Goal: Register for event/course

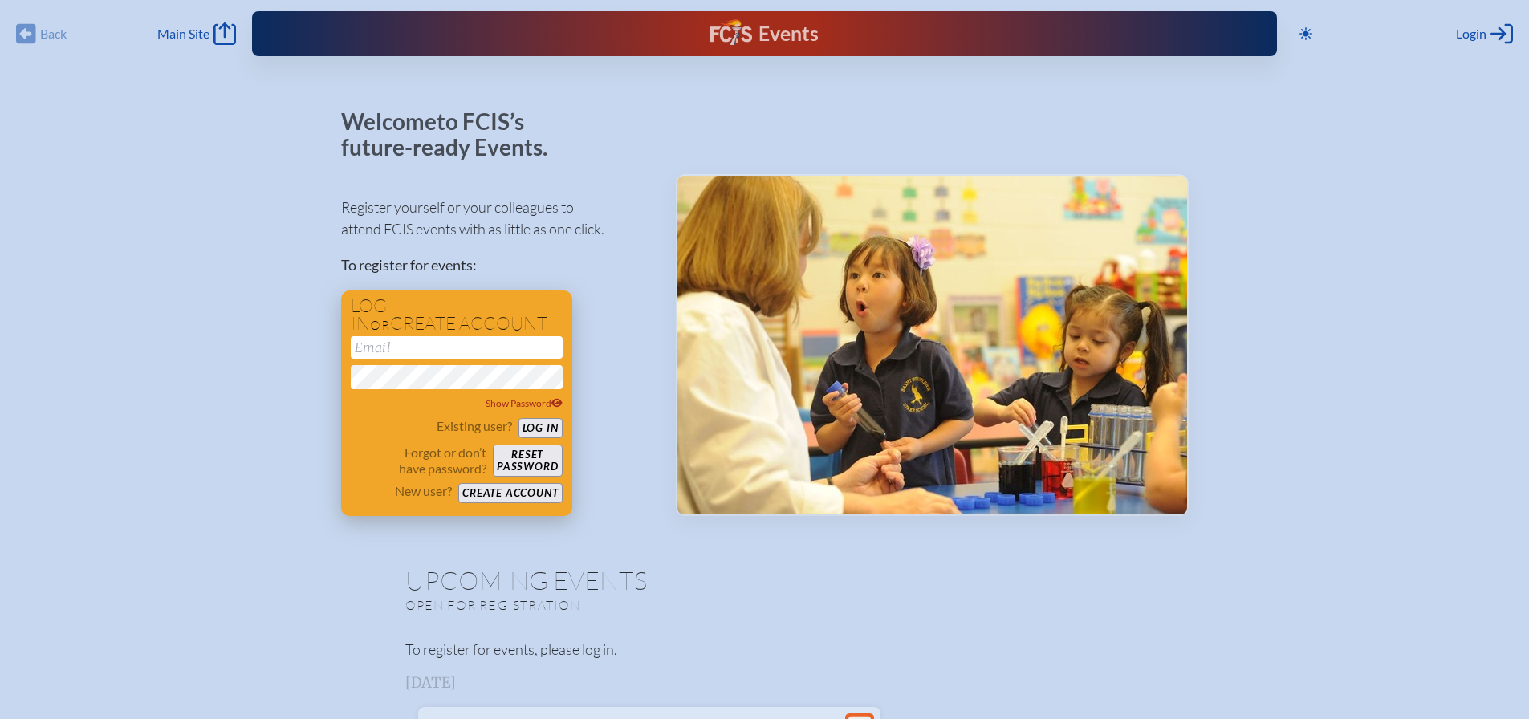
click at [431, 346] on input "email" at bounding box center [457, 347] width 212 height 22
type input "[EMAIL_ADDRESS][DOMAIN_NAME]"
click at [543, 426] on button "Log in" at bounding box center [540, 428] width 44 height 20
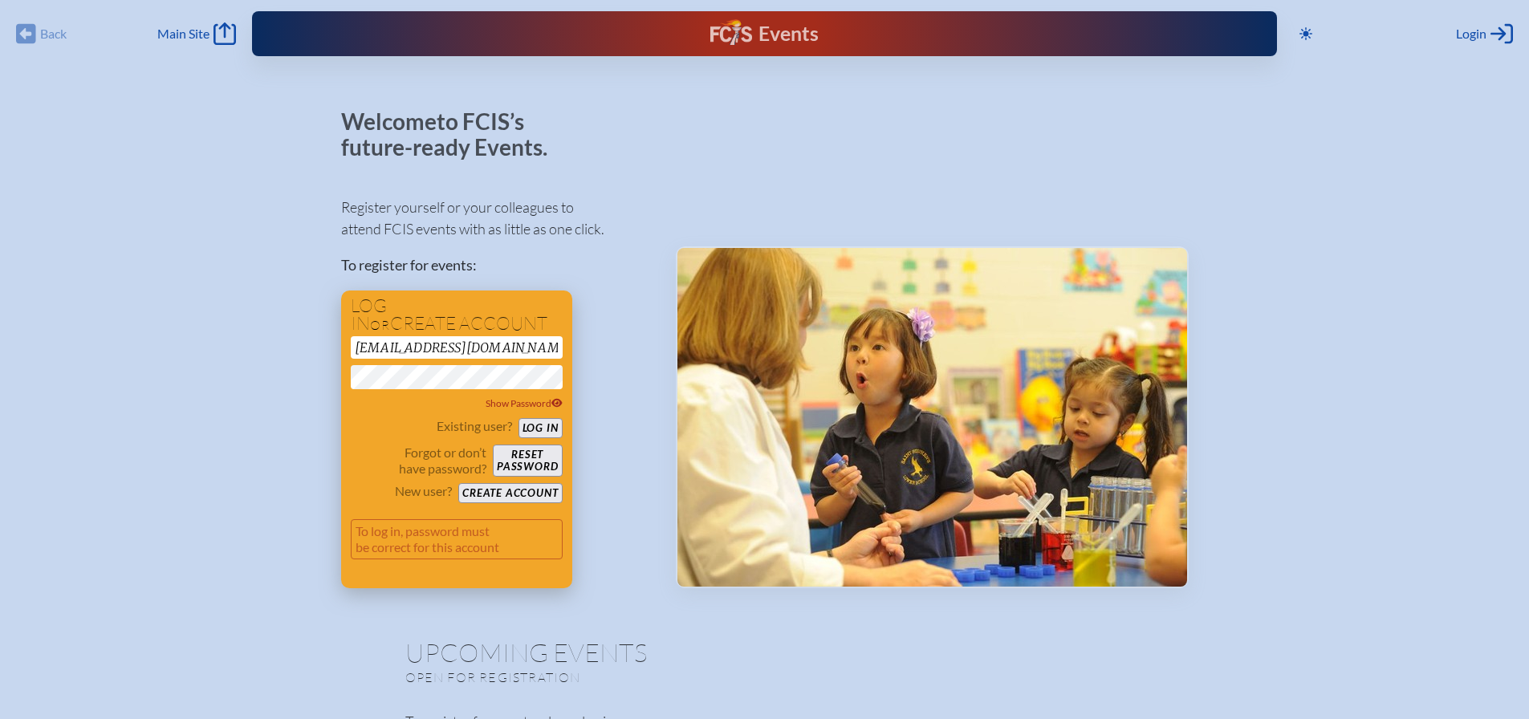
click at [346, 384] on div "Log in or create account dmedder@wcsmiami.org Show Password Existing user? Log …" at bounding box center [456, 439] width 231 height 298
click at [537, 424] on button "Log in" at bounding box center [540, 428] width 44 height 20
click at [508, 496] on button "Create account" at bounding box center [510, 493] width 104 height 20
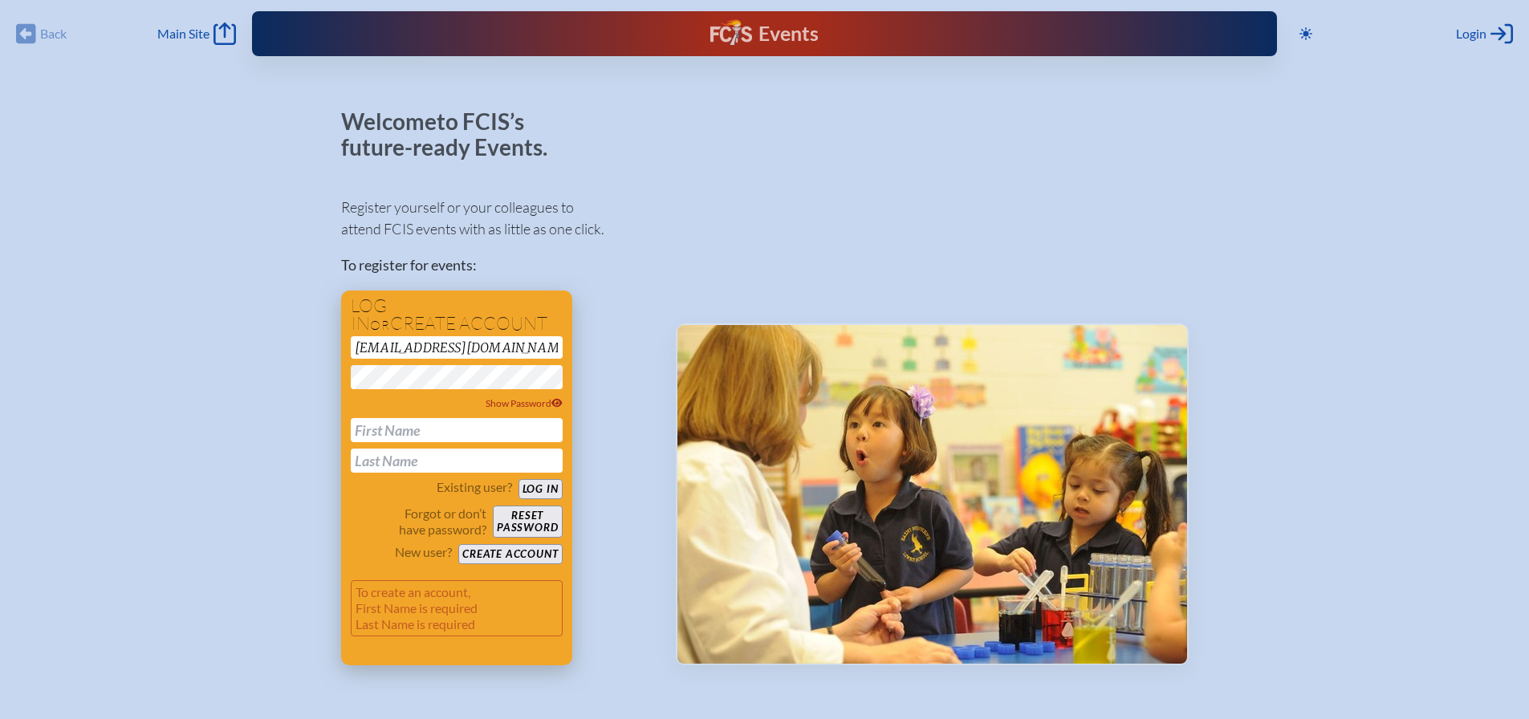
click at [432, 434] on input "text" at bounding box center [457, 430] width 212 height 24
type input "David"
type input "Medder"
click at [541, 485] on button "Log in" at bounding box center [540, 489] width 44 height 20
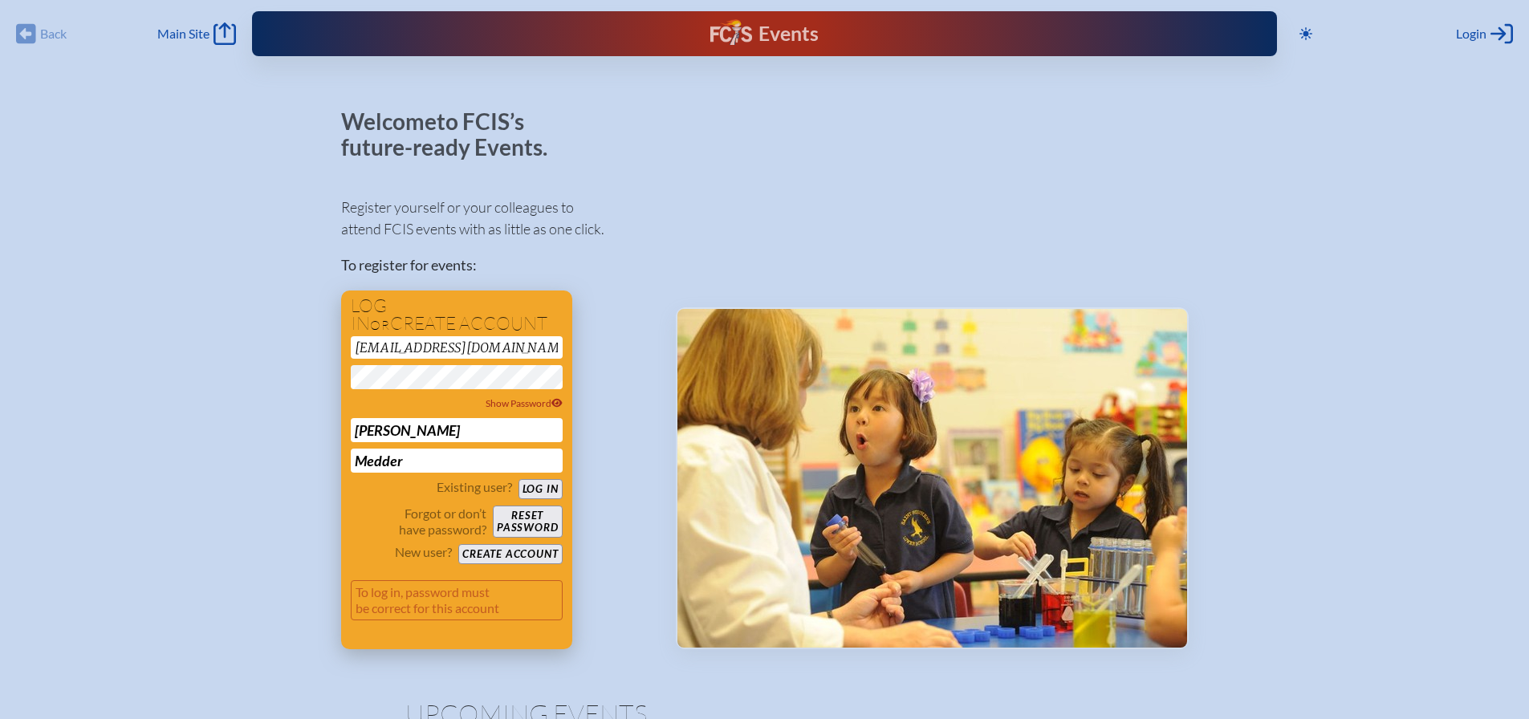
drag, startPoint x: 518, startPoint y: 354, endPoint x: 411, endPoint y: 354, distance: 107.5
click at [411, 354] on input "[EMAIL_ADDRESS][DOMAIN_NAME]" at bounding box center [457, 347] width 212 height 22
click at [624, 319] on div "Register yourself or your colleagues to attend FCIS events with as little as on…" at bounding box center [495, 415] width 309 height 467
click at [544, 486] on button "Log in" at bounding box center [540, 489] width 44 height 20
type input "[EMAIL_ADDRESS][DOMAIN_NAME]"
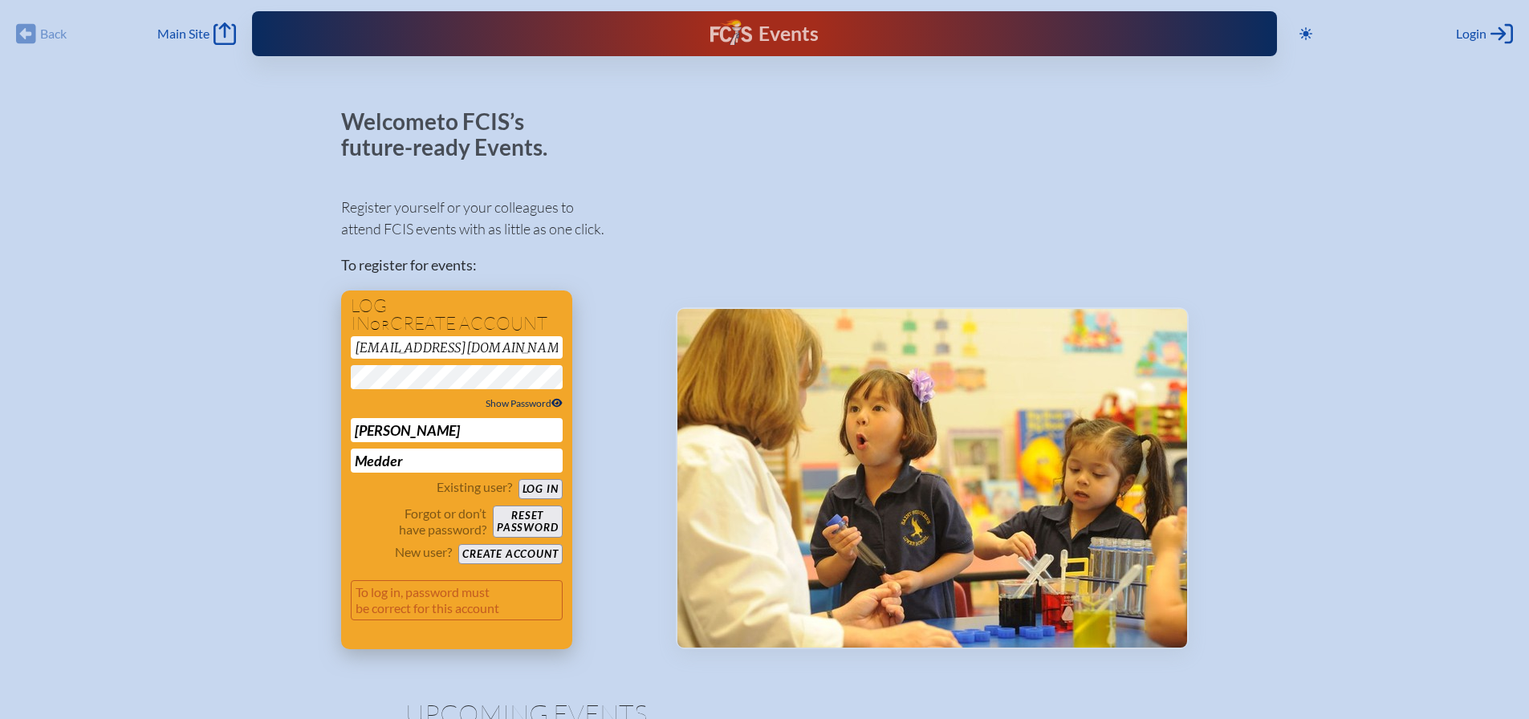
click at [511, 397] on span "Show Password" at bounding box center [523, 403] width 77 height 12
click at [528, 512] on button "Reset password" at bounding box center [527, 522] width 69 height 32
click at [515, 554] on button "Create account" at bounding box center [510, 554] width 104 height 20
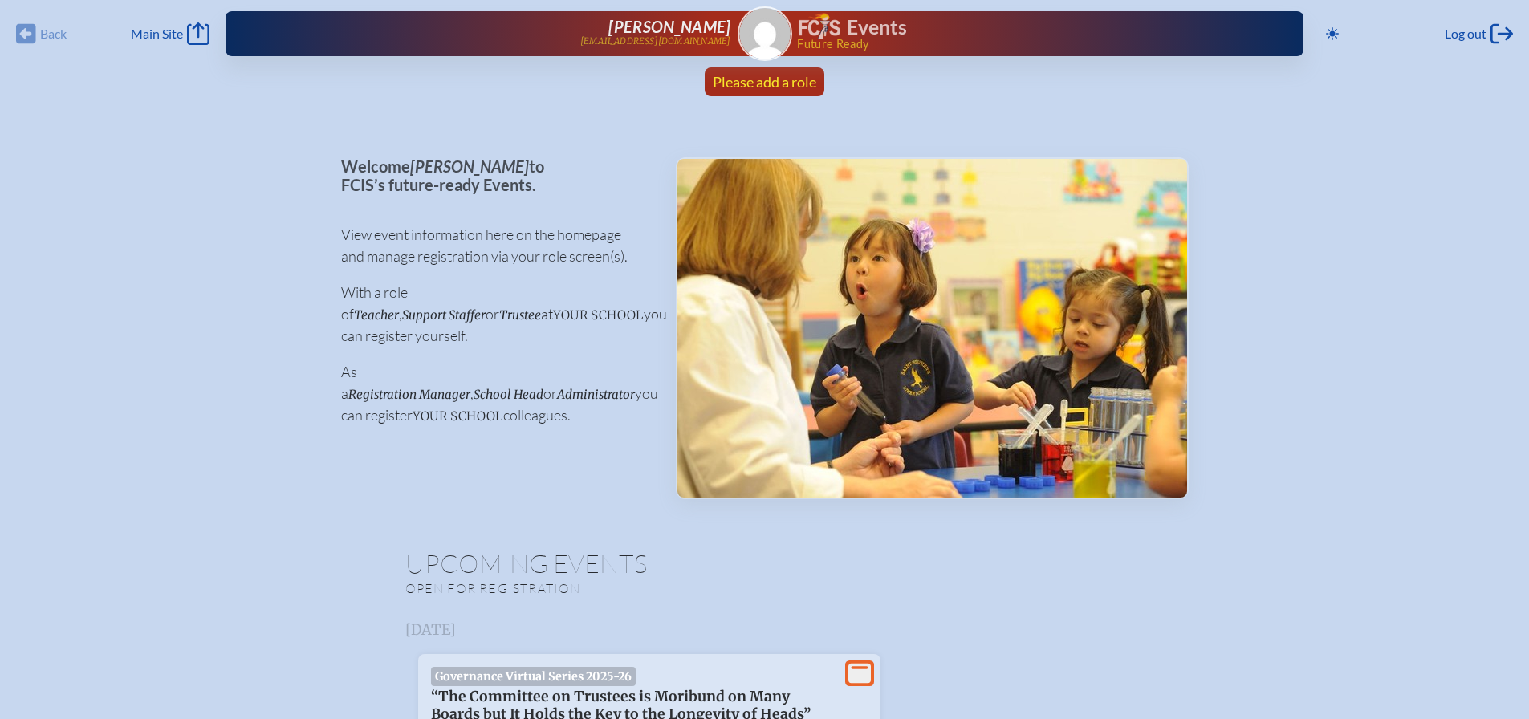
click at [765, 83] on span "Please add a role" at bounding box center [765, 82] width 104 height 18
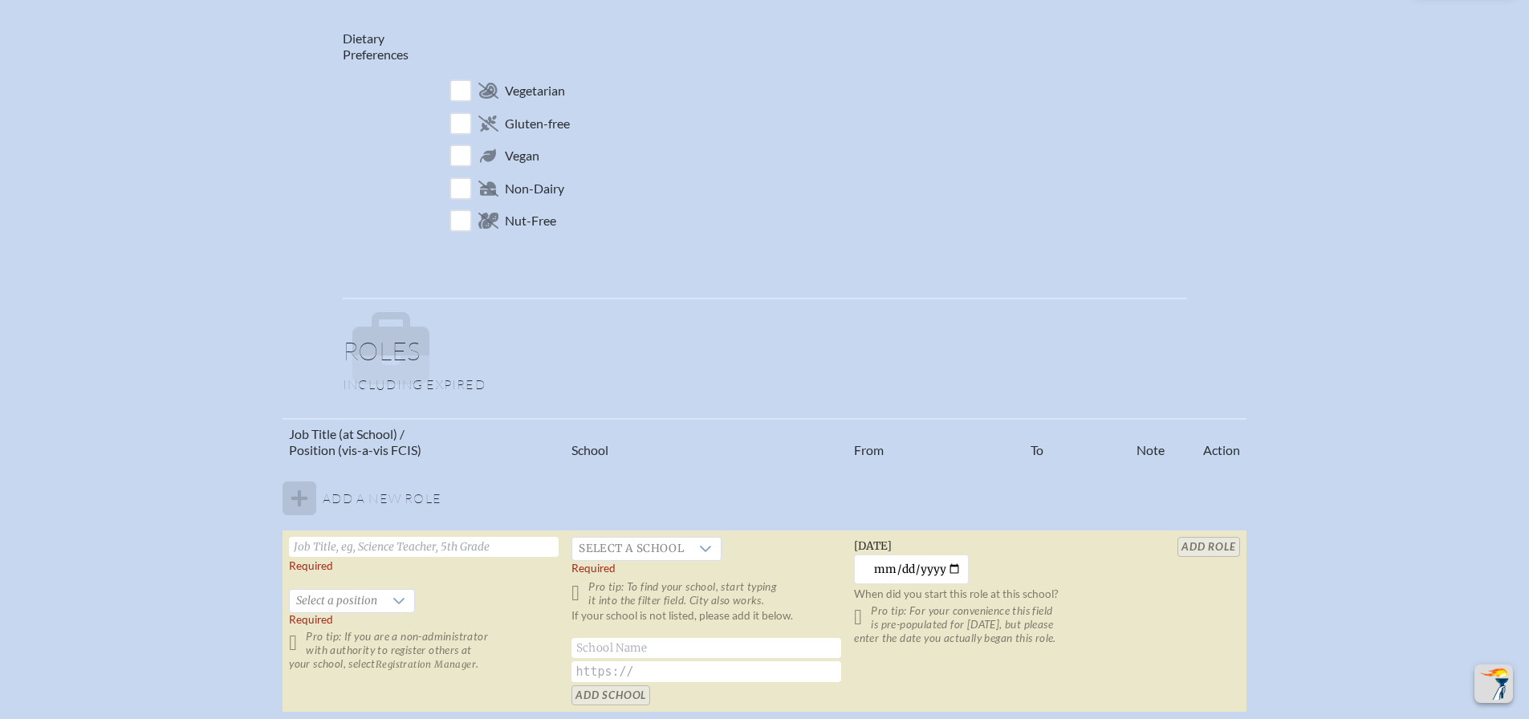
scroll to position [769, 0]
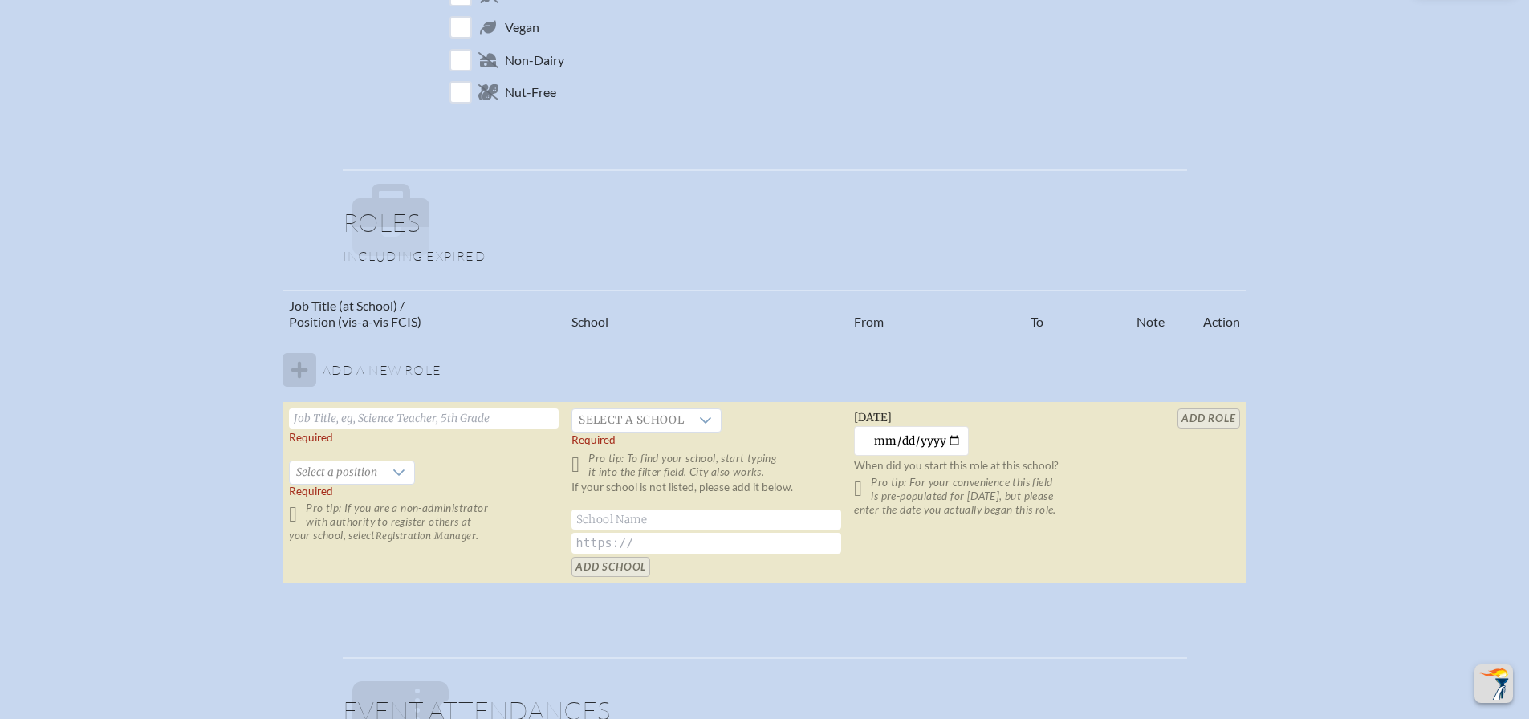
click at [392, 417] on input "text" at bounding box center [424, 418] width 270 height 20
type input "Associate Head of School"
click at [653, 417] on span "Select a school" at bounding box center [631, 420] width 118 height 22
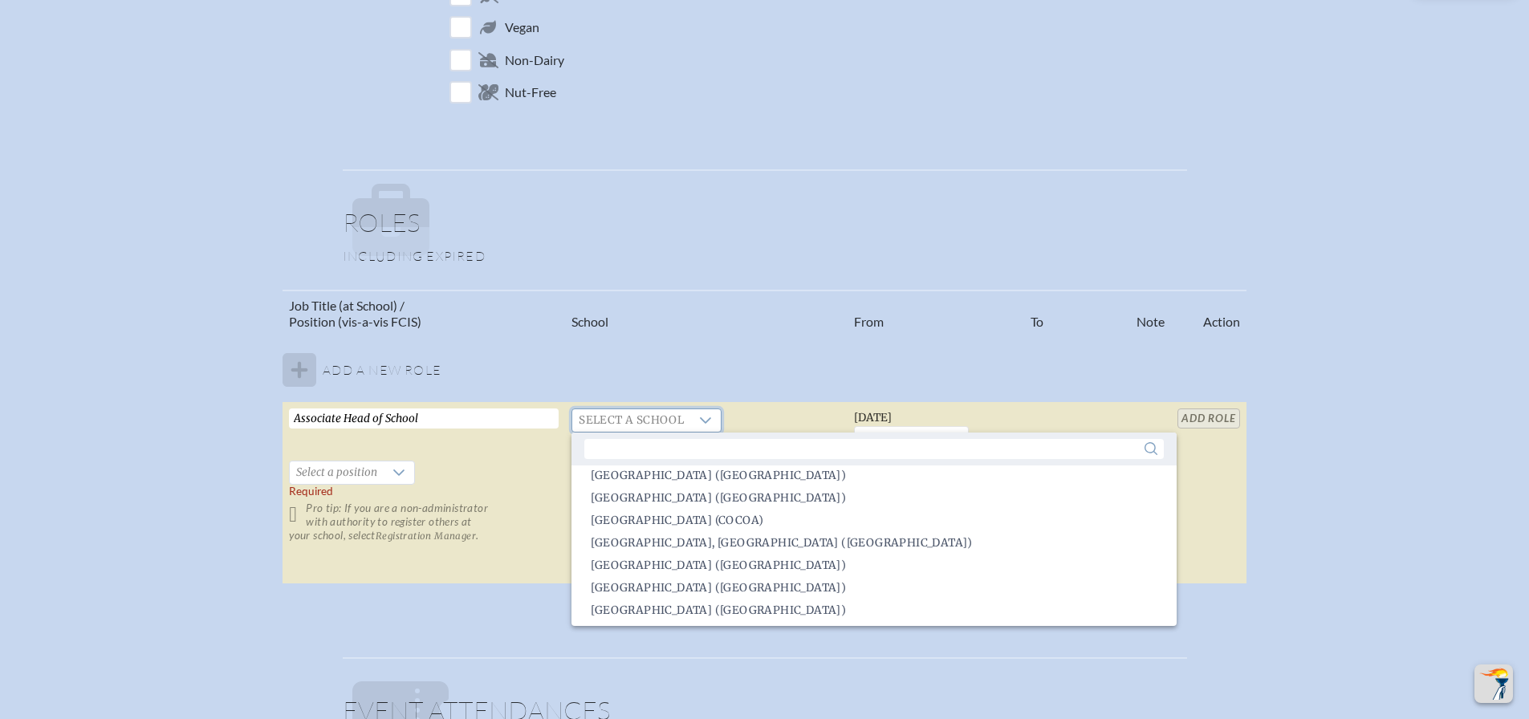
scroll to position [3582, 0]
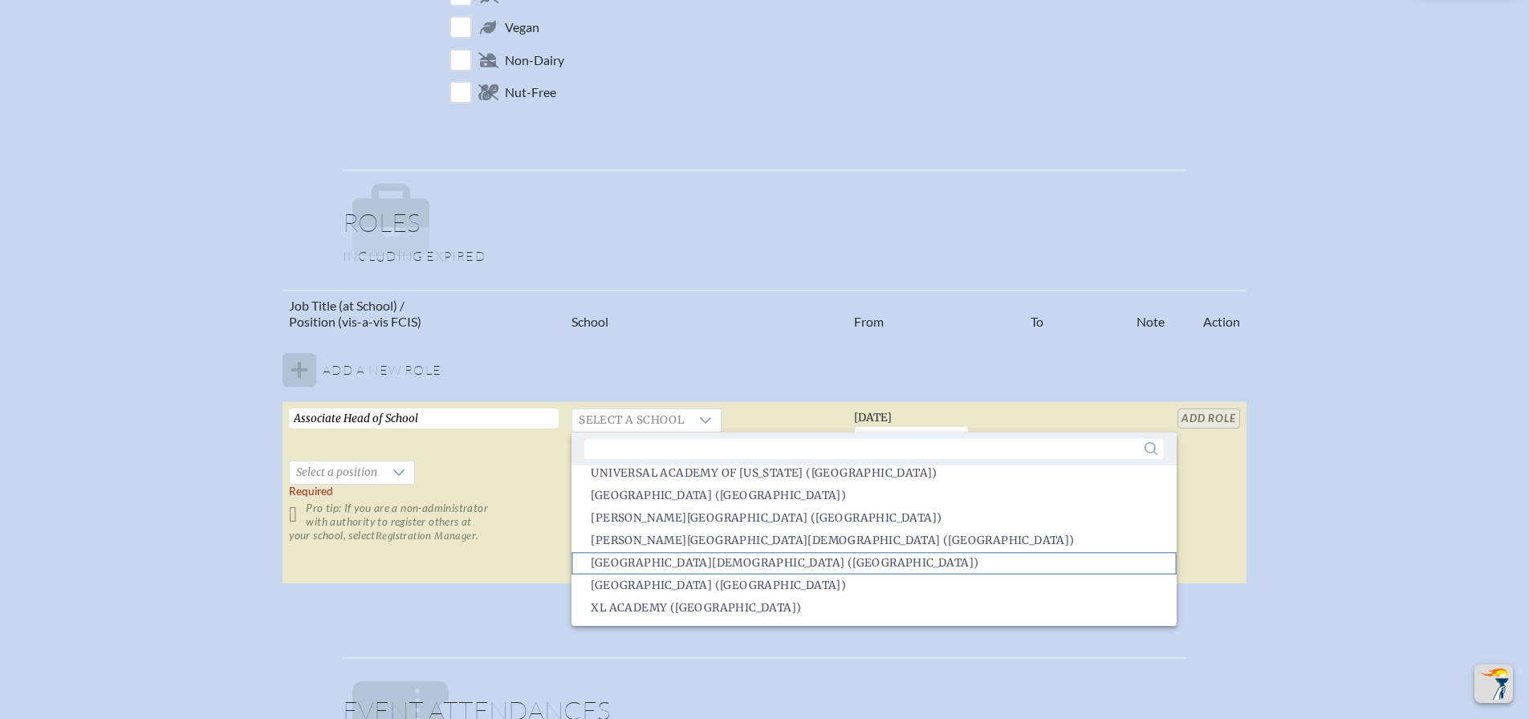
click at [832, 565] on span "Westminster Christian School (Palmetto Bay)" at bounding box center [785, 563] width 388 height 16
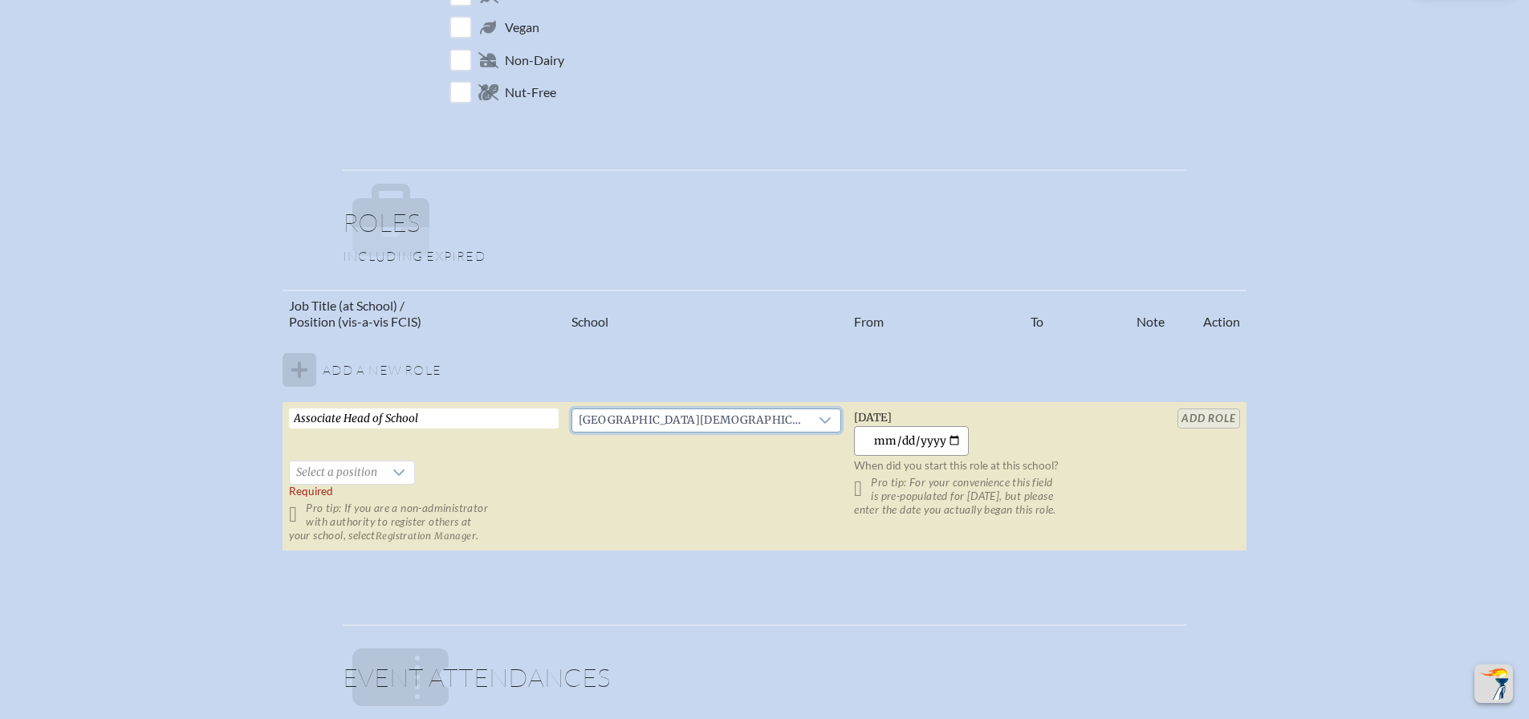
click at [898, 437] on input "2025-09-17" at bounding box center [911, 441] width 115 height 30
click at [907, 441] on input "2025-09-07" at bounding box center [911, 441] width 115 height 30
click at [896, 440] on input "2025-09-07" at bounding box center [911, 441] width 115 height 30
click at [893, 441] on input "2025-09-07" at bounding box center [911, 441] width 115 height 30
click at [928, 438] on input "2025-09-01" at bounding box center [911, 441] width 115 height 30
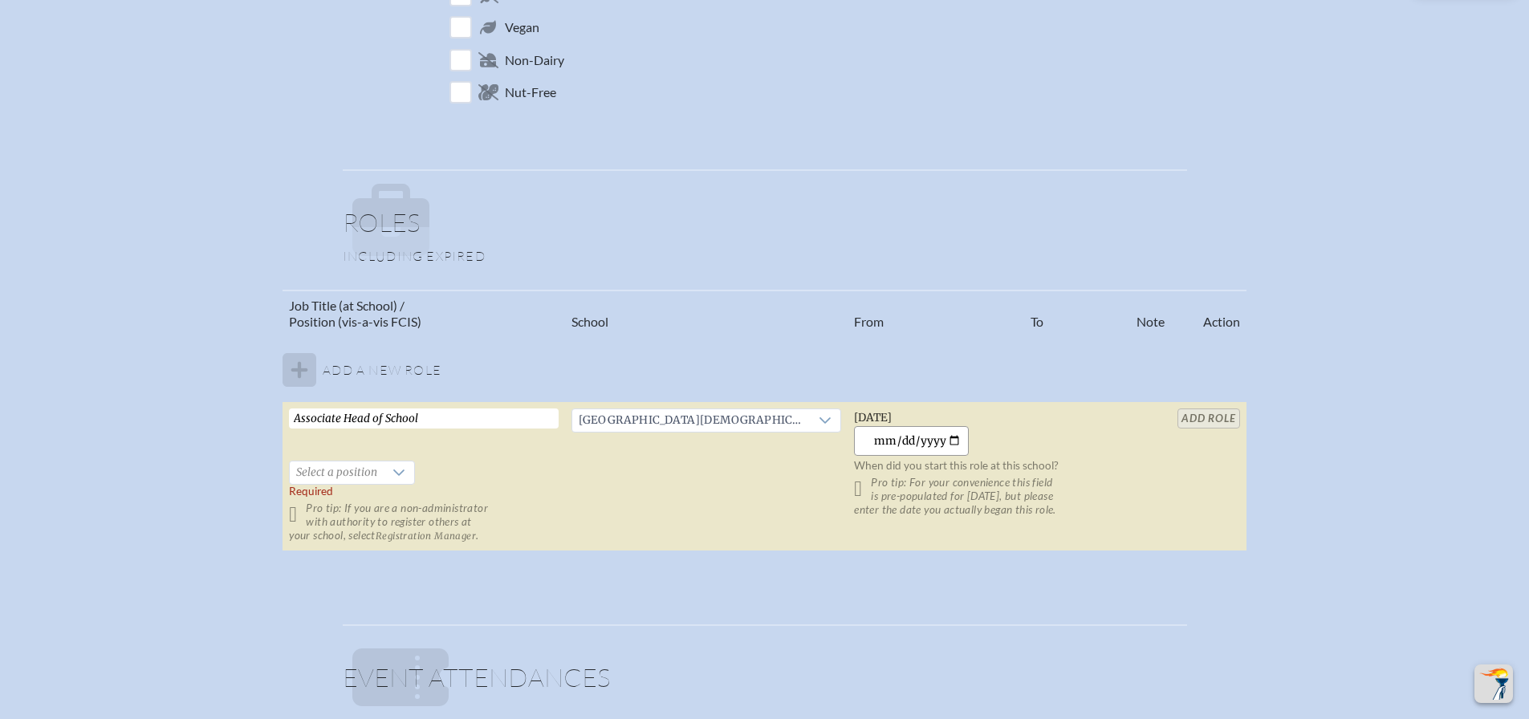
click at [894, 438] on input "2018-09-01" at bounding box center [911, 441] width 115 height 30
click at [913, 439] on input "2025-07-17" at bounding box center [911, 441] width 115 height 30
click at [956, 440] on input "2025-09-01" at bounding box center [911, 441] width 115 height 30
click at [949, 441] on input "2025-07-01" at bounding box center [911, 441] width 115 height 30
type input "2018-07-01"
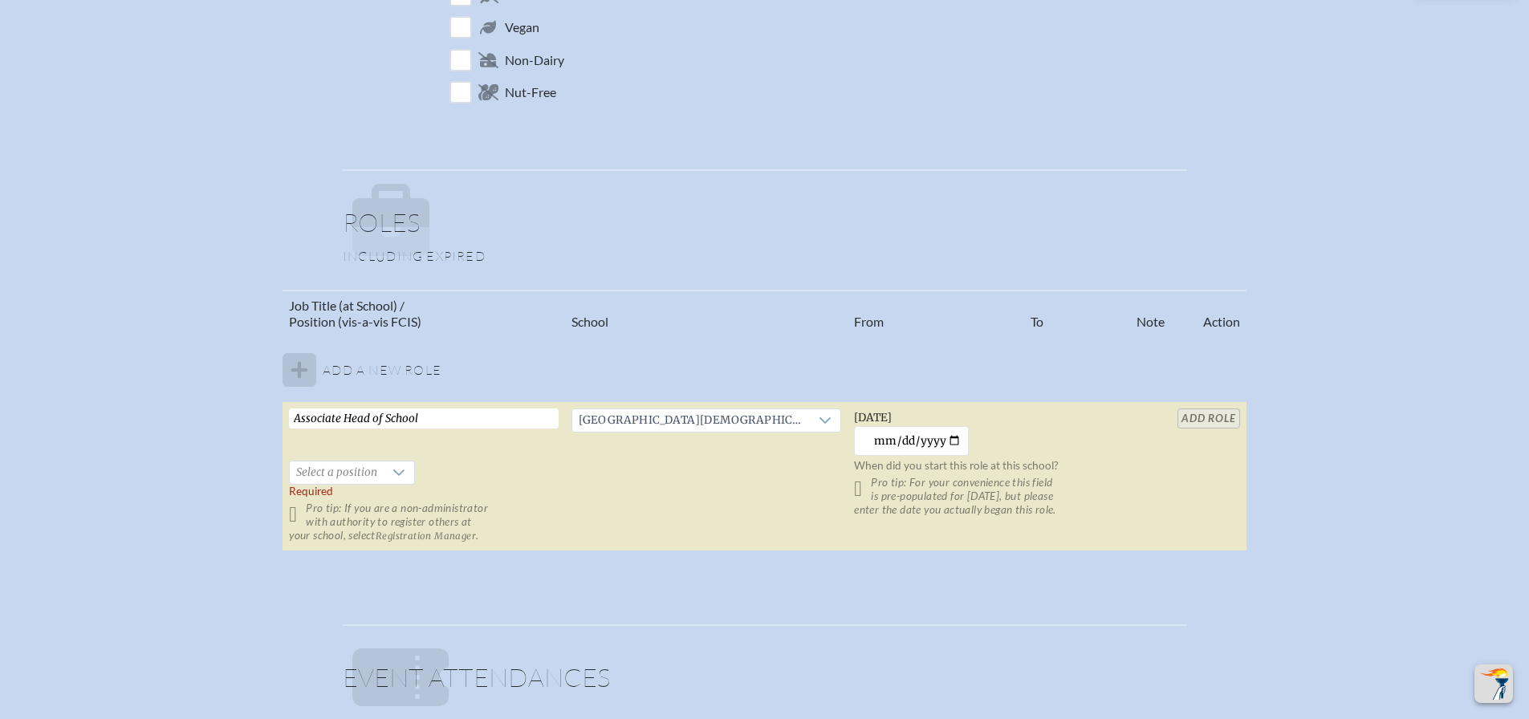
click at [1055, 431] on td "Sunday, July 1st, 2018 2018-07-01 When did you start this role at this school? …" at bounding box center [988, 476] width 282 height 149
click at [1217, 412] on table "Job Title (at School) / Position (vis-a-vis FCIS) School From To Note Action Ad…" at bounding box center [763, 421] width 963 height 262
click at [399, 473] on icon at bounding box center [398, 472] width 11 height 6
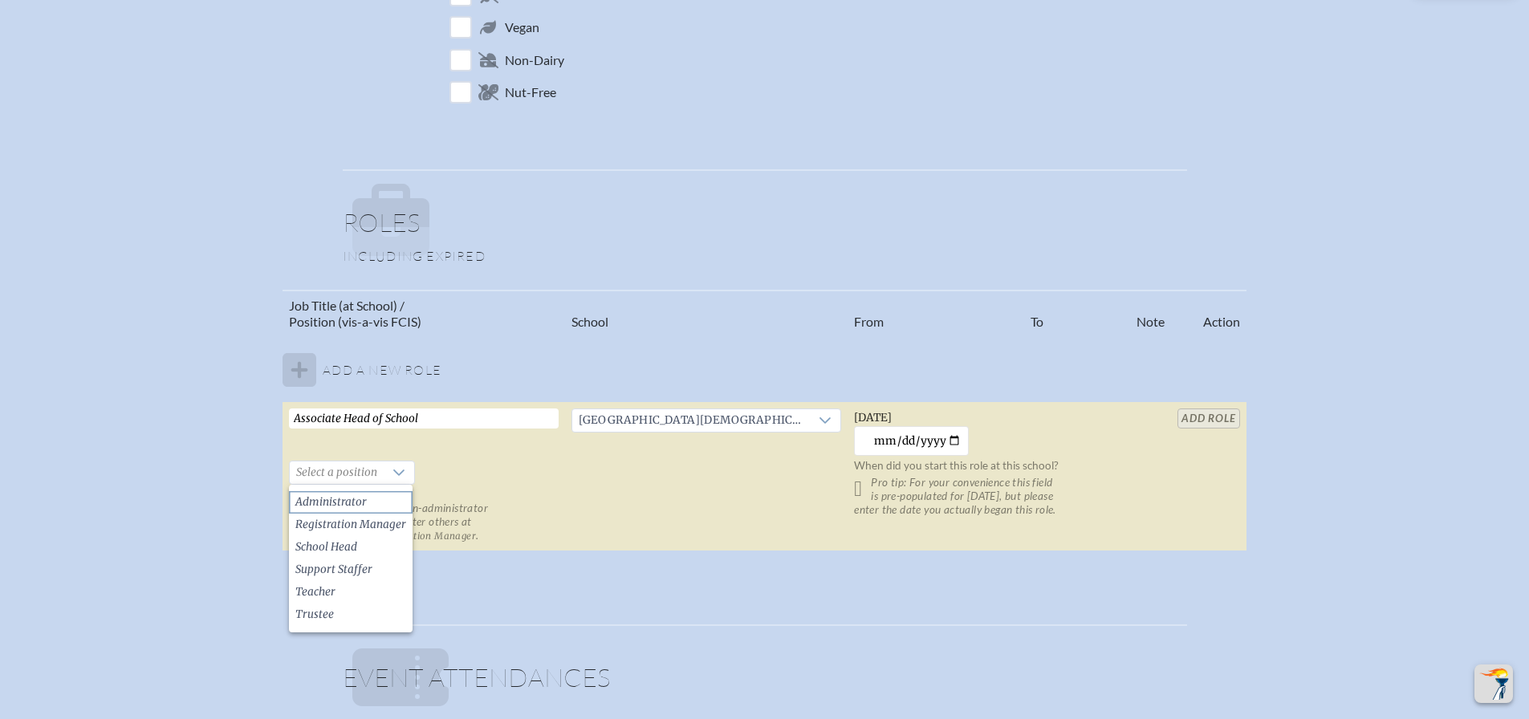
click at [344, 501] on span "Administrator" at bounding box center [330, 502] width 71 height 16
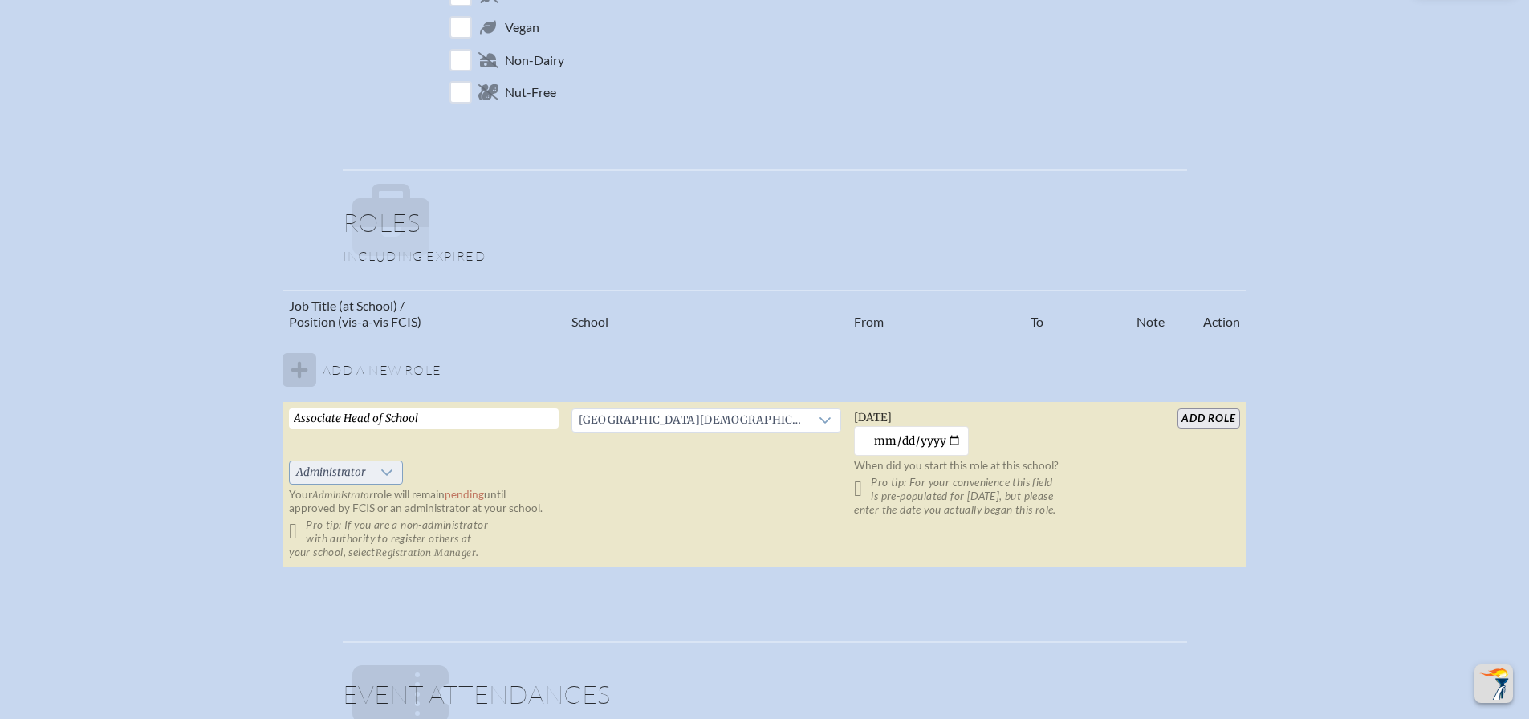
click at [382, 470] on icon at bounding box center [386, 472] width 11 height 6
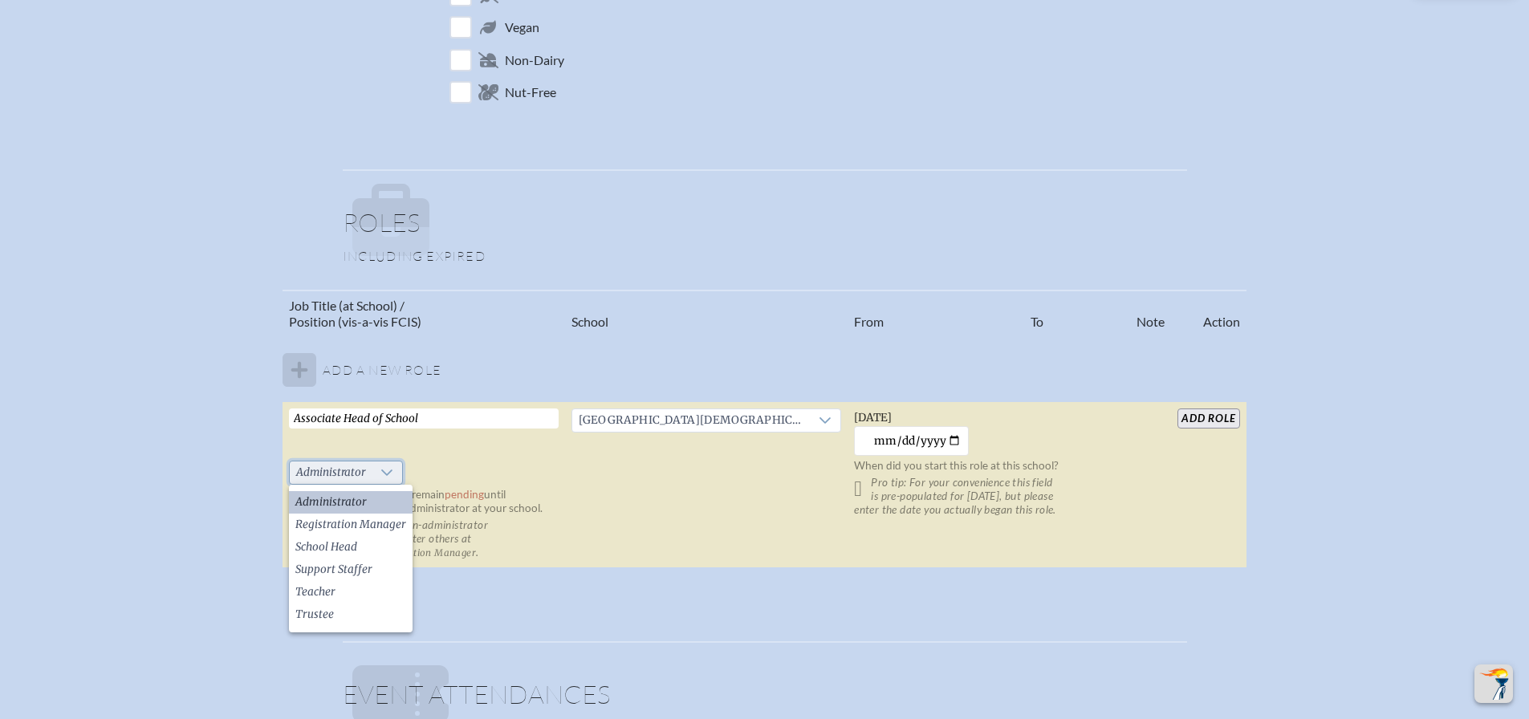
click at [382, 470] on icon at bounding box center [386, 472] width 11 height 6
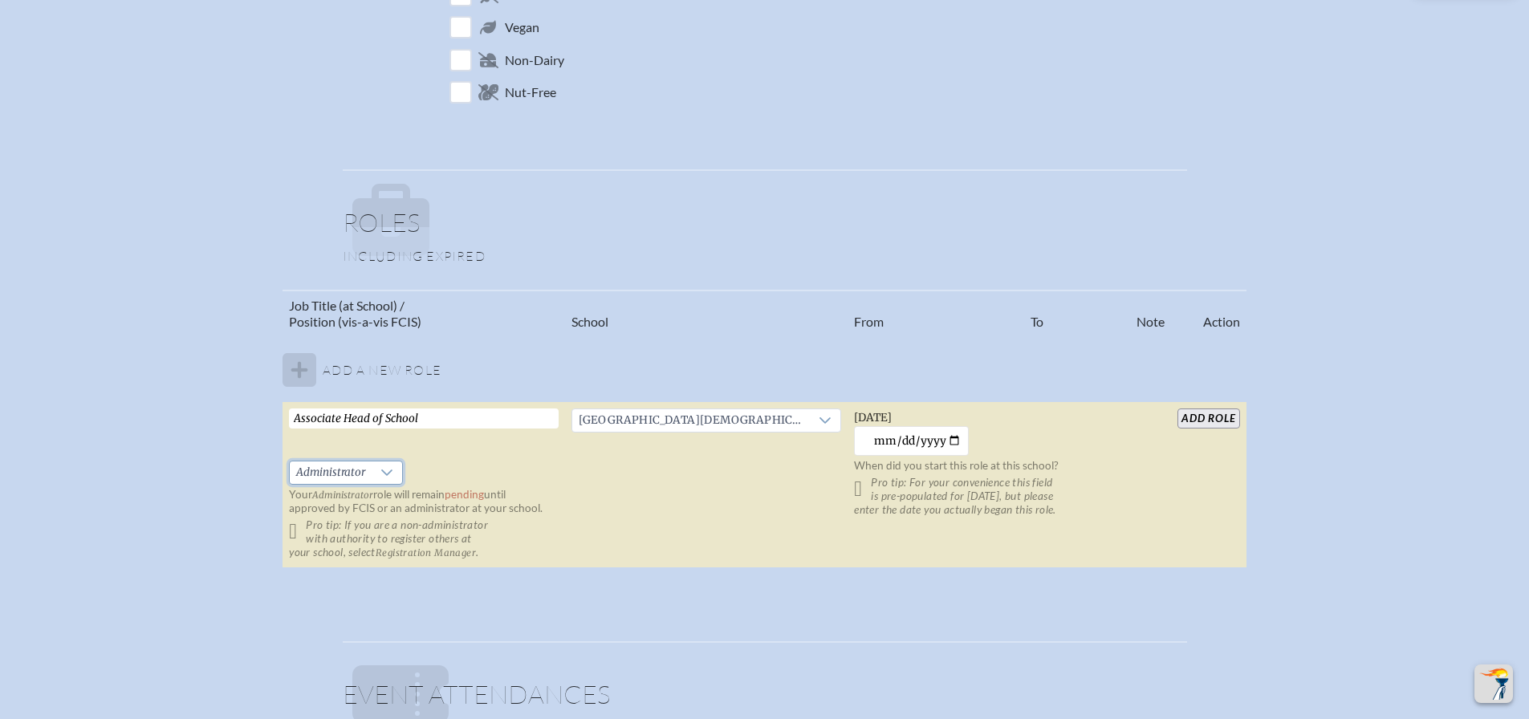
click at [1214, 420] on input "add Role" at bounding box center [1208, 418] width 62 height 20
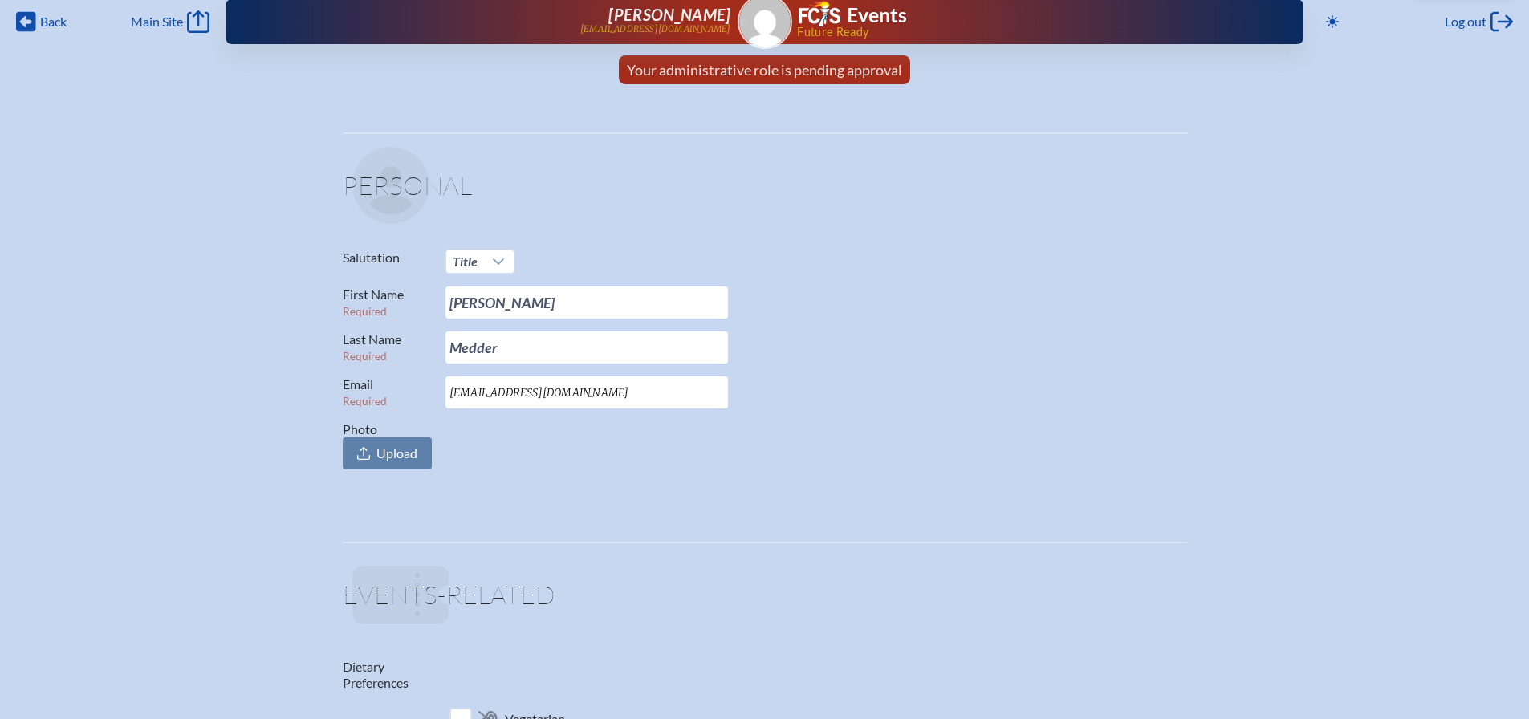
scroll to position [0, 0]
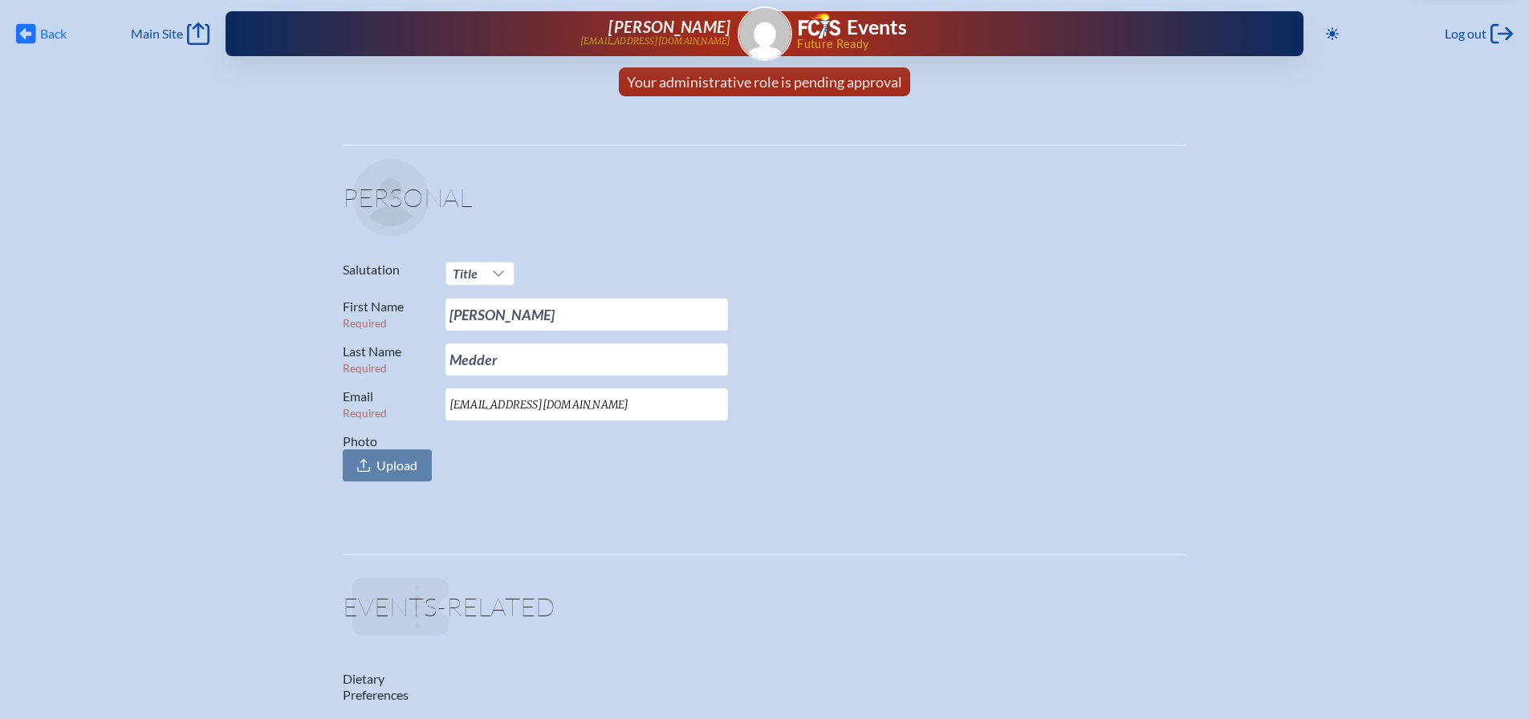
click at [27, 35] on icon "Back" at bounding box center [26, 33] width 20 height 22
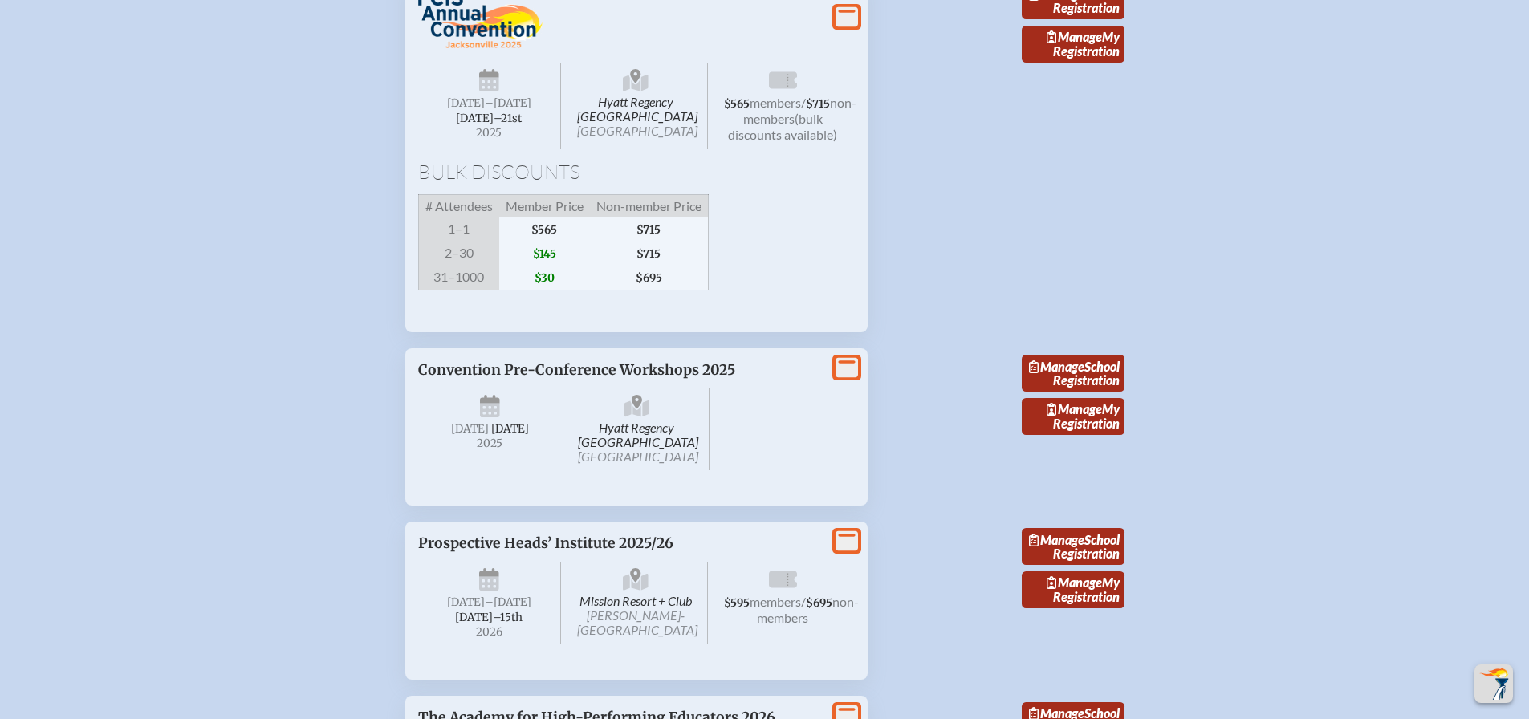
scroll to position [2461, 0]
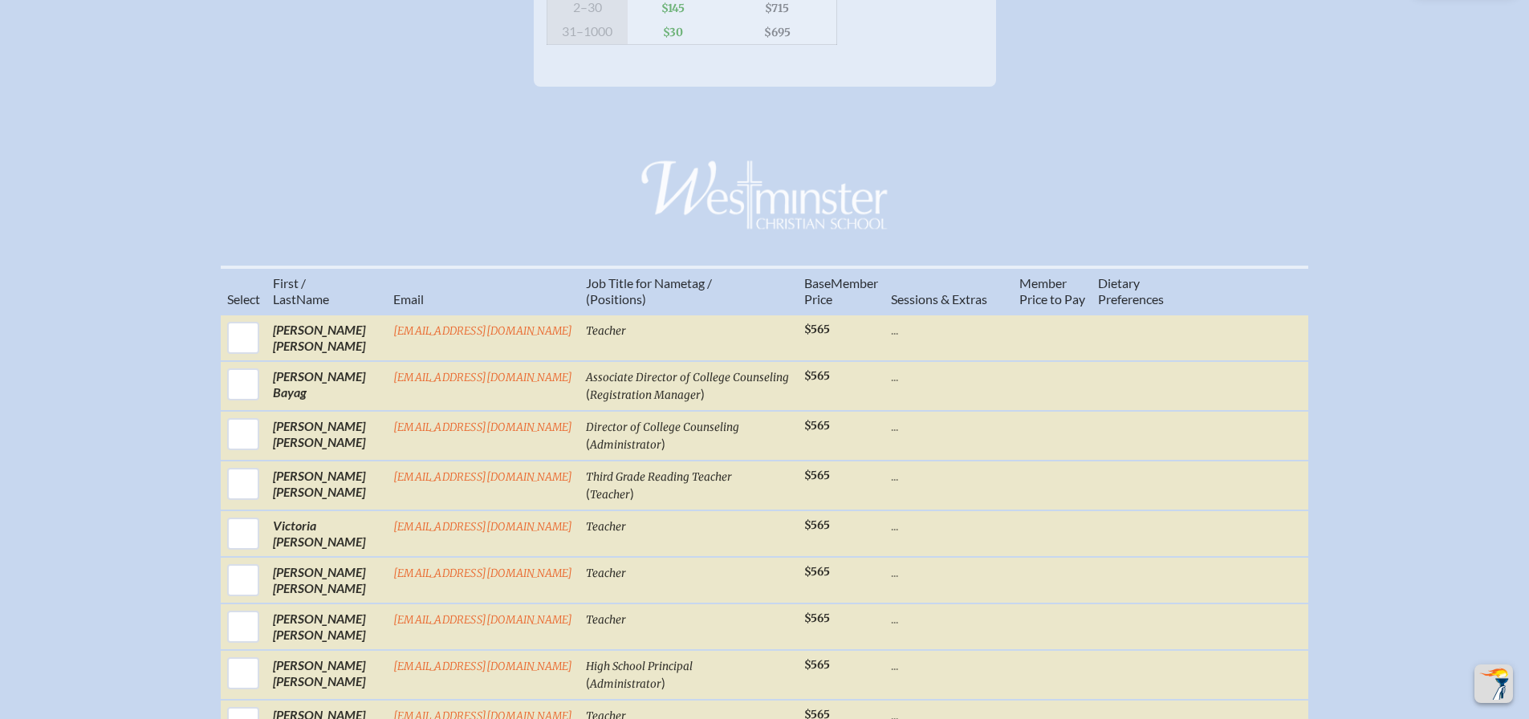
scroll to position [615, 0]
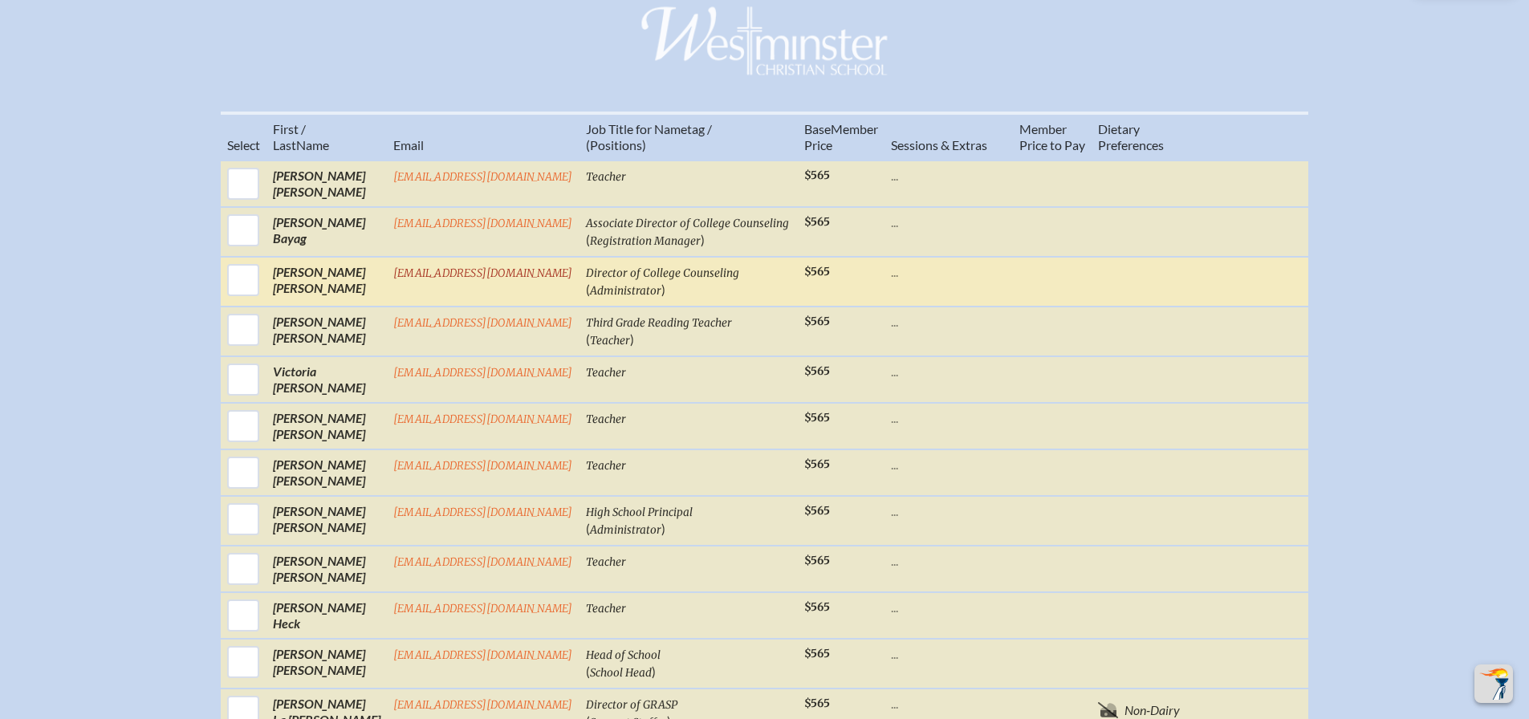
drag, startPoint x: 242, startPoint y: 291, endPoint x: 260, endPoint y: 299, distance: 19.4
click at [245, 290] on input "checkbox" at bounding box center [243, 280] width 40 height 40
checkbox input "true"
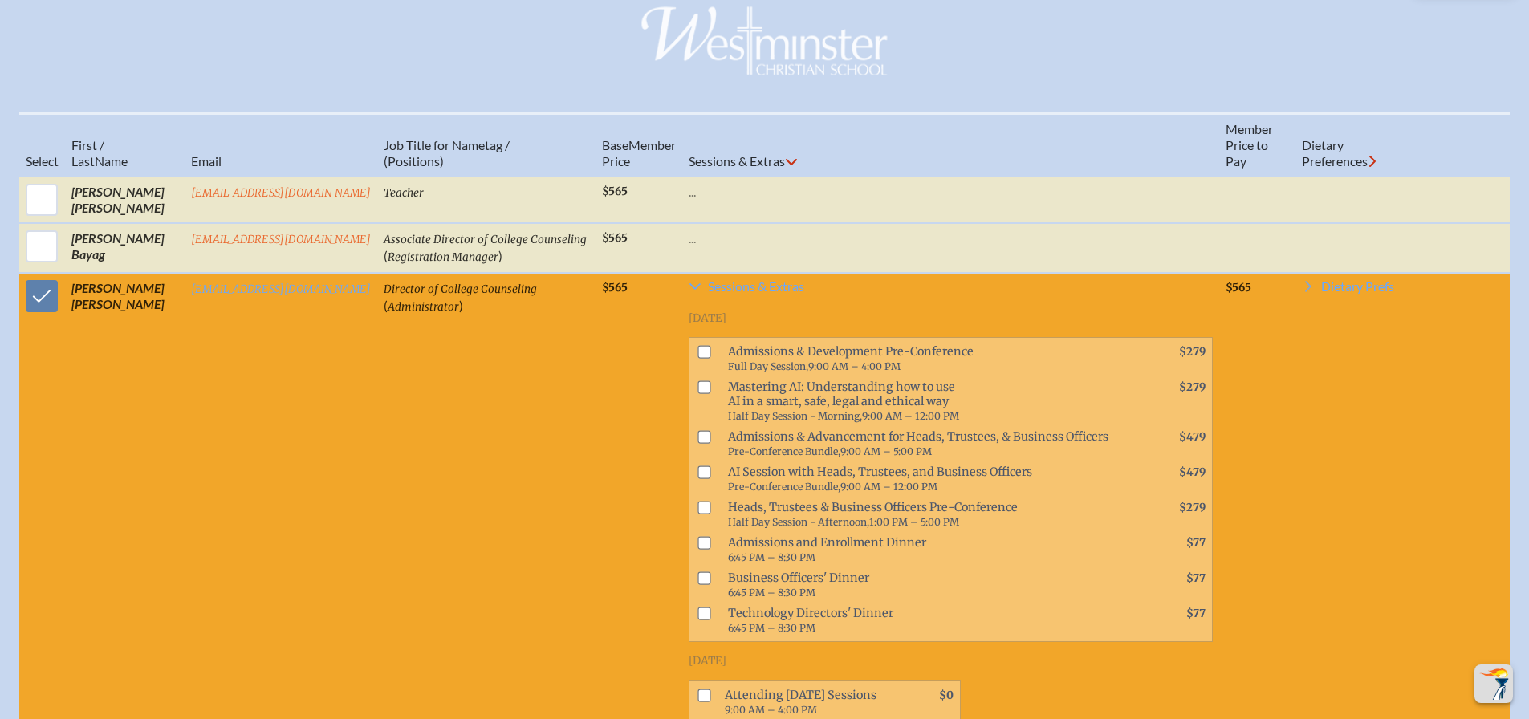
scroll to position [923, 0]
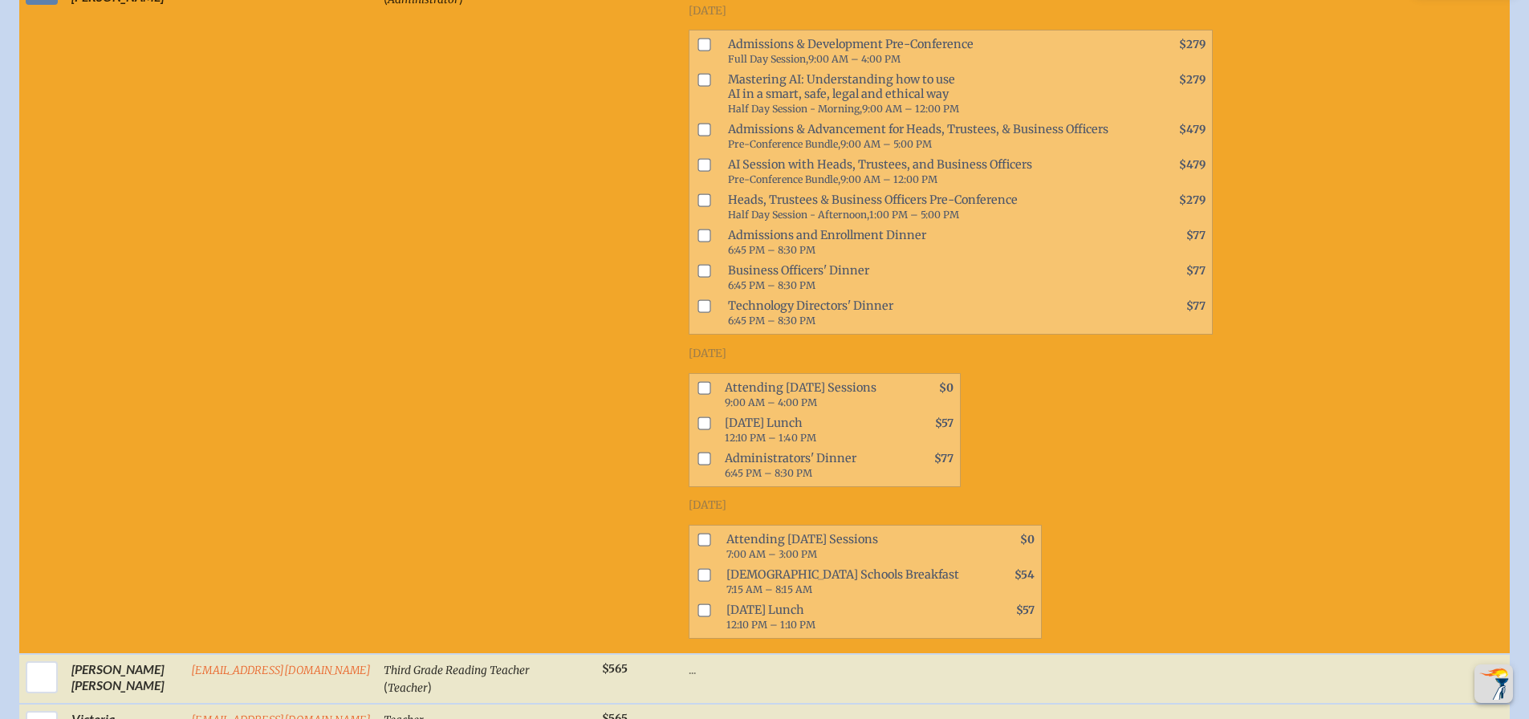
click at [698, 394] on input "checkbox" at bounding box center [704, 387] width 13 height 13
checkbox input "true"
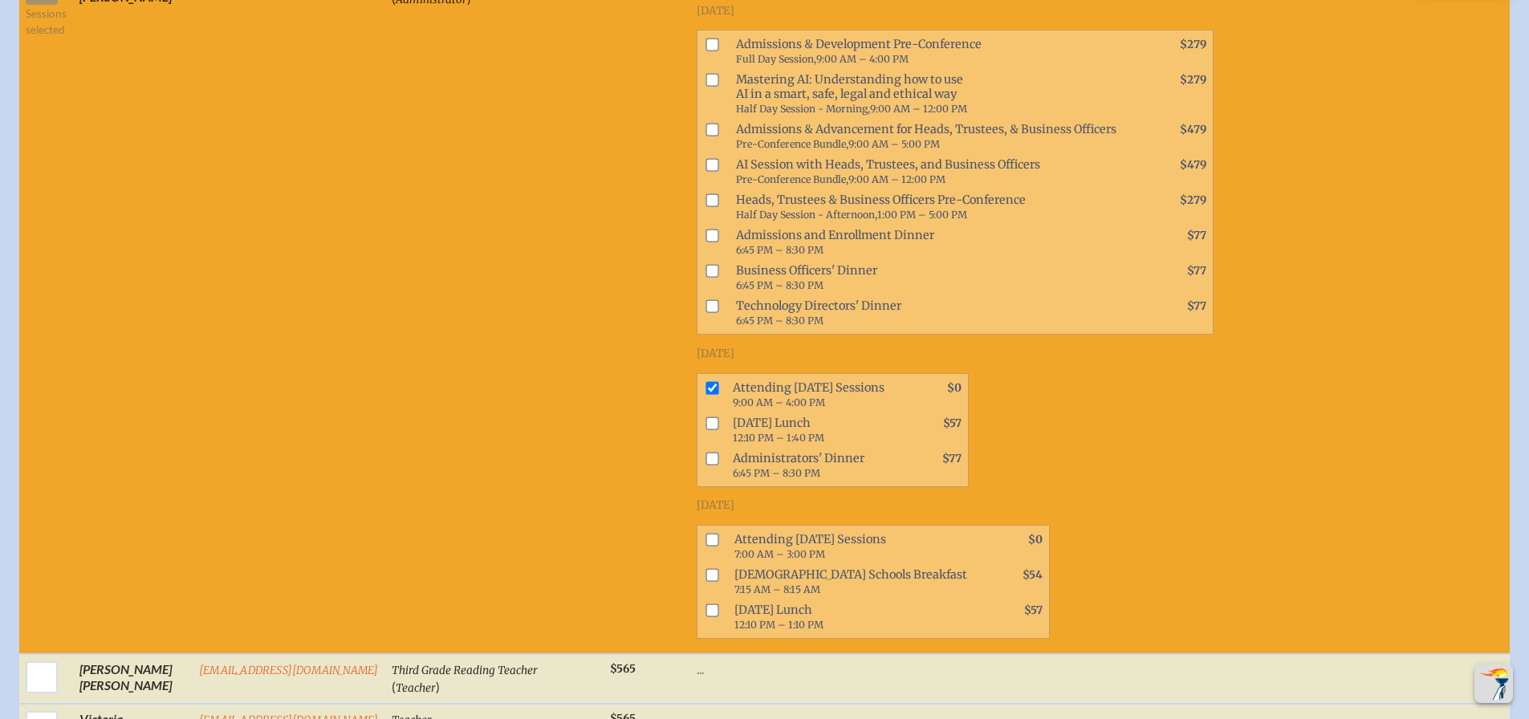
click at [705, 429] on input "checkbox" at bounding box center [711, 422] width 13 height 13
checkbox input "true"
click at [705, 546] on input "checkbox" at bounding box center [711, 539] width 13 height 13
checkbox input "true"
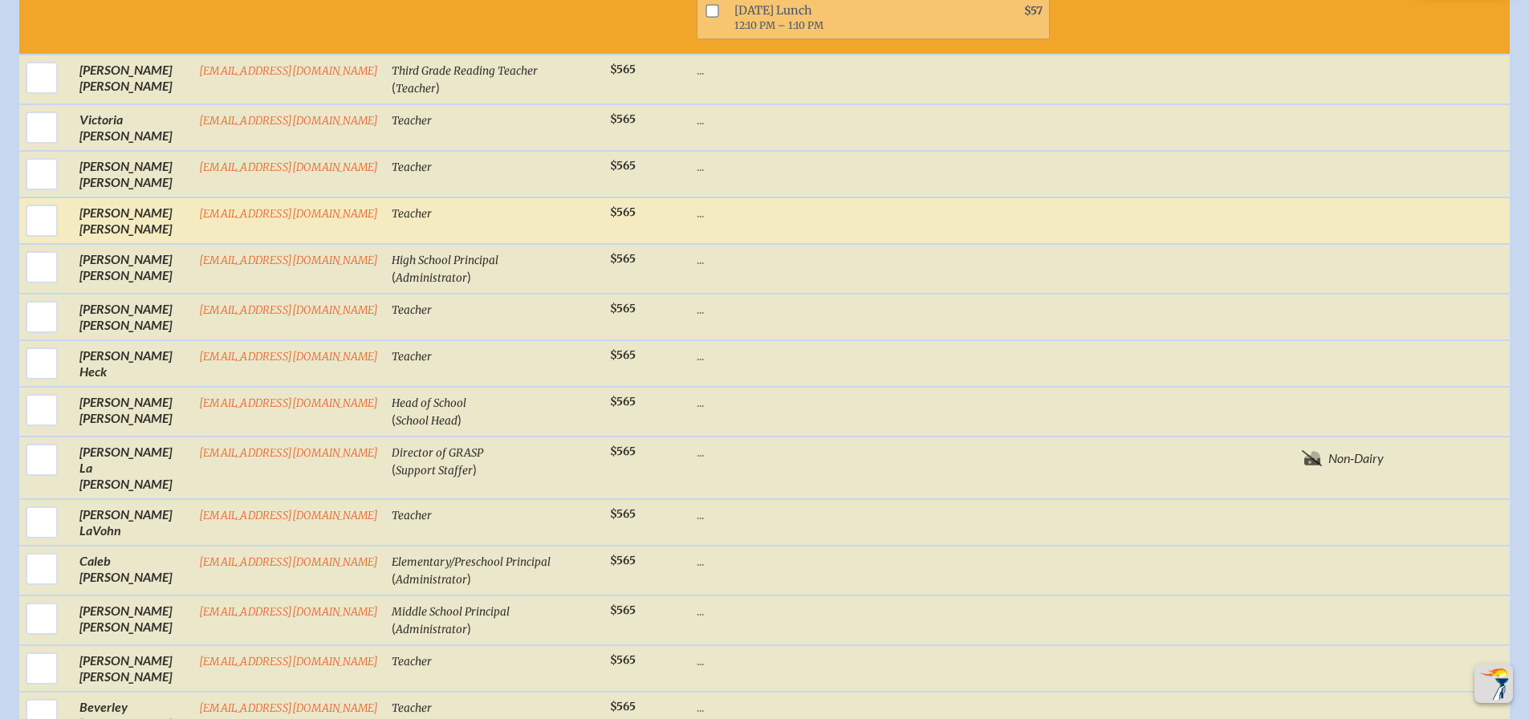
scroll to position [1538, 0]
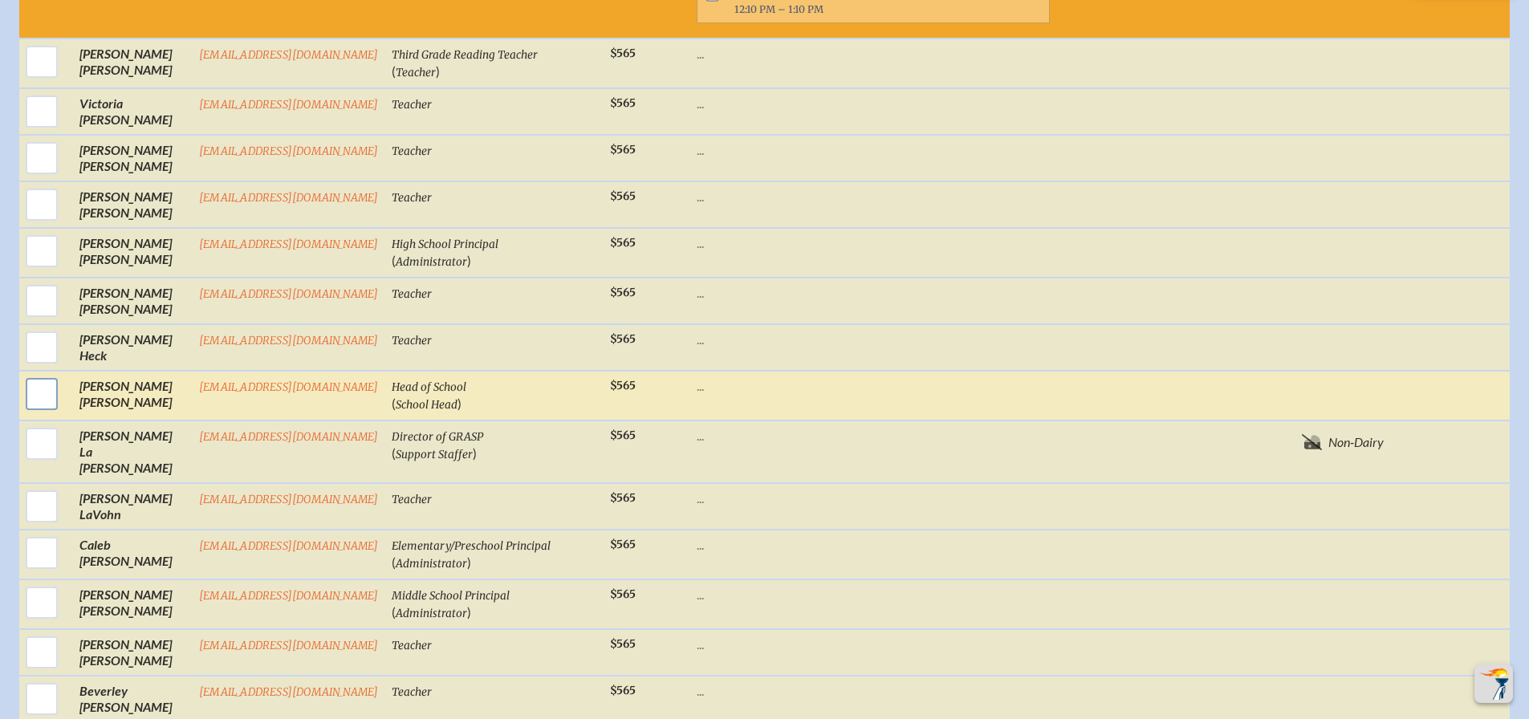
click at [39, 412] on input "checkbox" at bounding box center [42, 394] width 40 height 40
checkbox input "true"
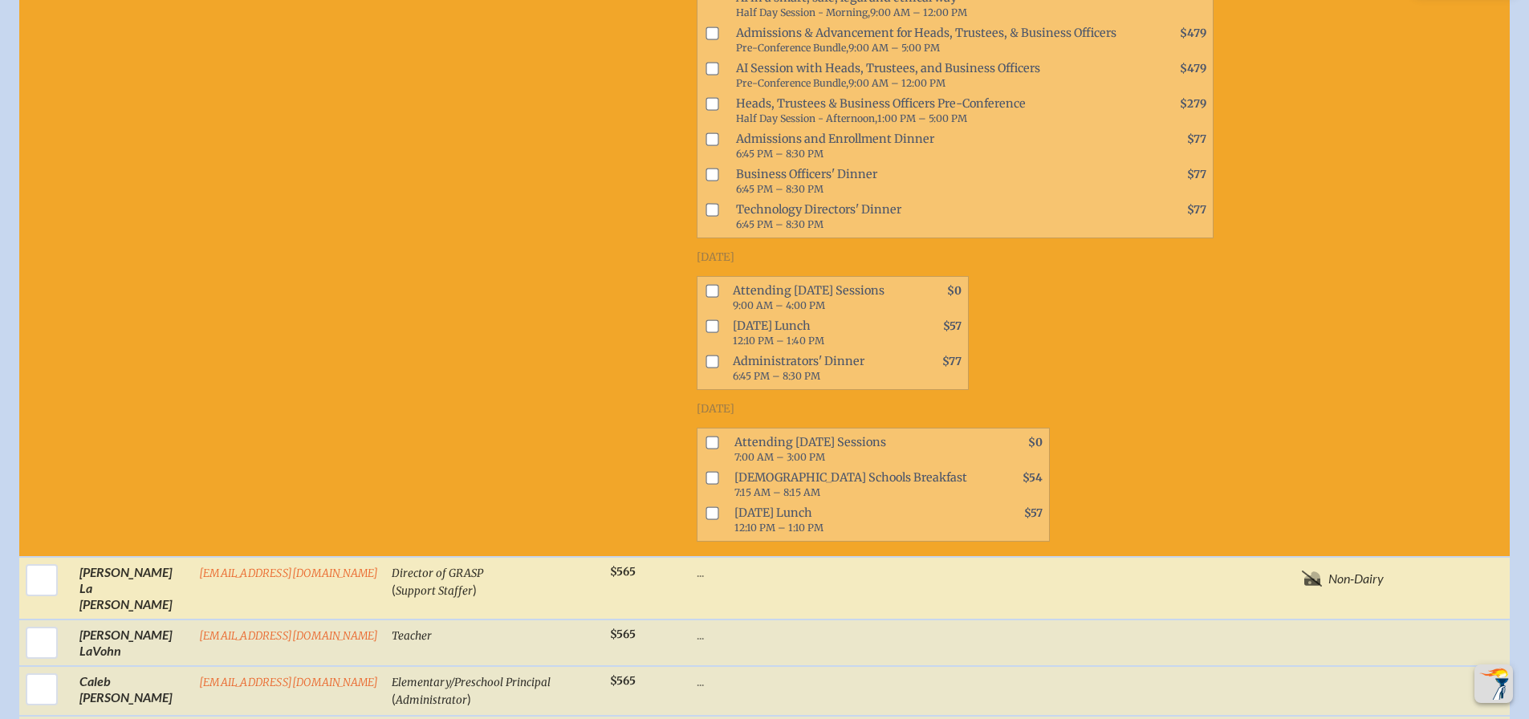
scroll to position [2153, 0]
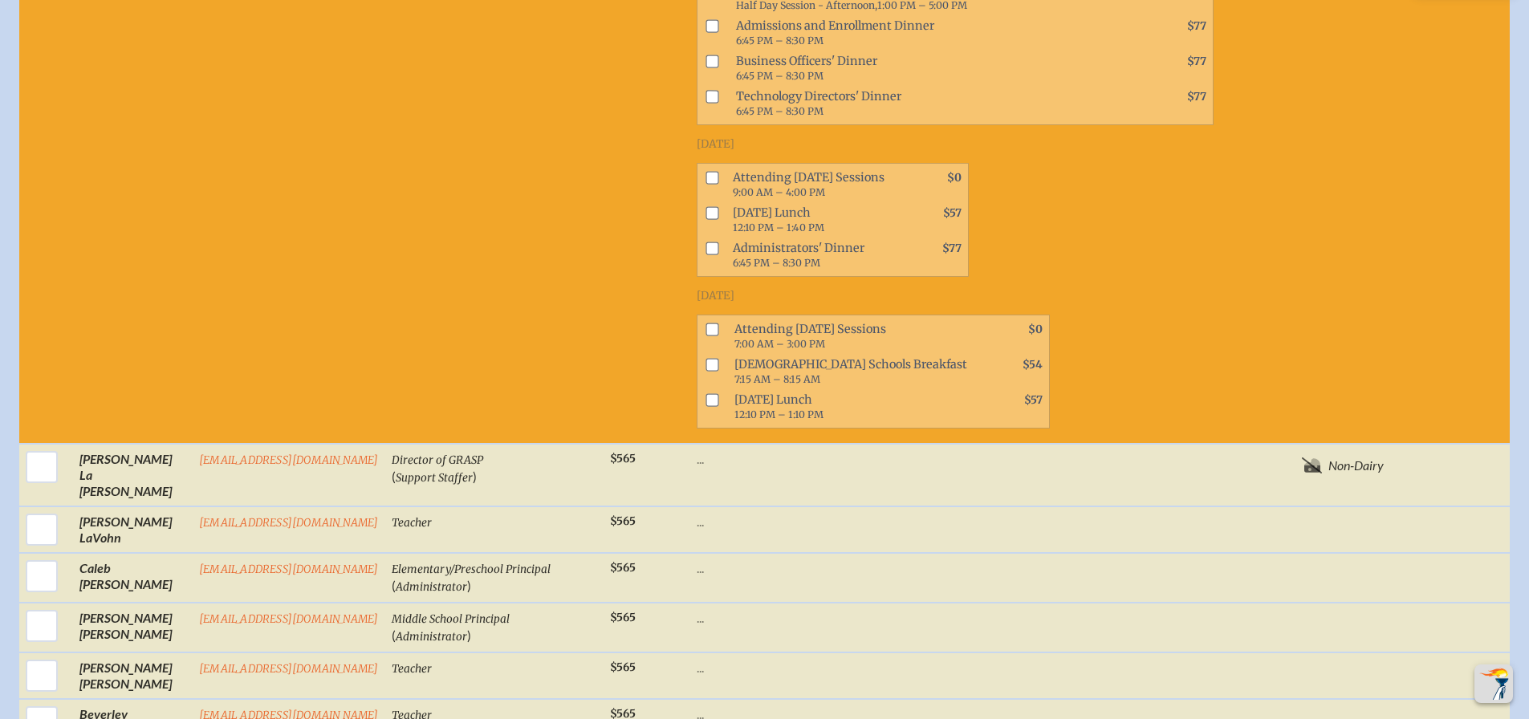
click at [705, 184] on input "checkbox" at bounding box center [711, 177] width 13 height 13
checkbox input "true"
click at [705, 219] on input "checkbox" at bounding box center [711, 212] width 13 height 13
checkbox input "true"
click at [705, 336] on input "checkbox" at bounding box center [711, 329] width 13 height 13
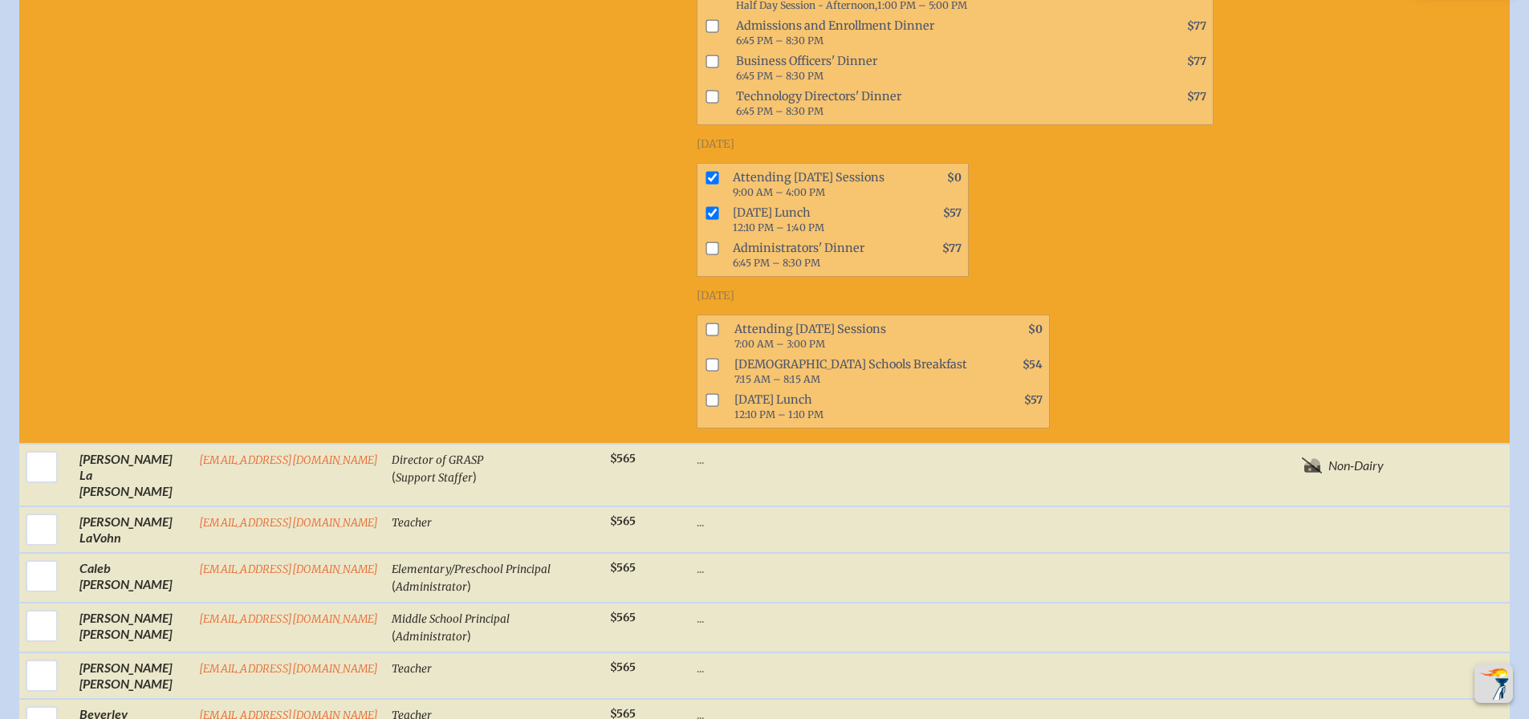
checkbox input "true"
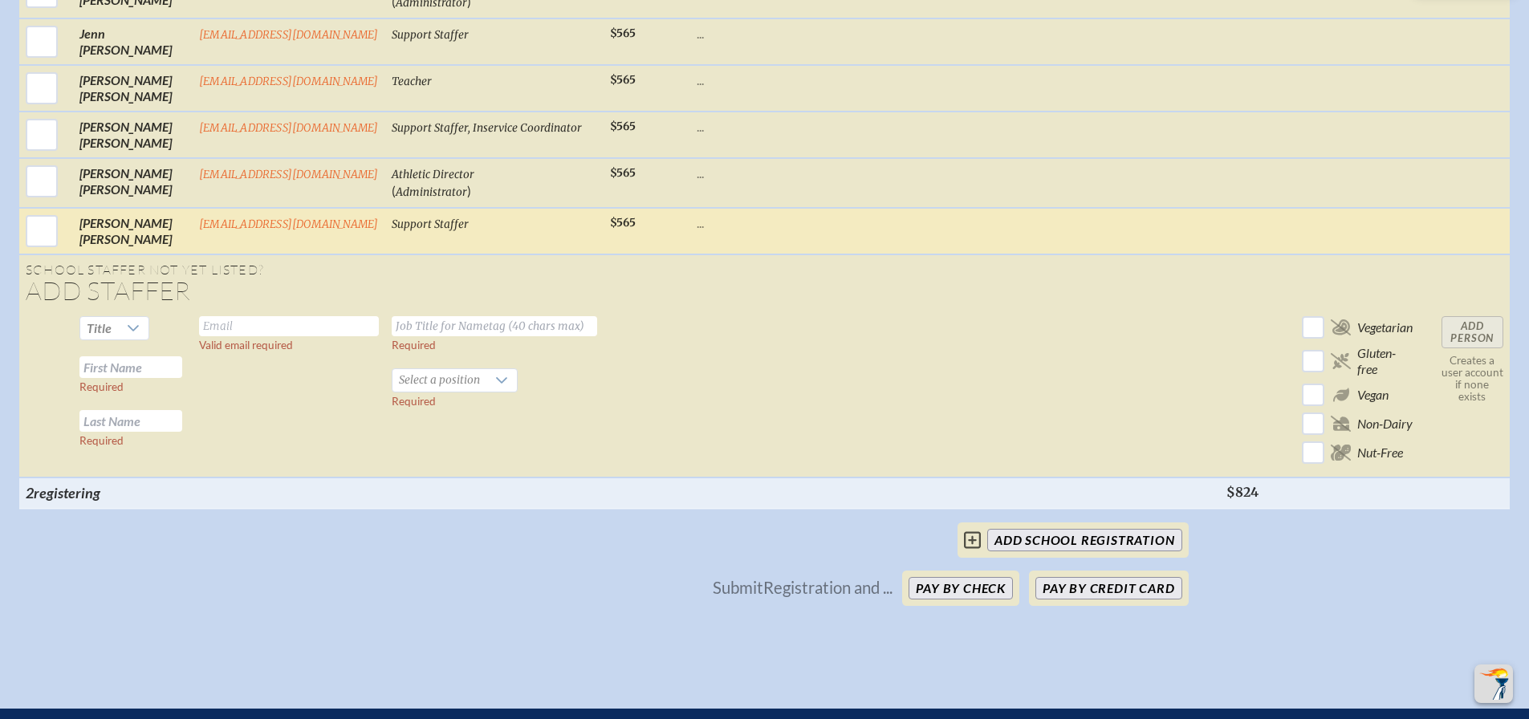
scroll to position [2923, 0]
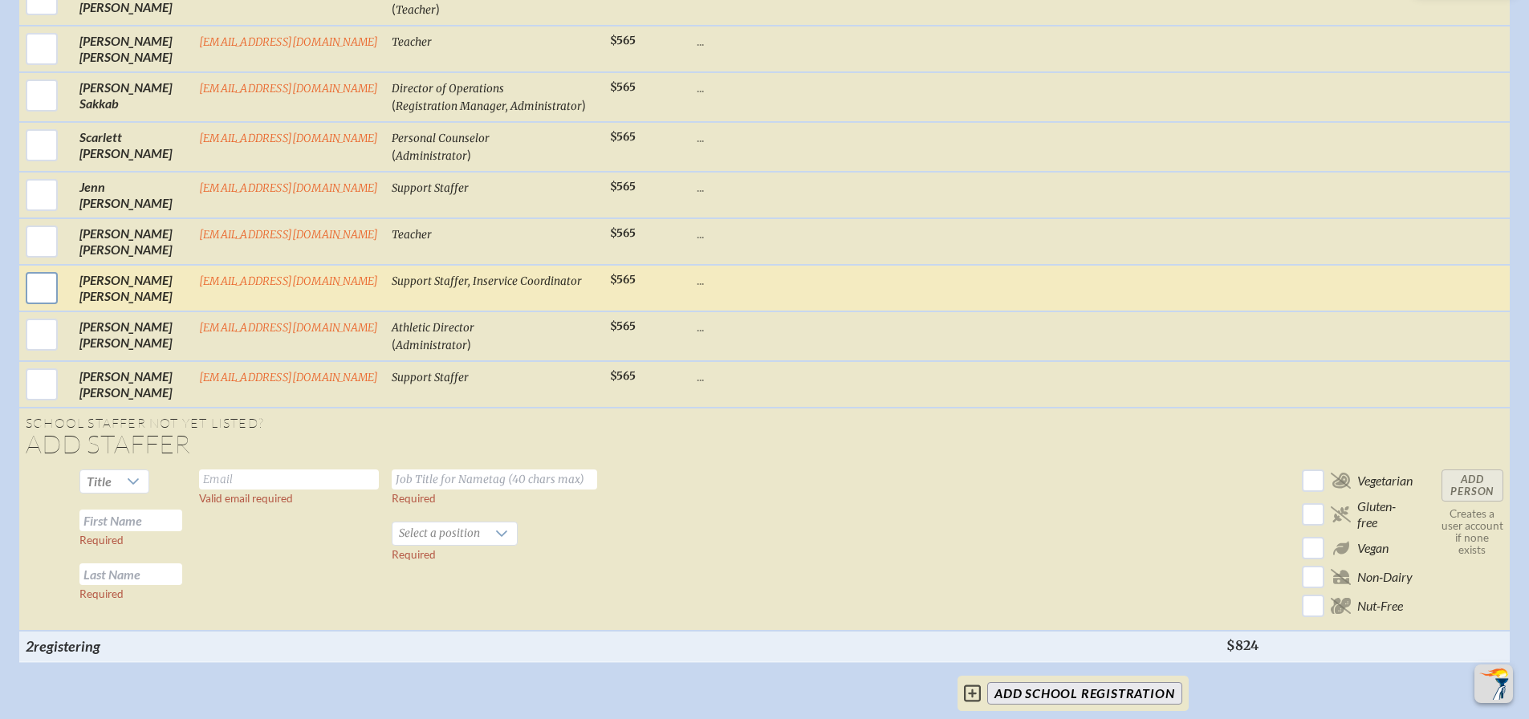
click at [29, 290] on input "checkbox" at bounding box center [42, 288] width 40 height 40
checkbox input "true"
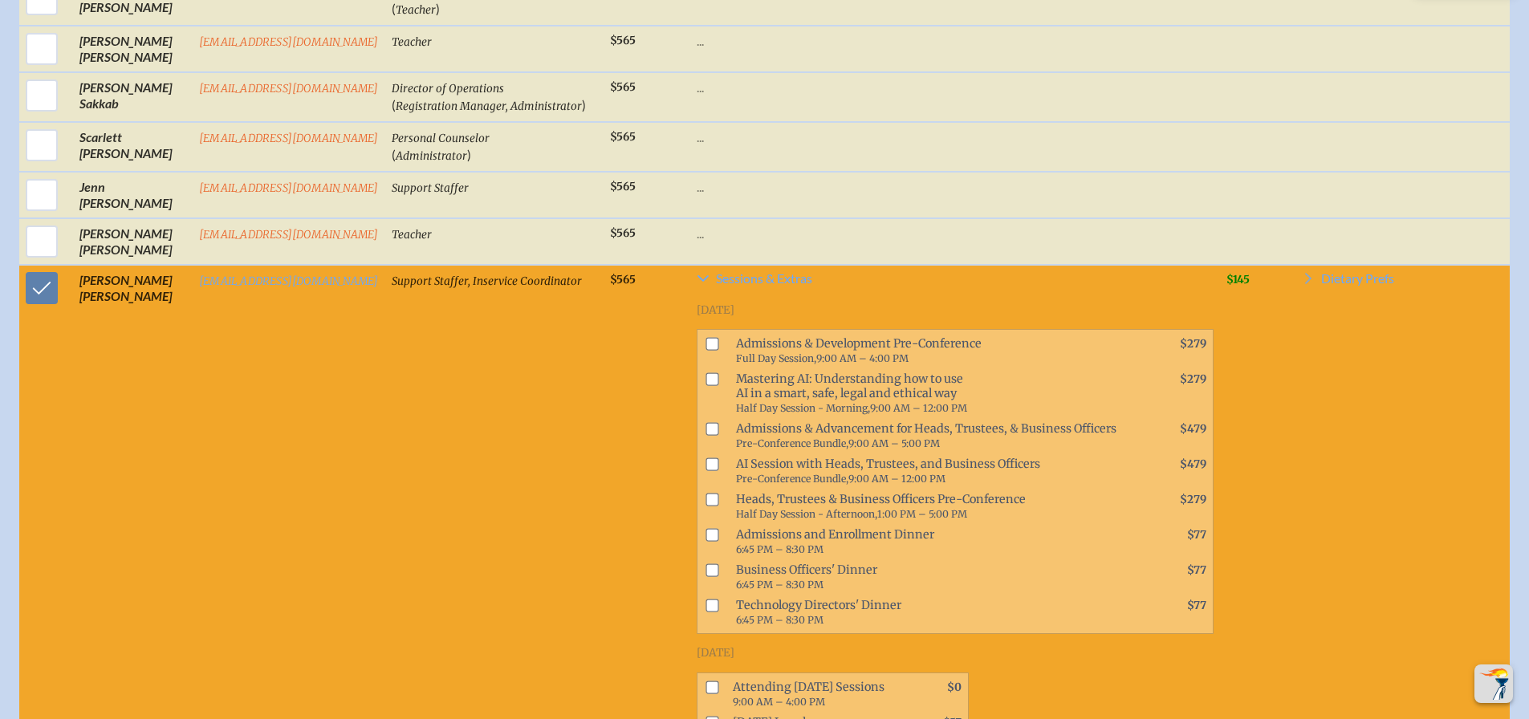
click at [705, 384] on input "checkbox" at bounding box center [711, 379] width 13 height 13
checkbox input "true"
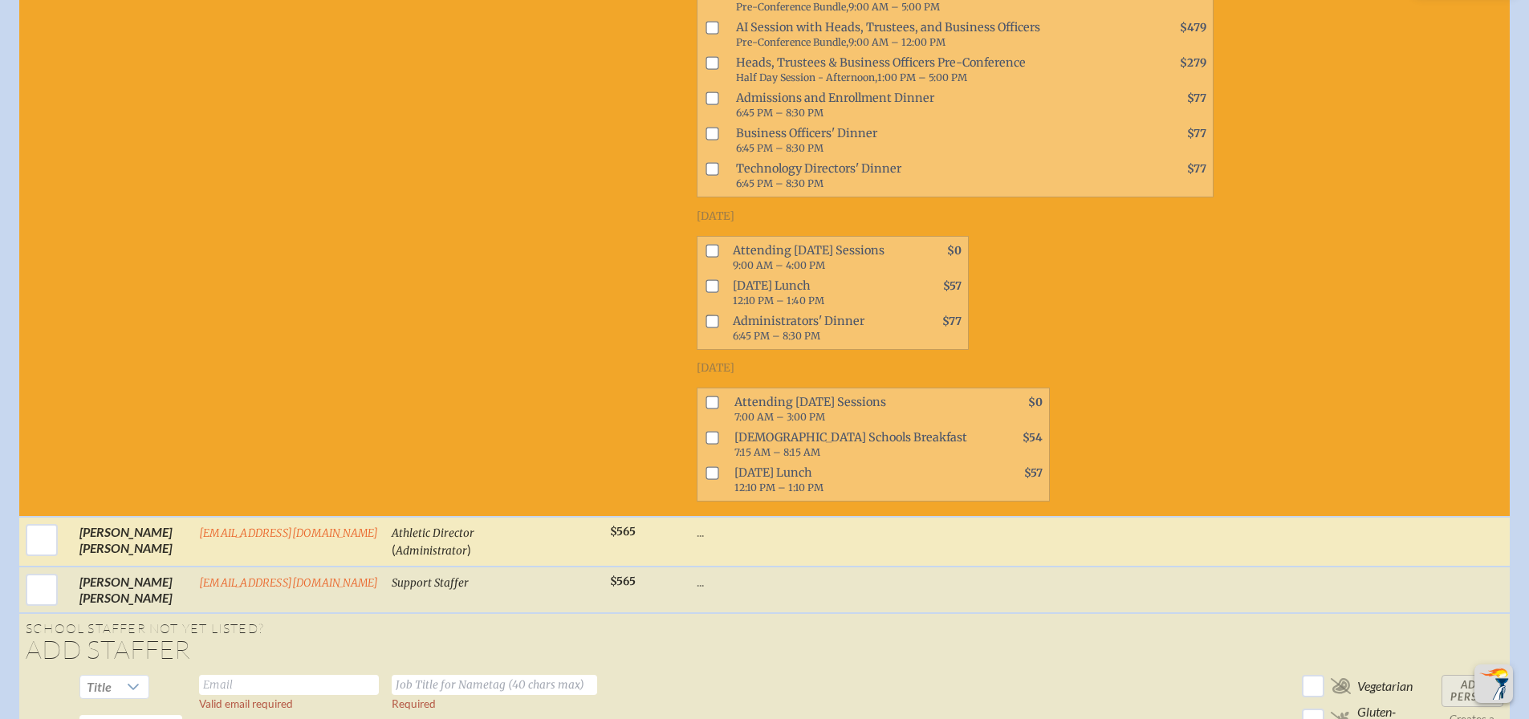
scroll to position [3384, 0]
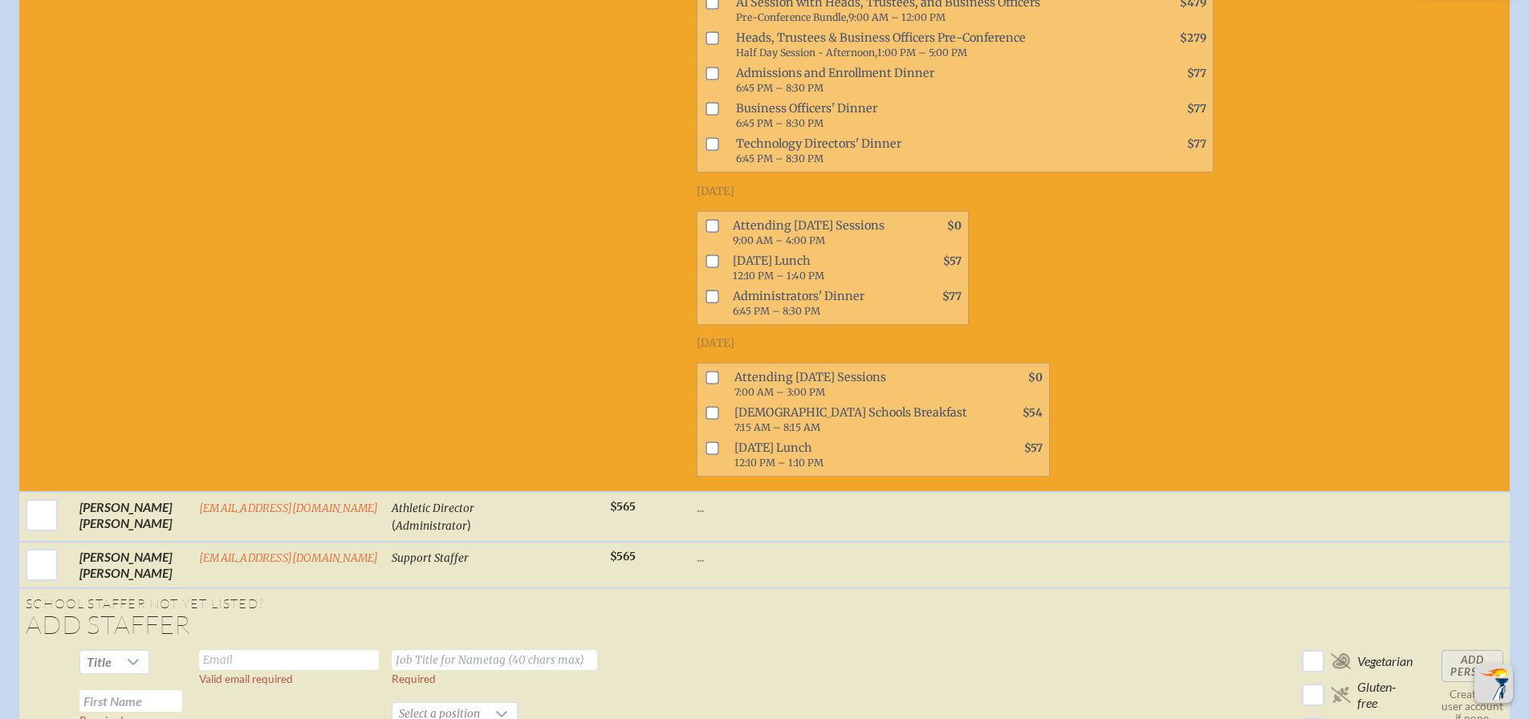
click at [705, 227] on input "checkbox" at bounding box center [711, 225] width 13 height 13
checkbox input "true"
click at [705, 266] on input "checkbox" at bounding box center [711, 260] width 13 height 13
checkbox input "true"
click at [705, 377] on input "checkbox" at bounding box center [711, 377] width 13 height 13
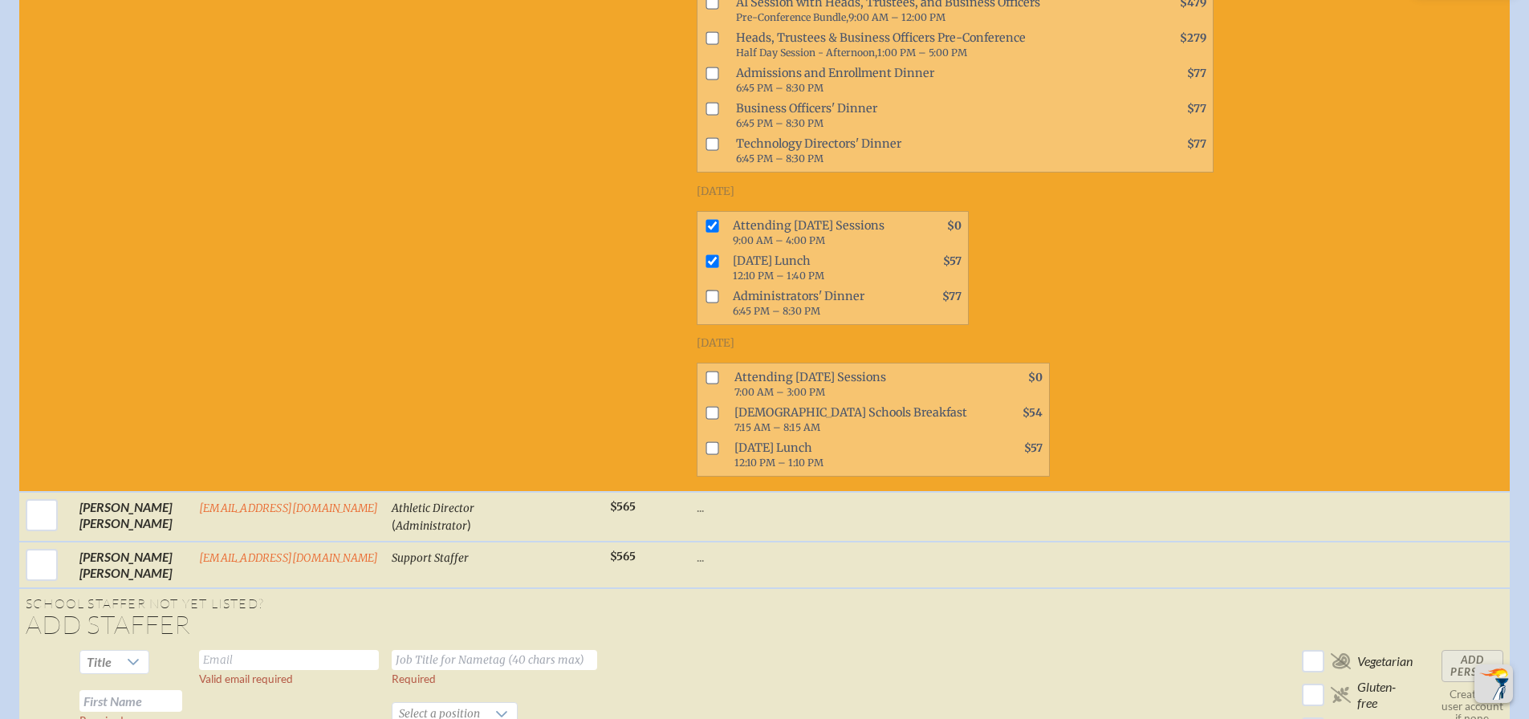
checkbox input "true"
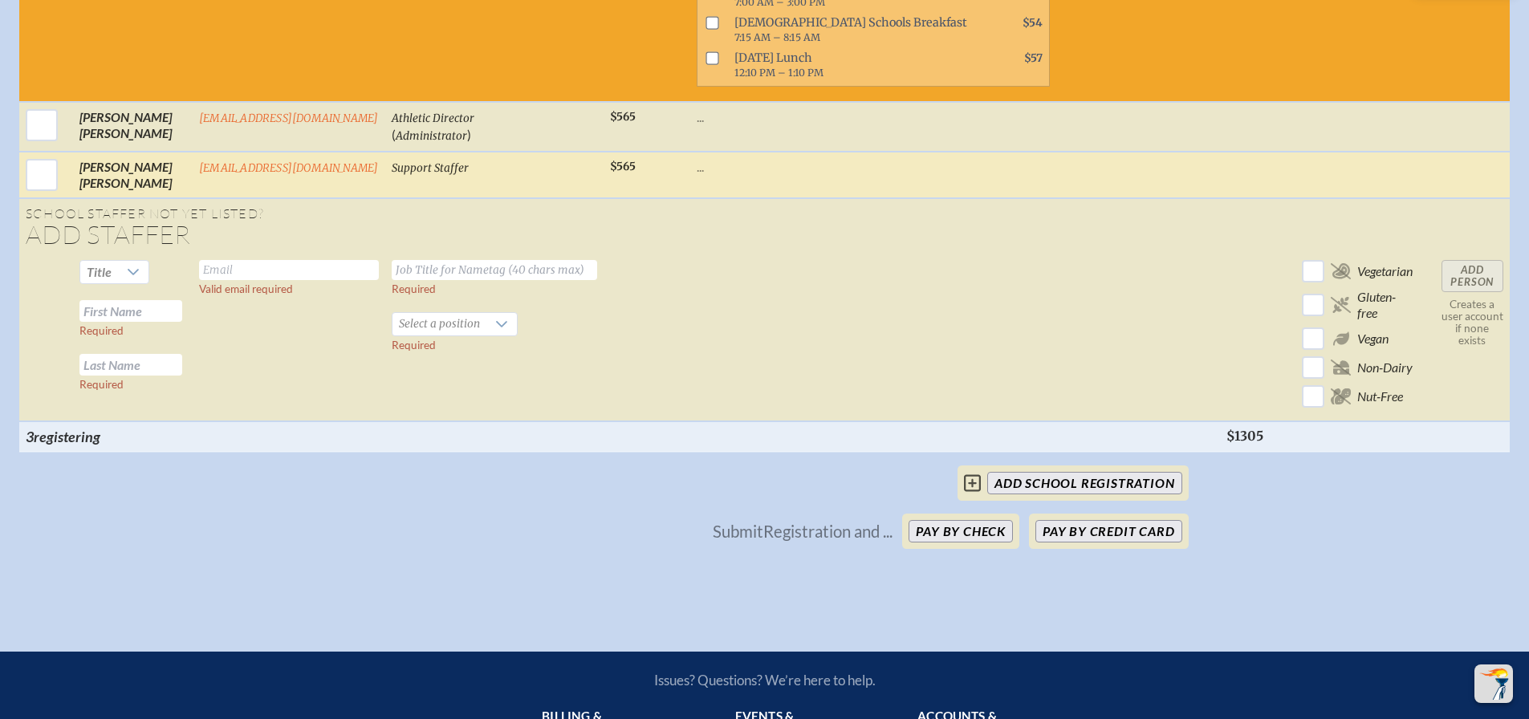
scroll to position [3845, 0]
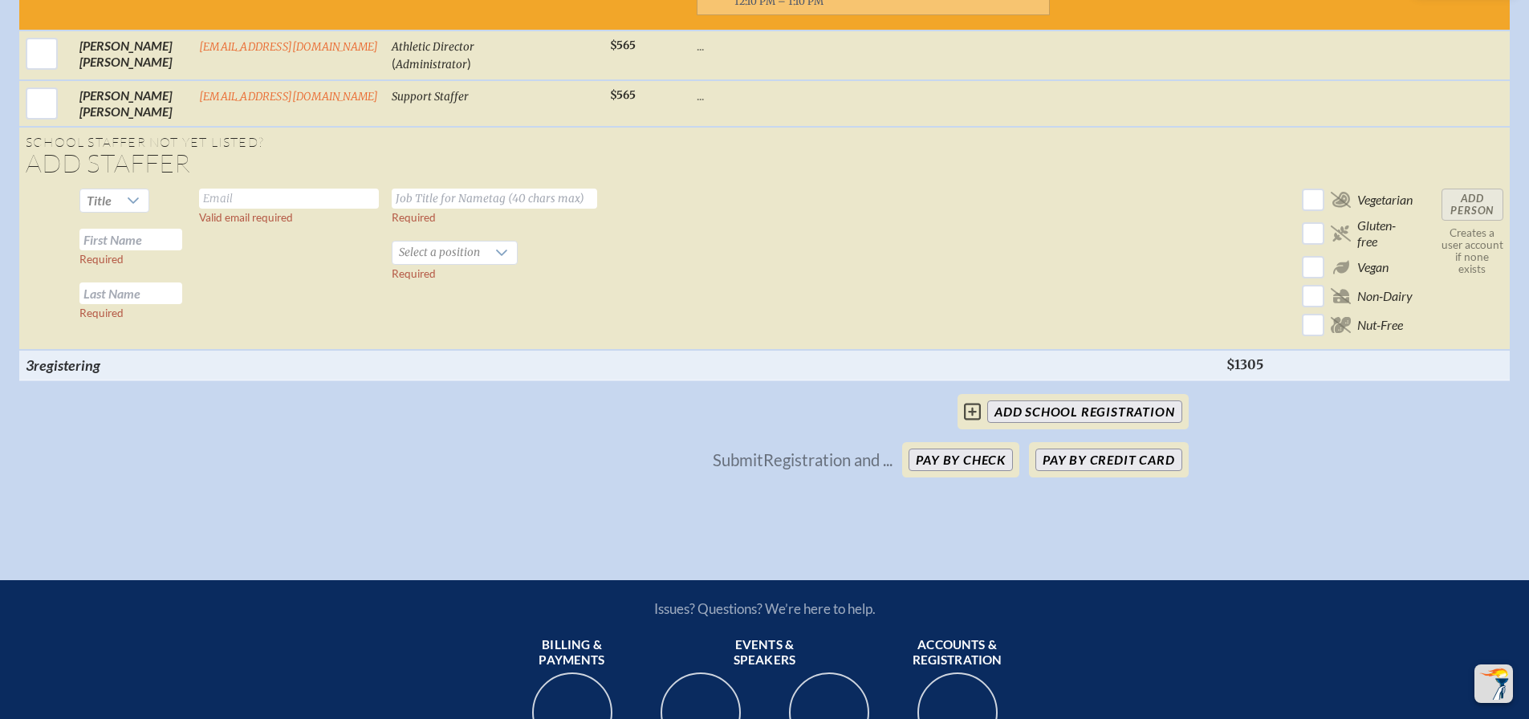
click at [234, 204] on input "text" at bounding box center [289, 199] width 180 height 20
type input "[EMAIL_ADDRESS][DOMAIN_NAME]"
click at [469, 196] on input "text" at bounding box center [494, 199] width 205 height 20
type input "Associate Head of School"
click at [127, 247] on input "text" at bounding box center [130, 240] width 103 height 22
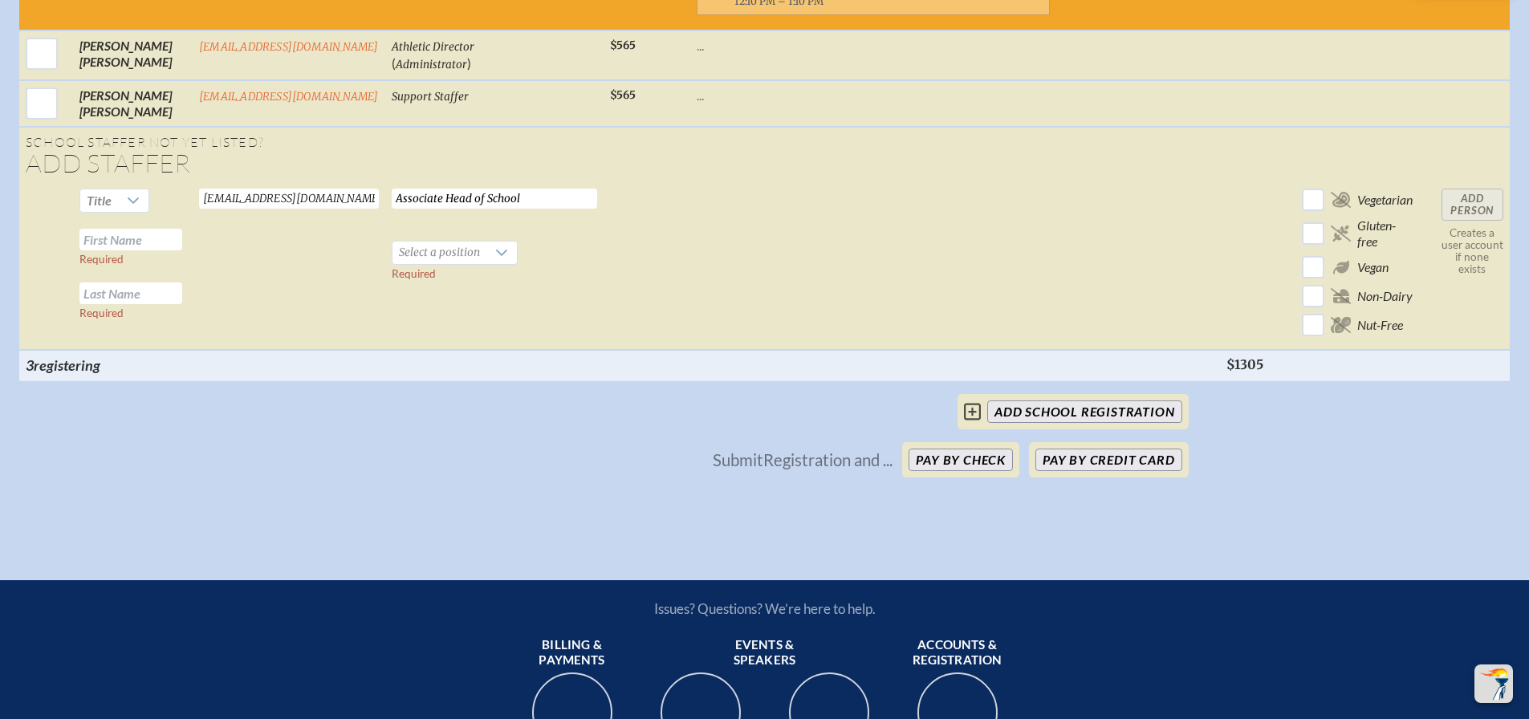
type input "d"
type input "David"
click at [140, 292] on input "text" at bounding box center [130, 293] width 103 height 22
type input "Medder"
click at [495, 257] on icon at bounding box center [501, 252] width 13 height 13
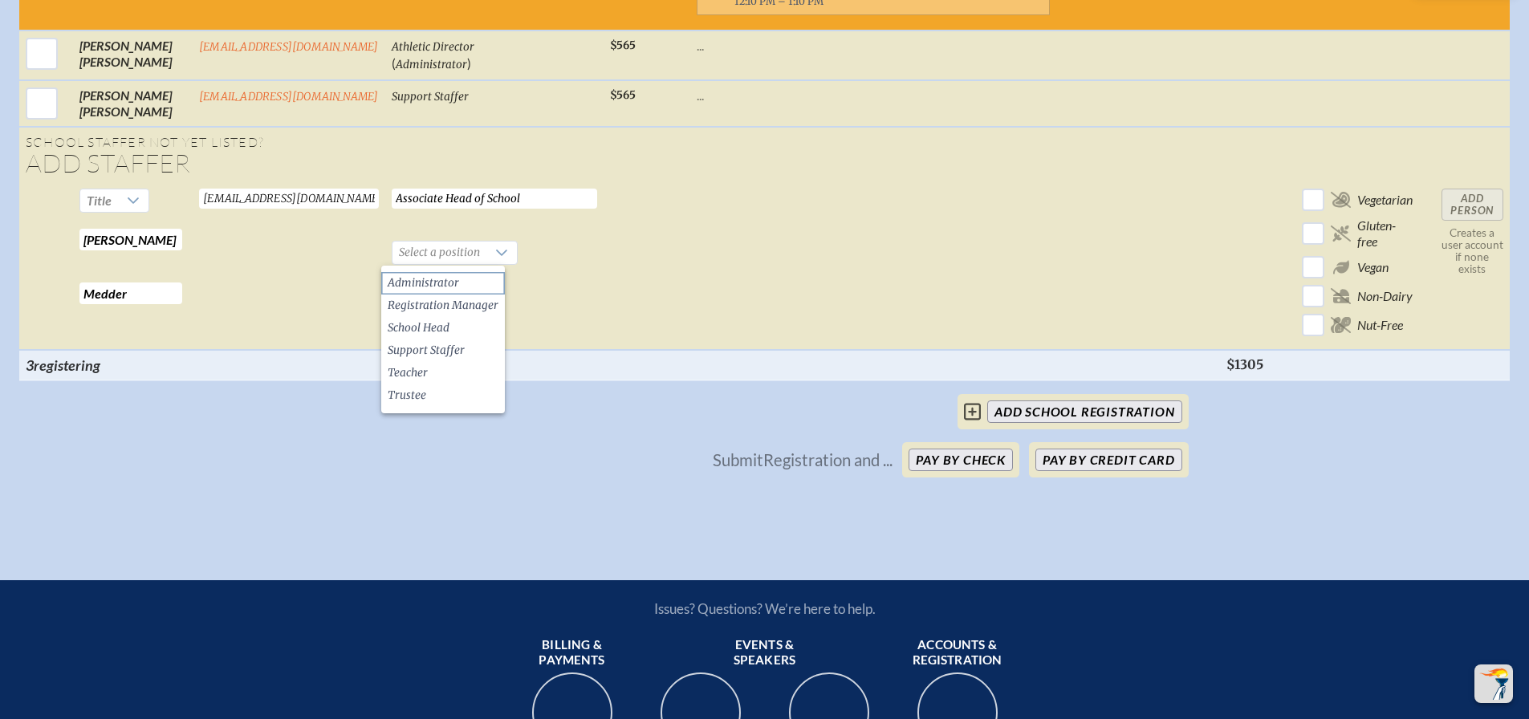
click at [461, 280] on li "Administrator" at bounding box center [443, 283] width 124 height 22
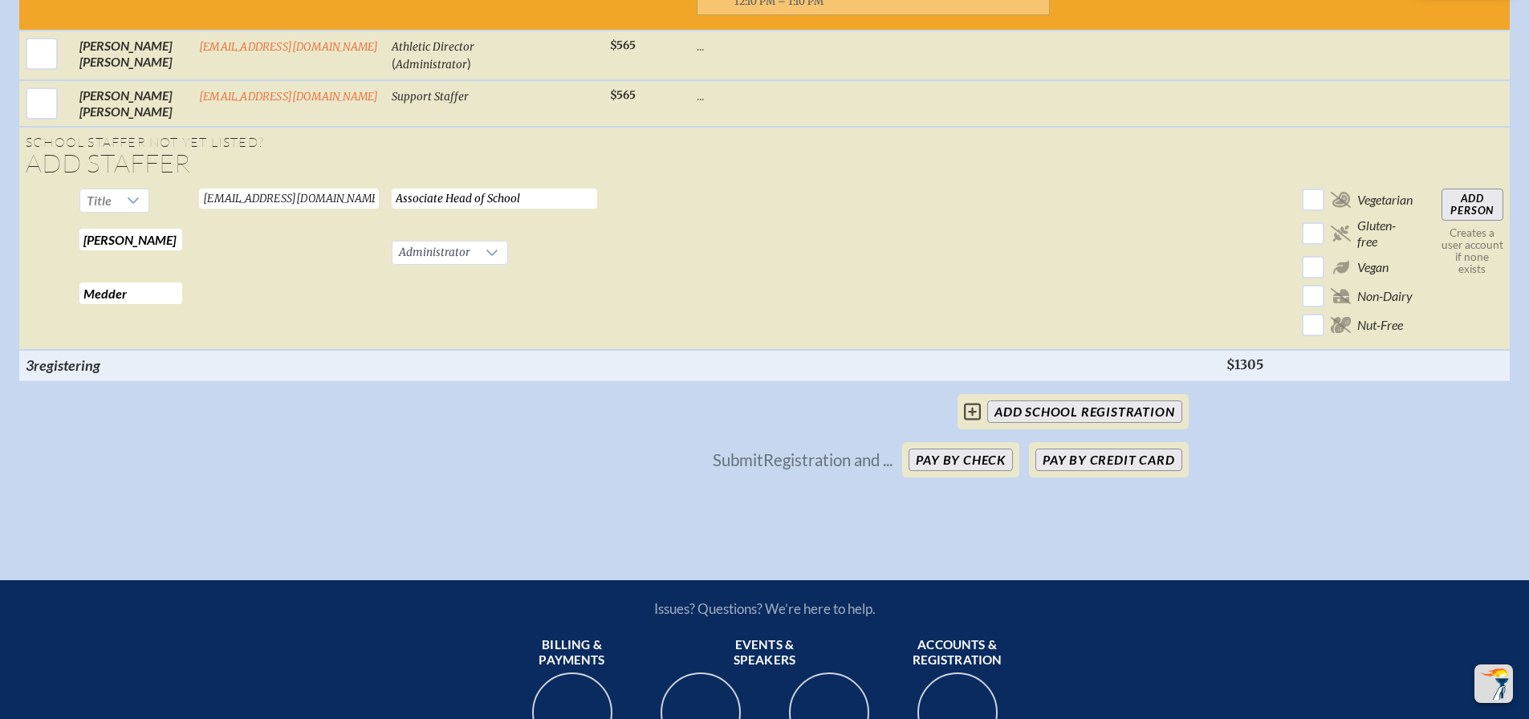
click at [1480, 205] on input "Add Person" at bounding box center [1472, 205] width 62 height 32
checkbox input "false"
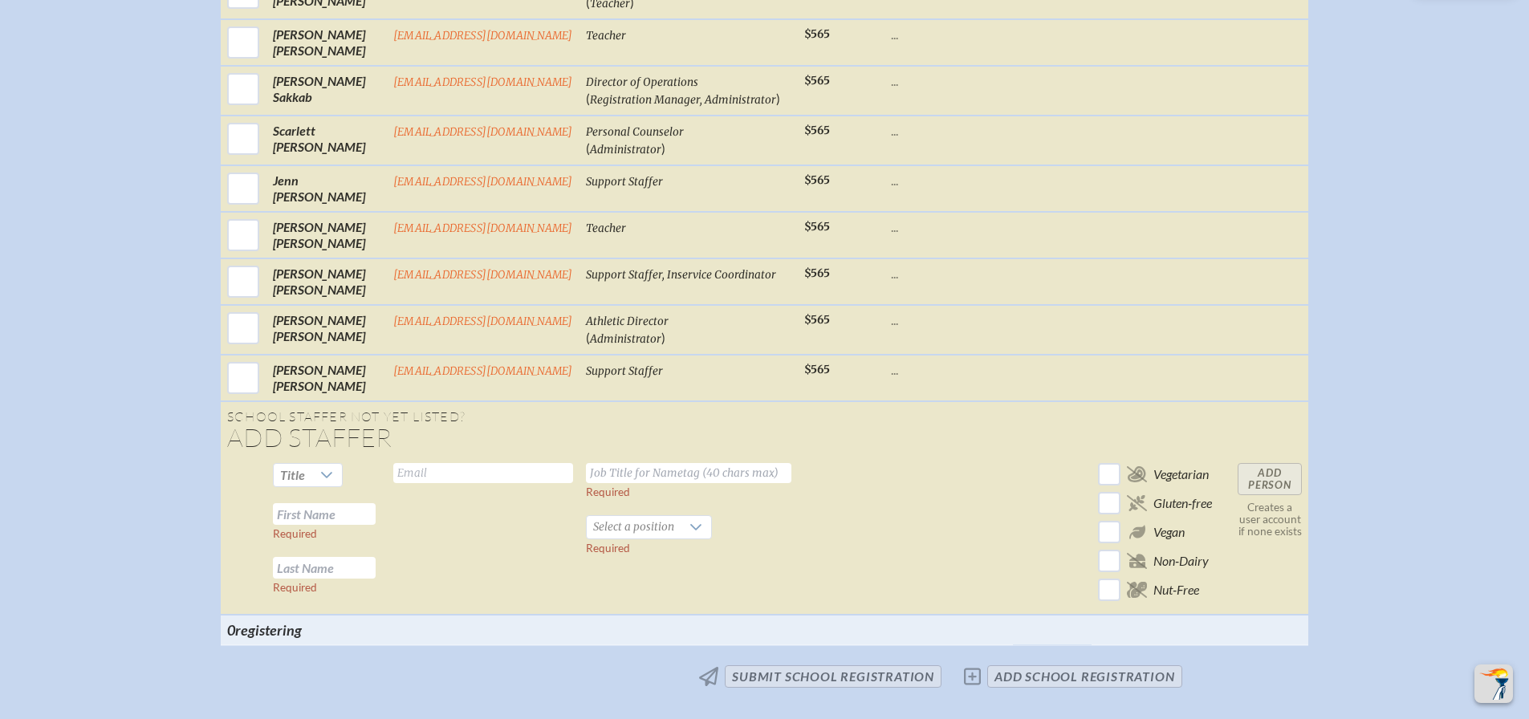
scroll to position [1519, 0]
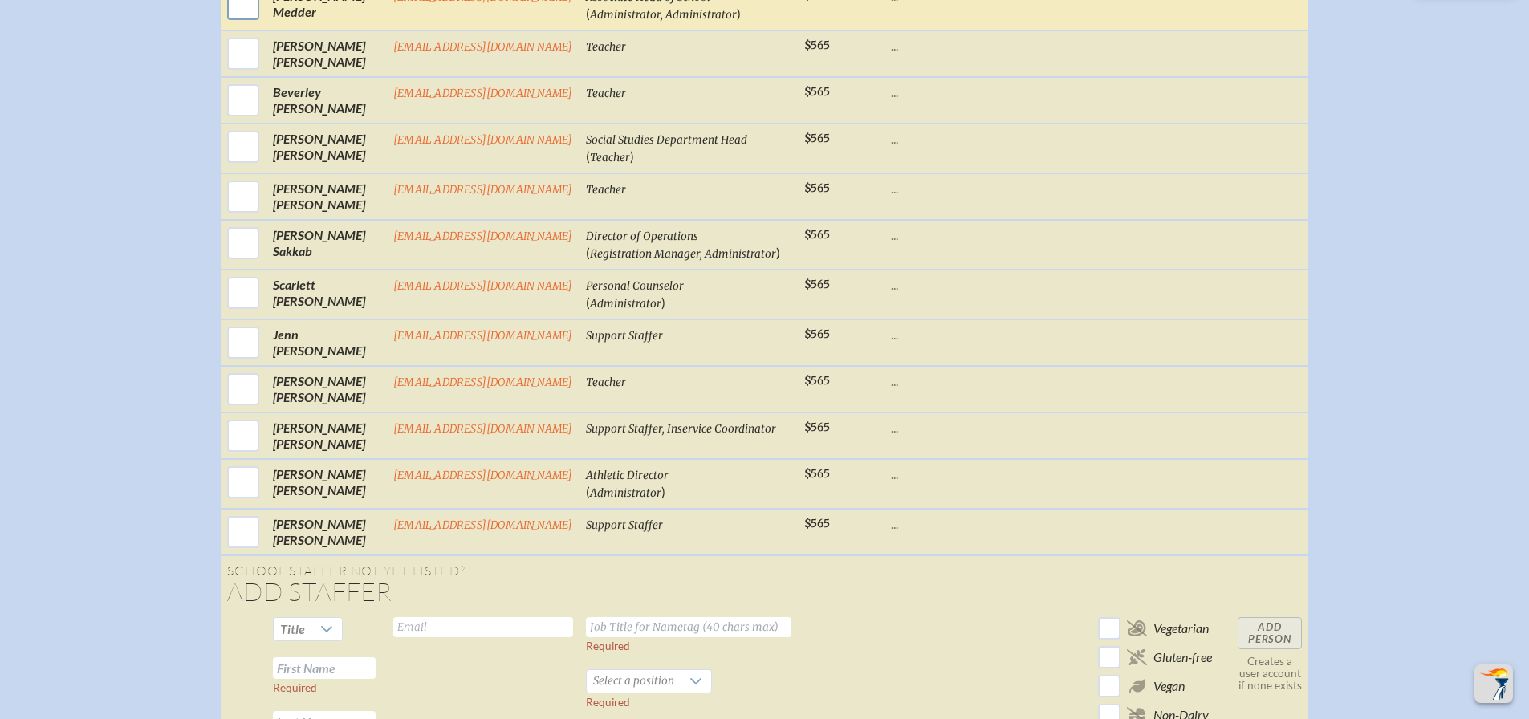
click at [227, 18] on input "checkbox" at bounding box center [243, 4] width 40 height 40
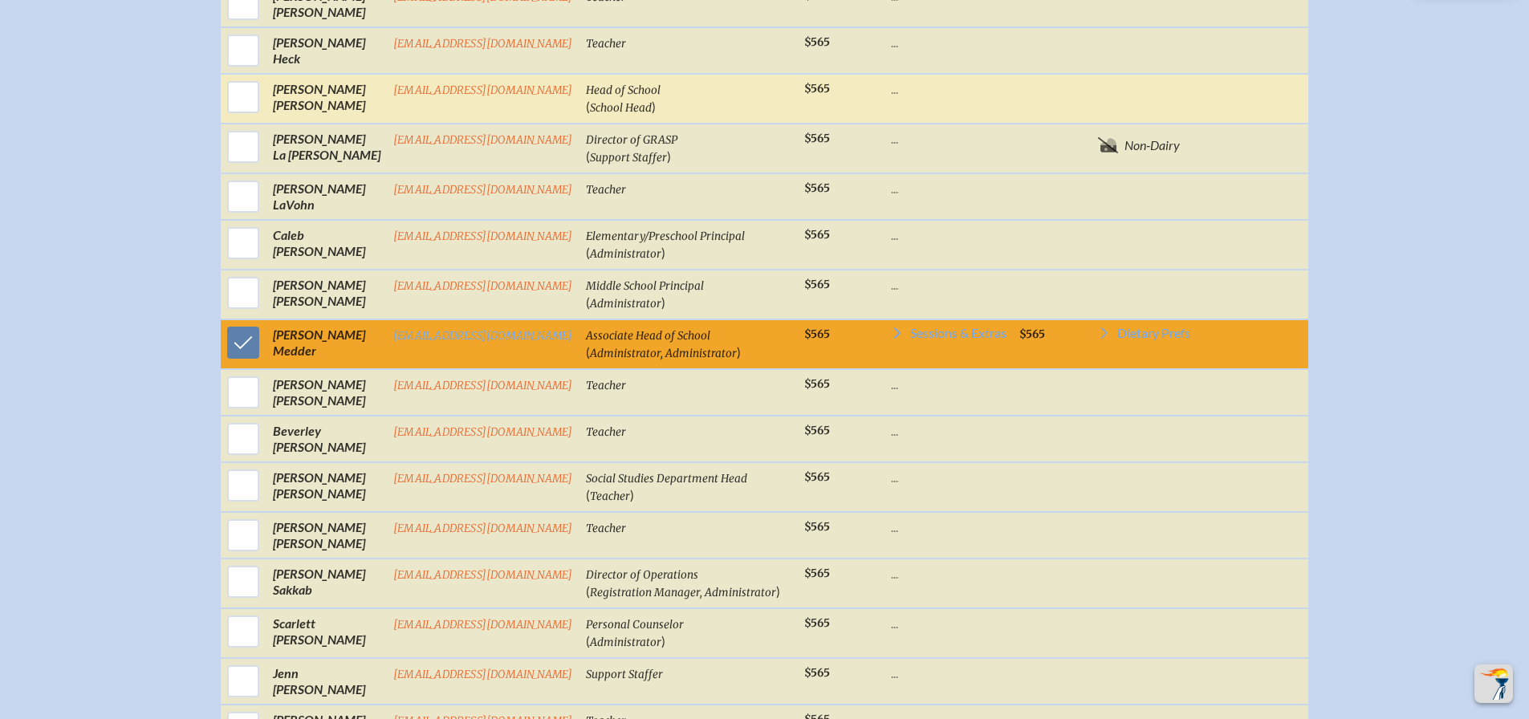
scroll to position [1058, 0]
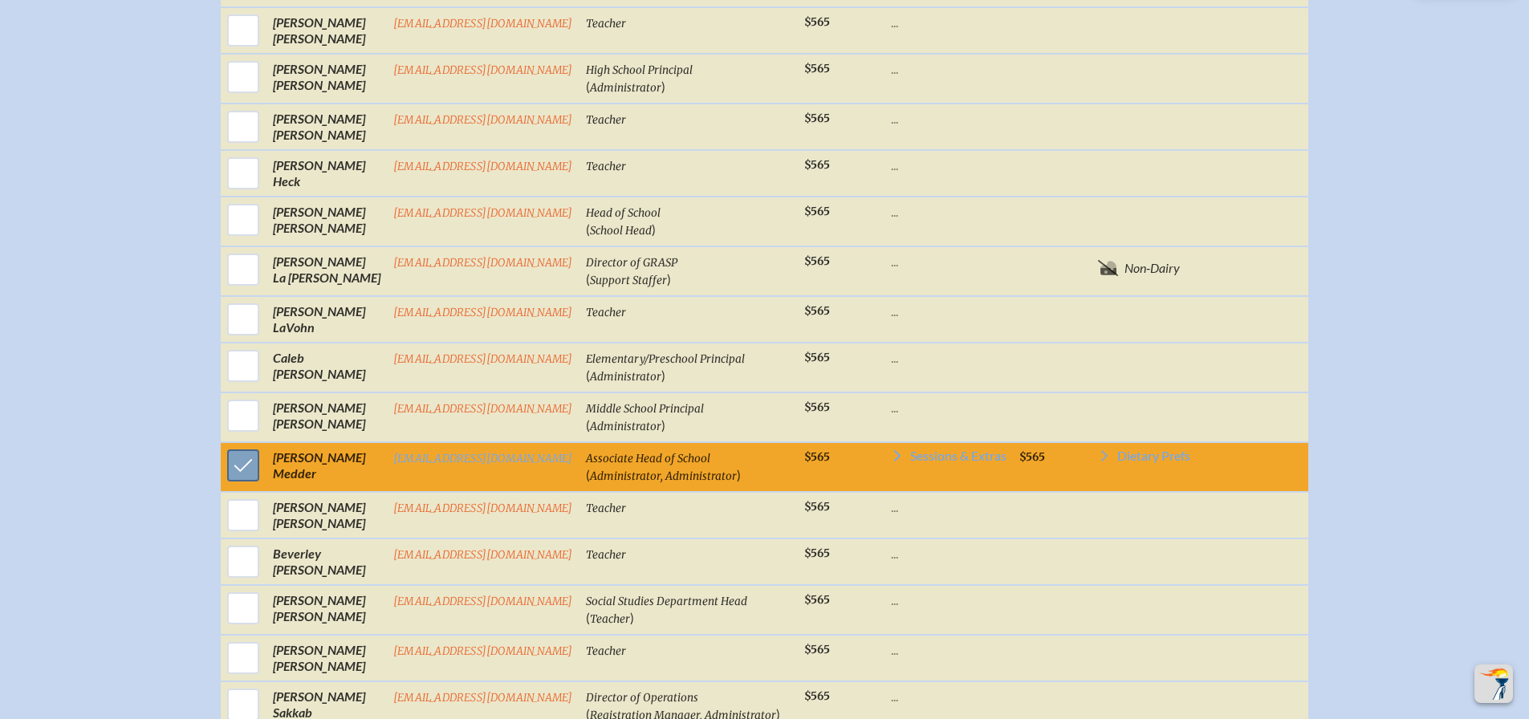
click at [242, 482] on input "checkbox" at bounding box center [243, 465] width 40 height 40
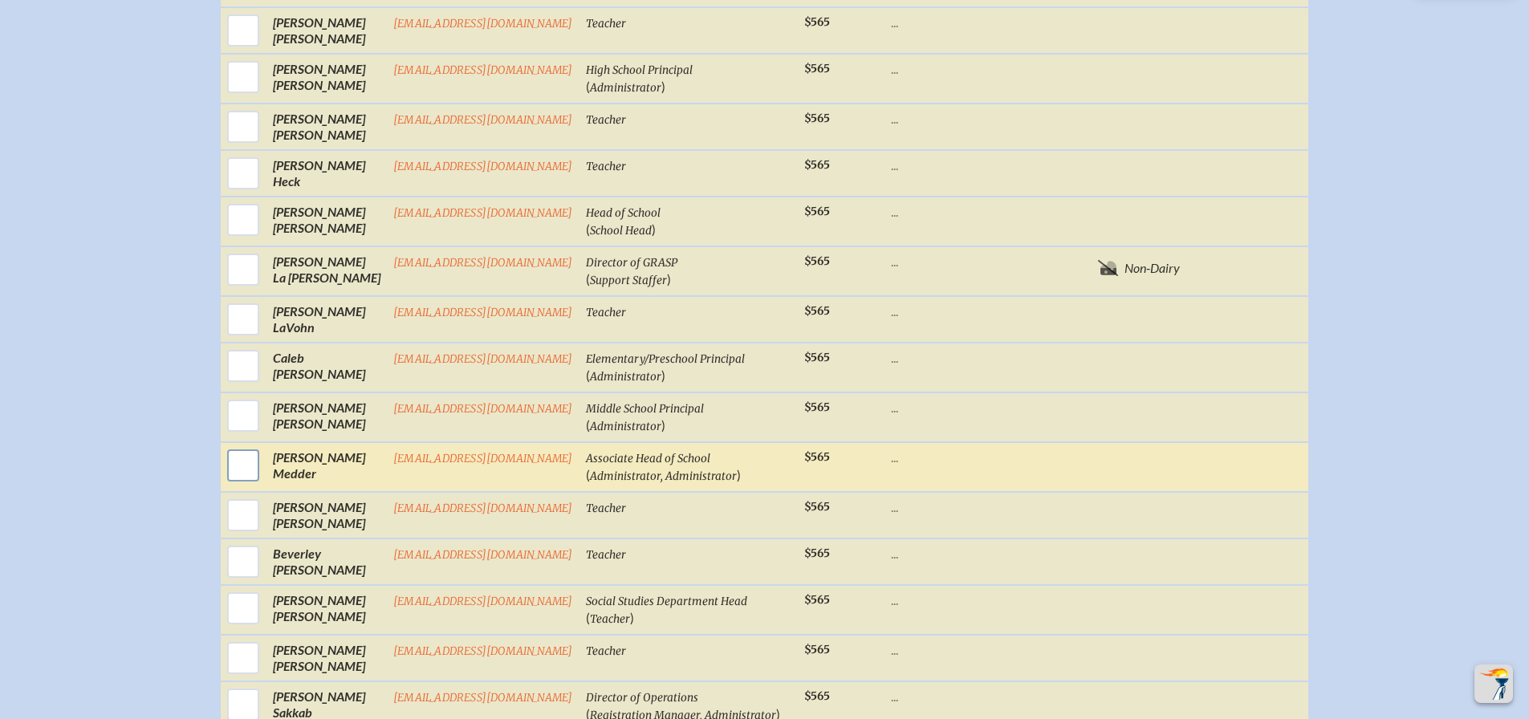
click at [242, 481] on input "checkbox" at bounding box center [243, 465] width 40 height 40
checkbox input "true"
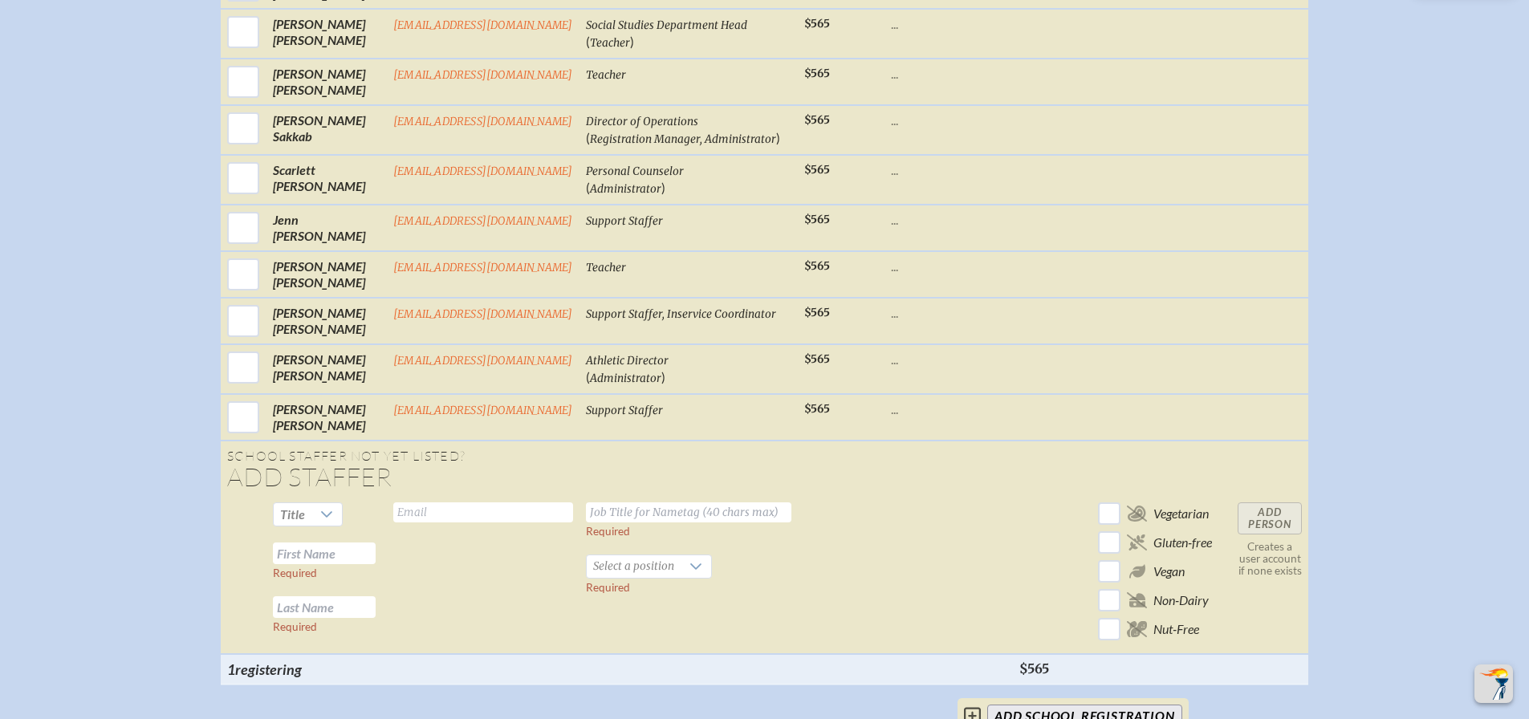
scroll to position [1673, 0]
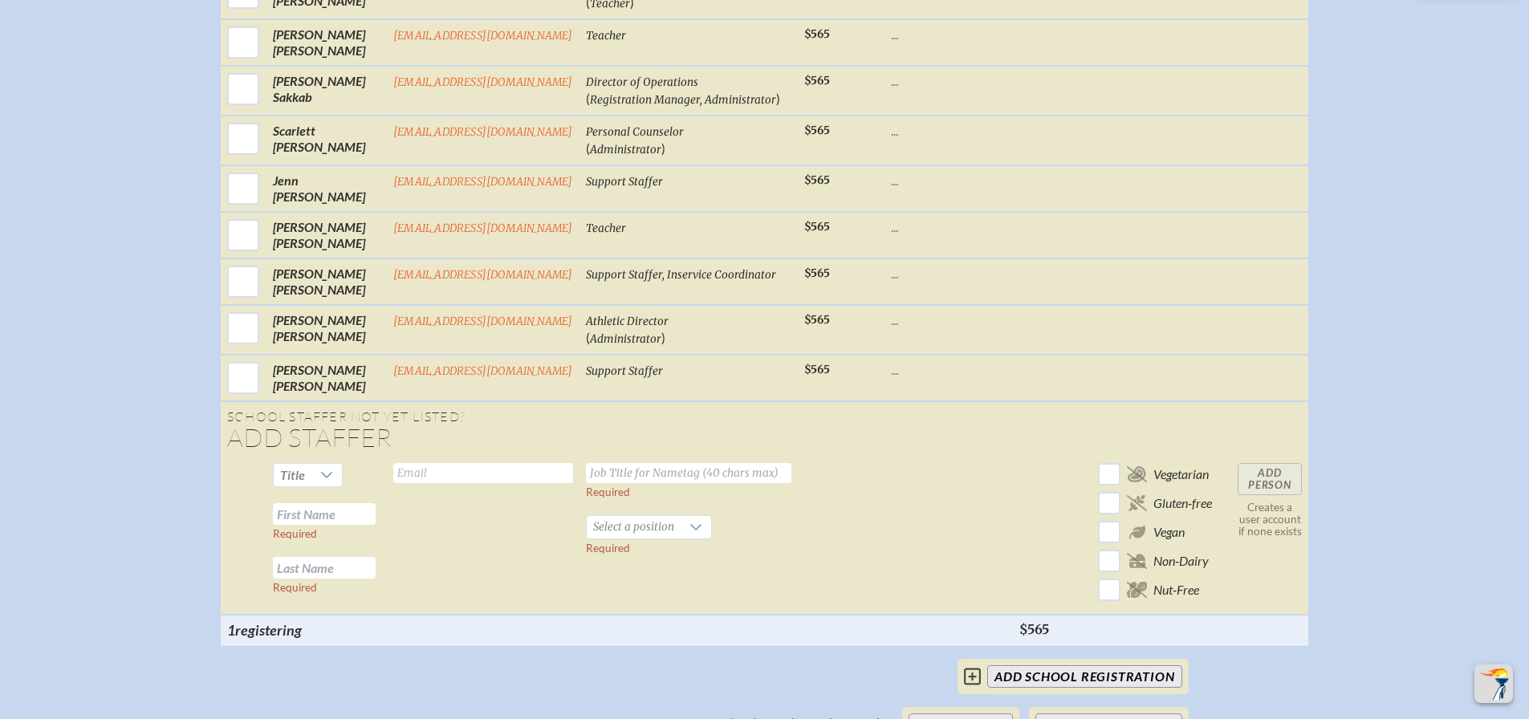
click at [464, 483] on input "text" at bounding box center [483, 473] width 180 height 20
type input "sdoan@wcsmiami.org"
click at [629, 483] on input "text" at bounding box center [688, 473] width 205 height 20
type input "Athletic Department"
click at [690, 530] on icon at bounding box center [695, 527] width 11 height 6
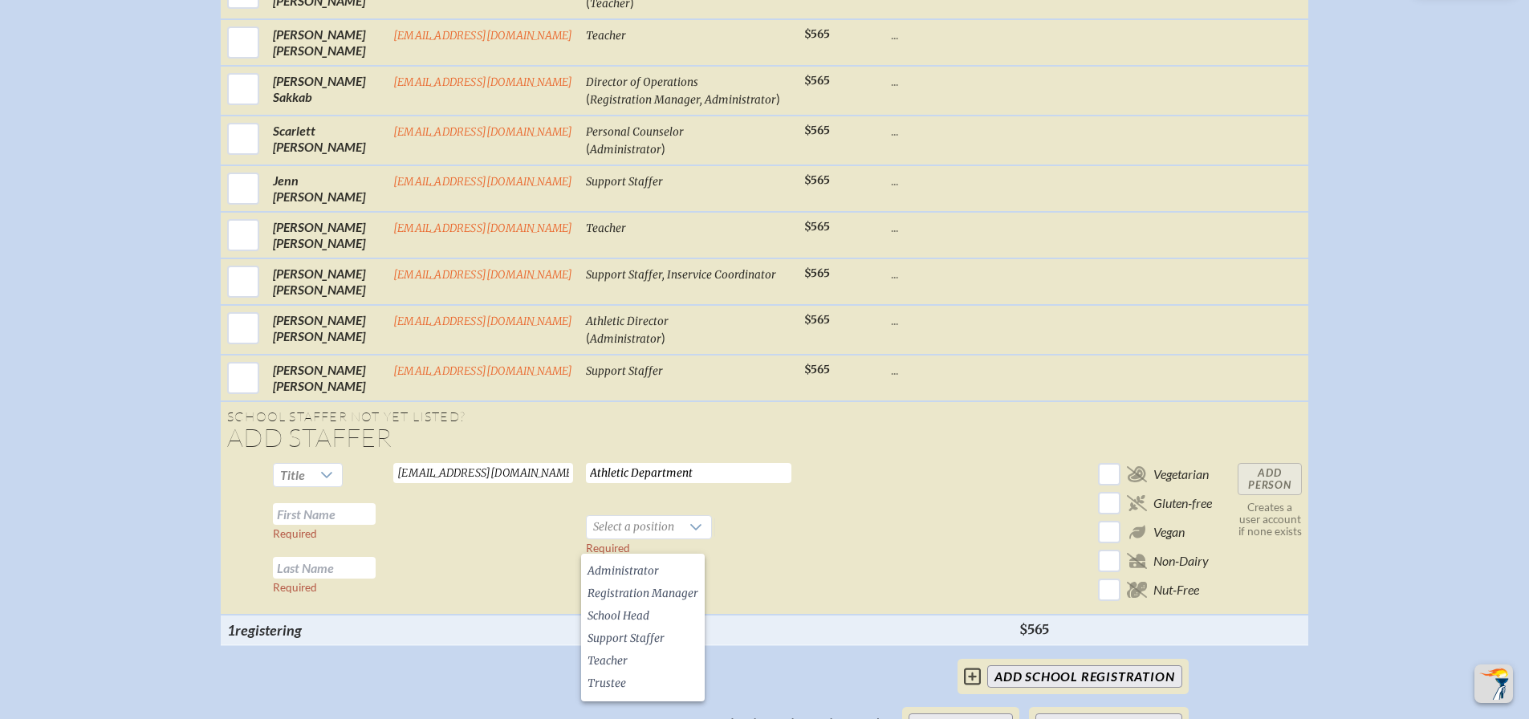
drag, startPoint x: 644, startPoint y: 564, endPoint x: 552, endPoint y: 568, distance: 92.4
click at [644, 565] on span "Administrator" at bounding box center [622, 571] width 71 height 16
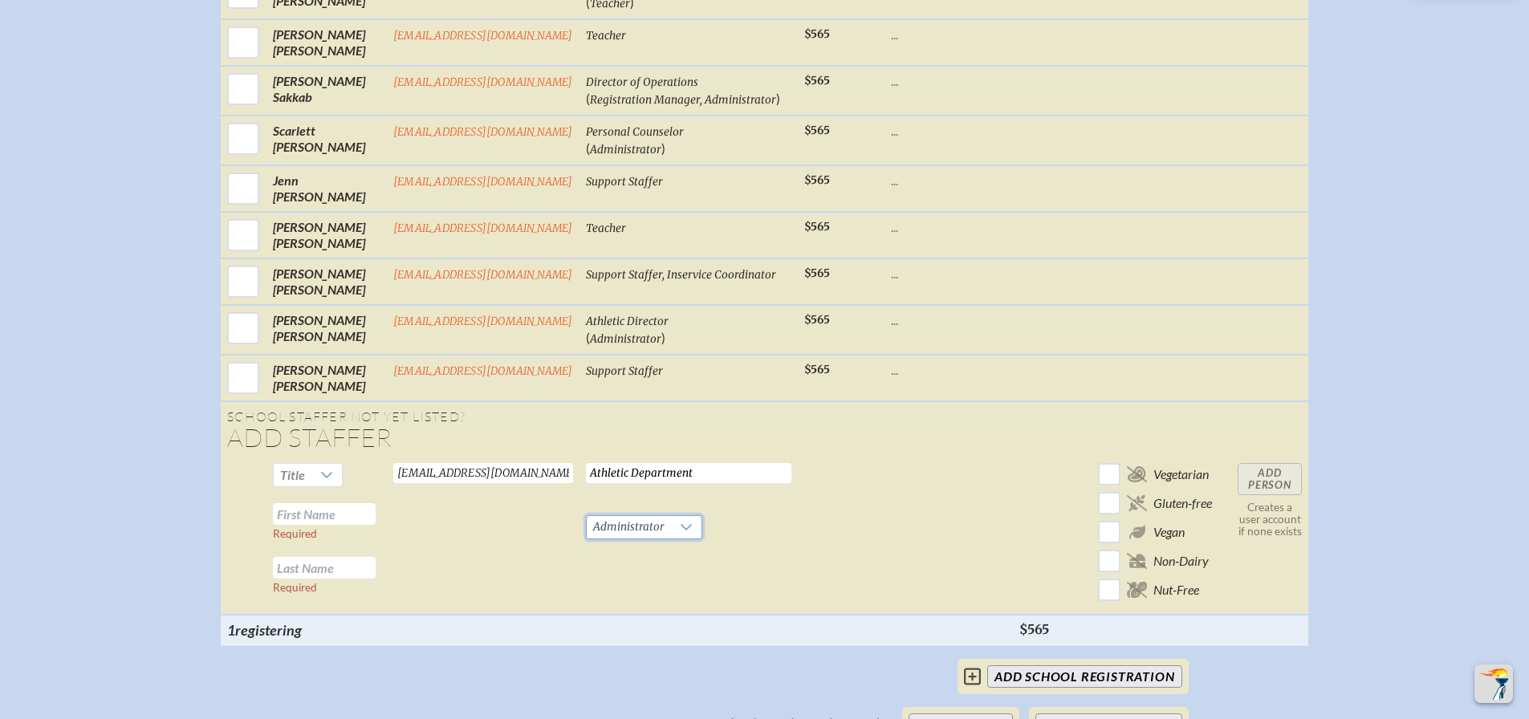
click at [309, 525] on input "text" at bounding box center [324, 514] width 103 height 22
type input "Scott"
click at [311, 579] on input "text" at bounding box center [324, 568] width 103 height 22
type input "Doan"
click at [1269, 495] on input "Add Person" at bounding box center [1269, 479] width 64 height 32
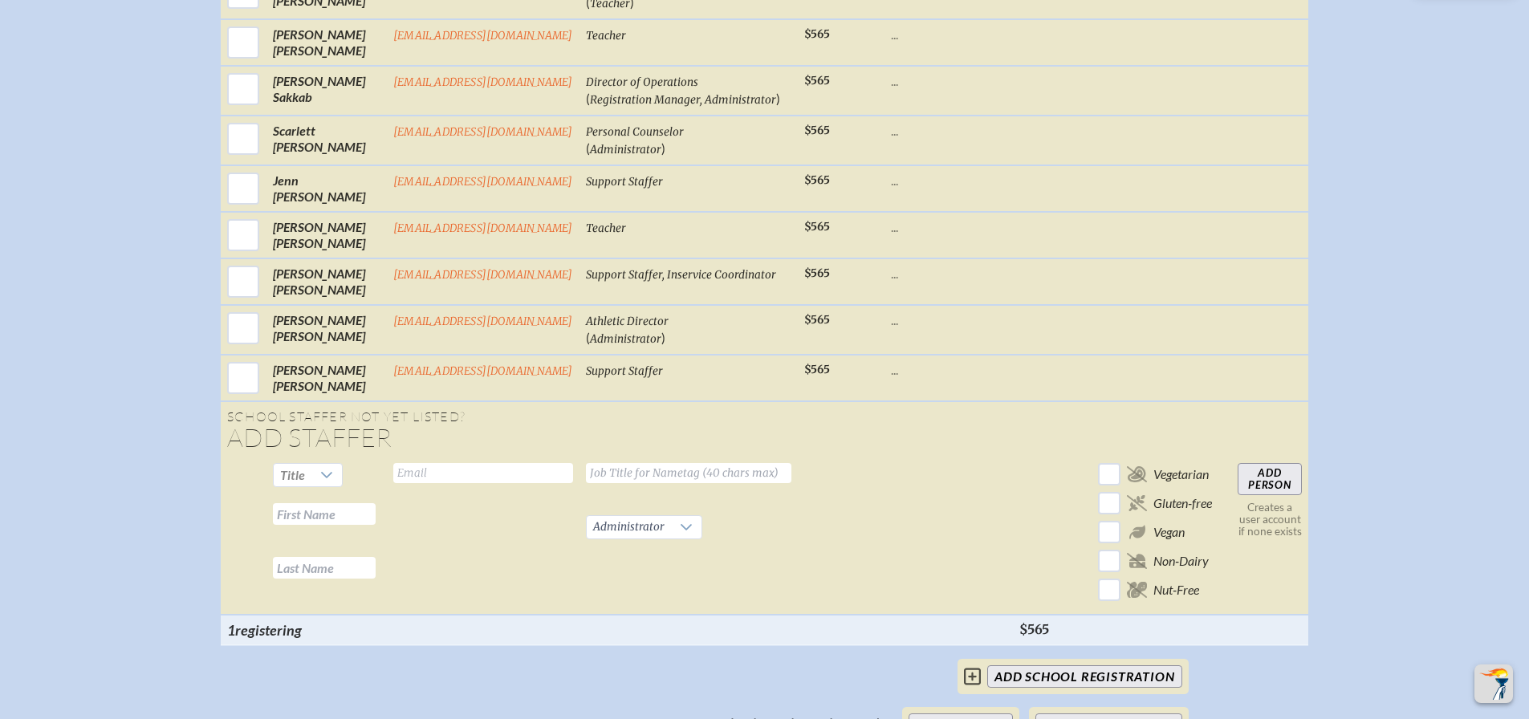
checkbox input "false"
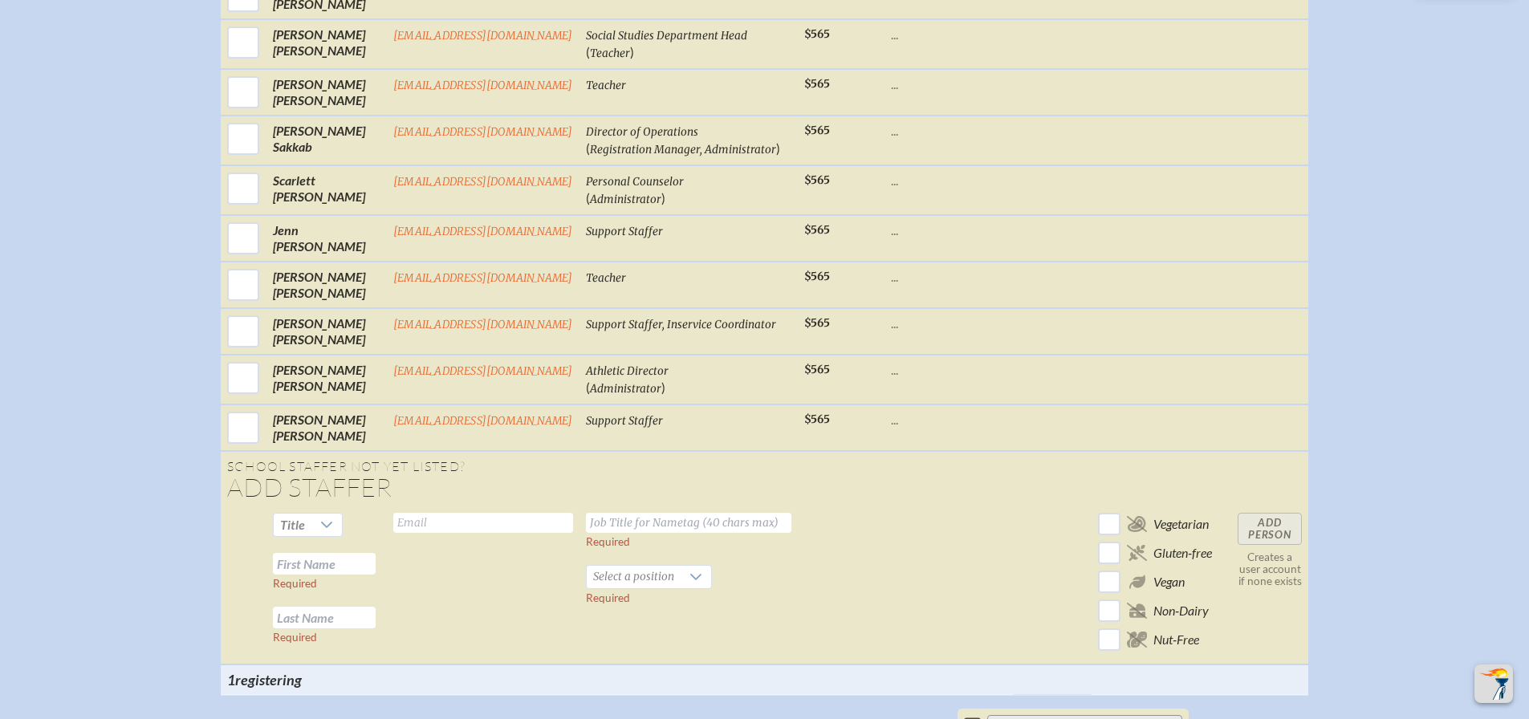
scroll to position [1676, 0]
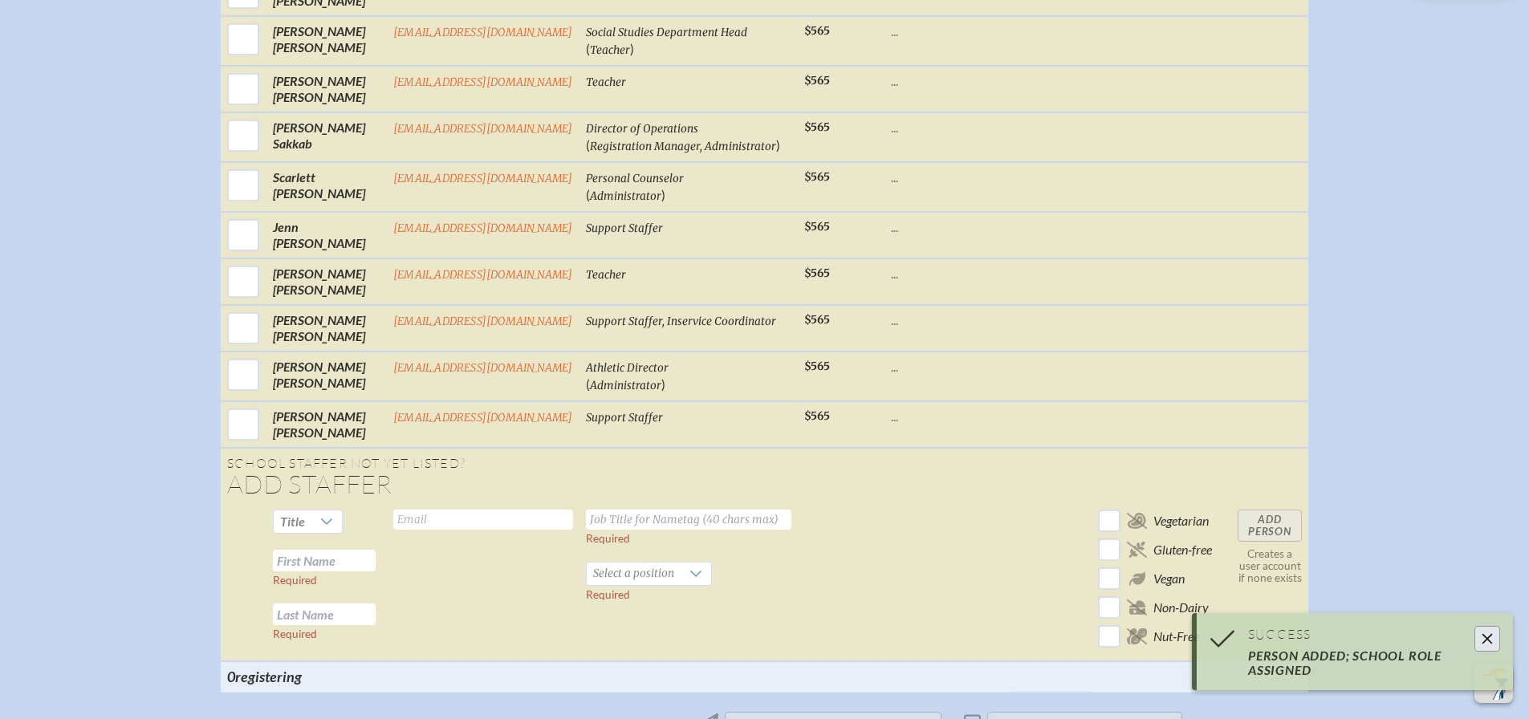
click at [471, 527] on input "text" at bounding box center [483, 520] width 180 height 20
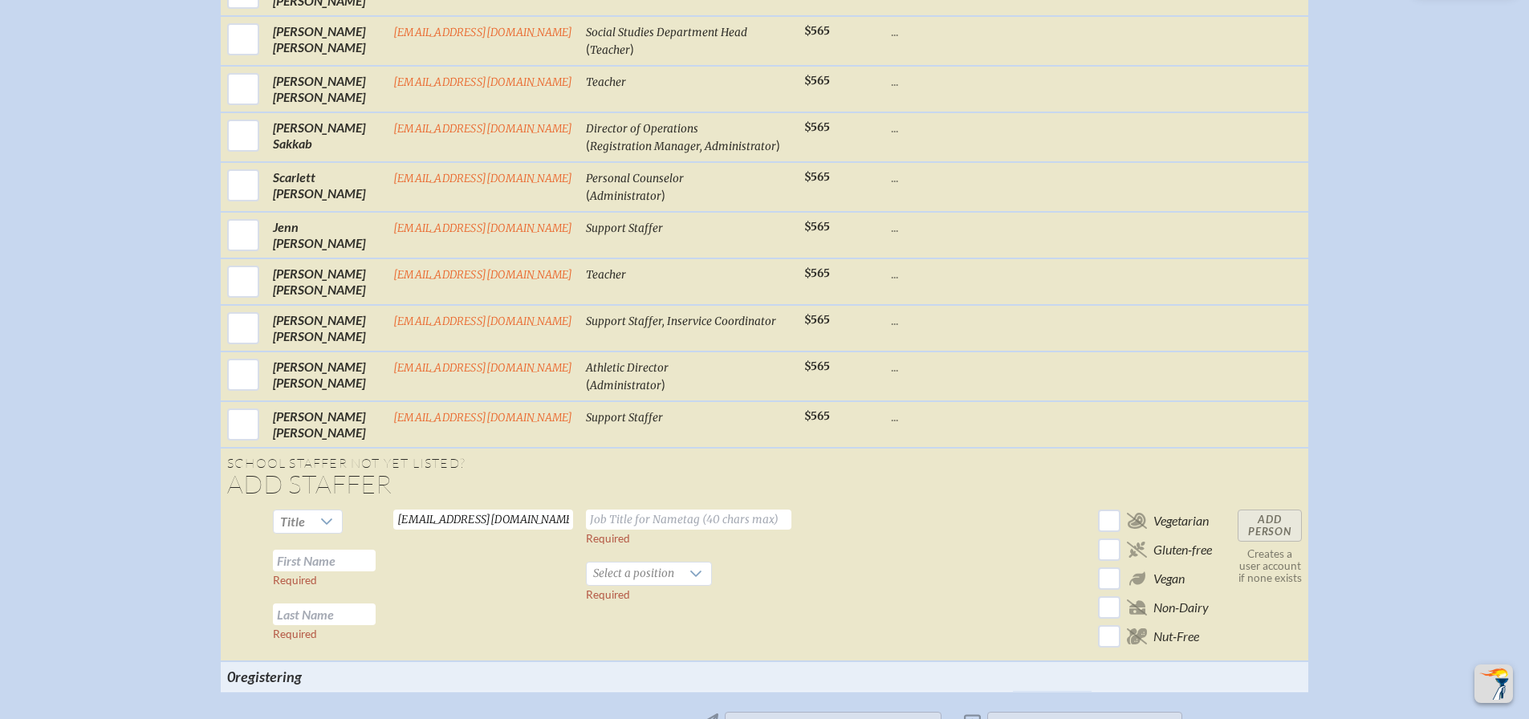
type input "Msanchez@wcsmiami.org"
click at [713, 530] on input "text" at bounding box center [688, 520] width 205 height 20
type input "Development Director"
click at [689, 580] on icon at bounding box center [695, 573] width 13 height 13
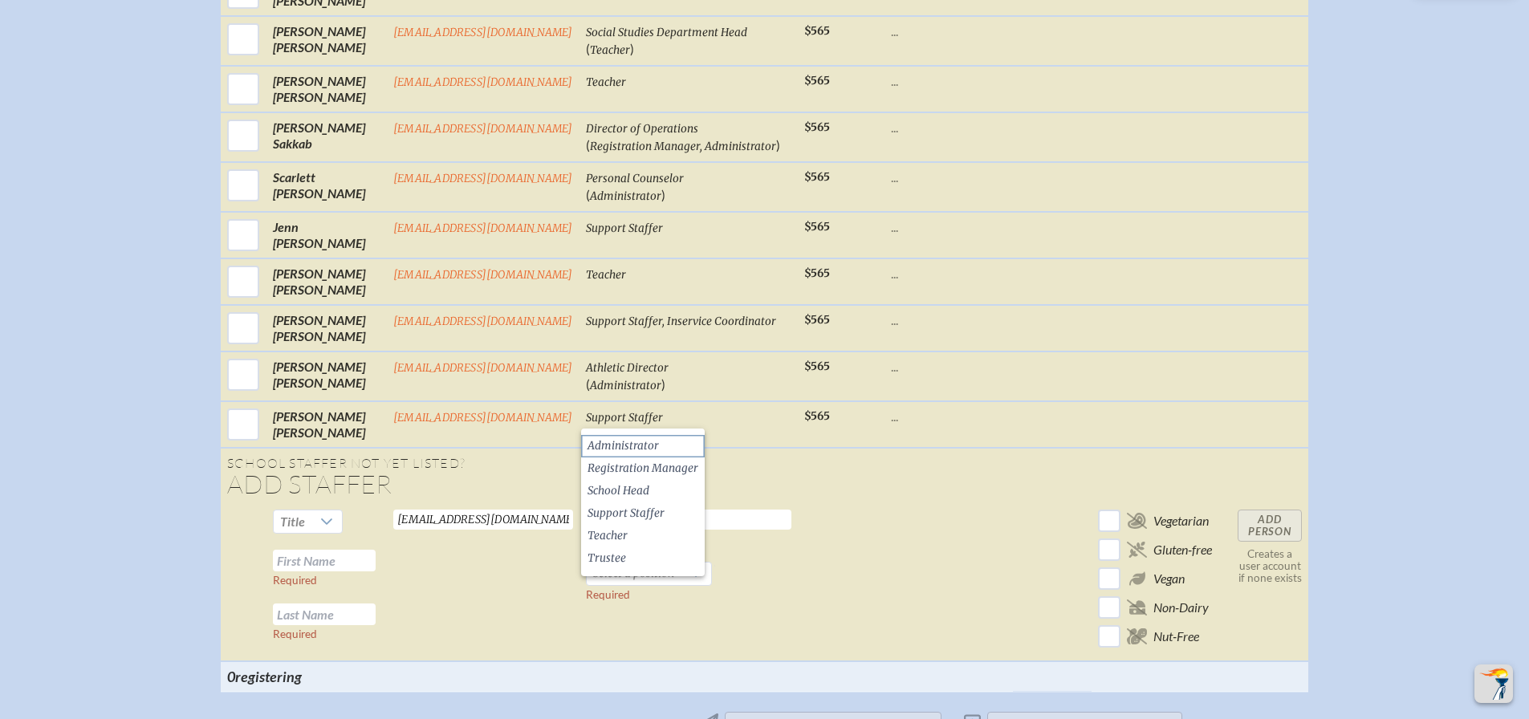
click at [617, 441] on span "Administrator" at bounding box center [622, 446] width 71 height 16
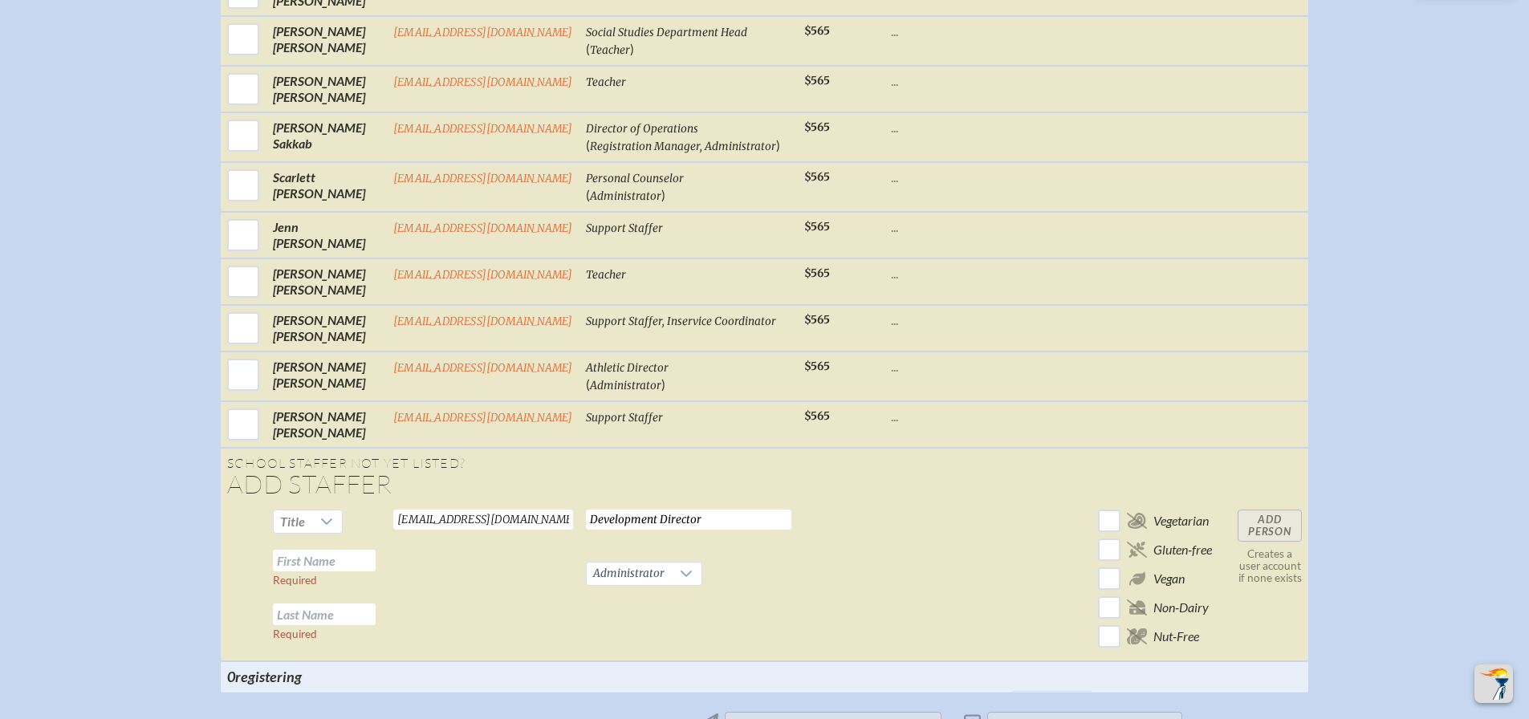
click at [326, 571] on input "text" at bounding box center [324, 561] width 103 height 22
type input "Monica"
click at [311, 625] on input "text" at bounding box center [324, 614] width 103 height 22
type input "Sanchez"
drag, startPoint x: 1269, startPoint y: 537, endPoint x: 1254, endPoint y: 538, distance: 15.3
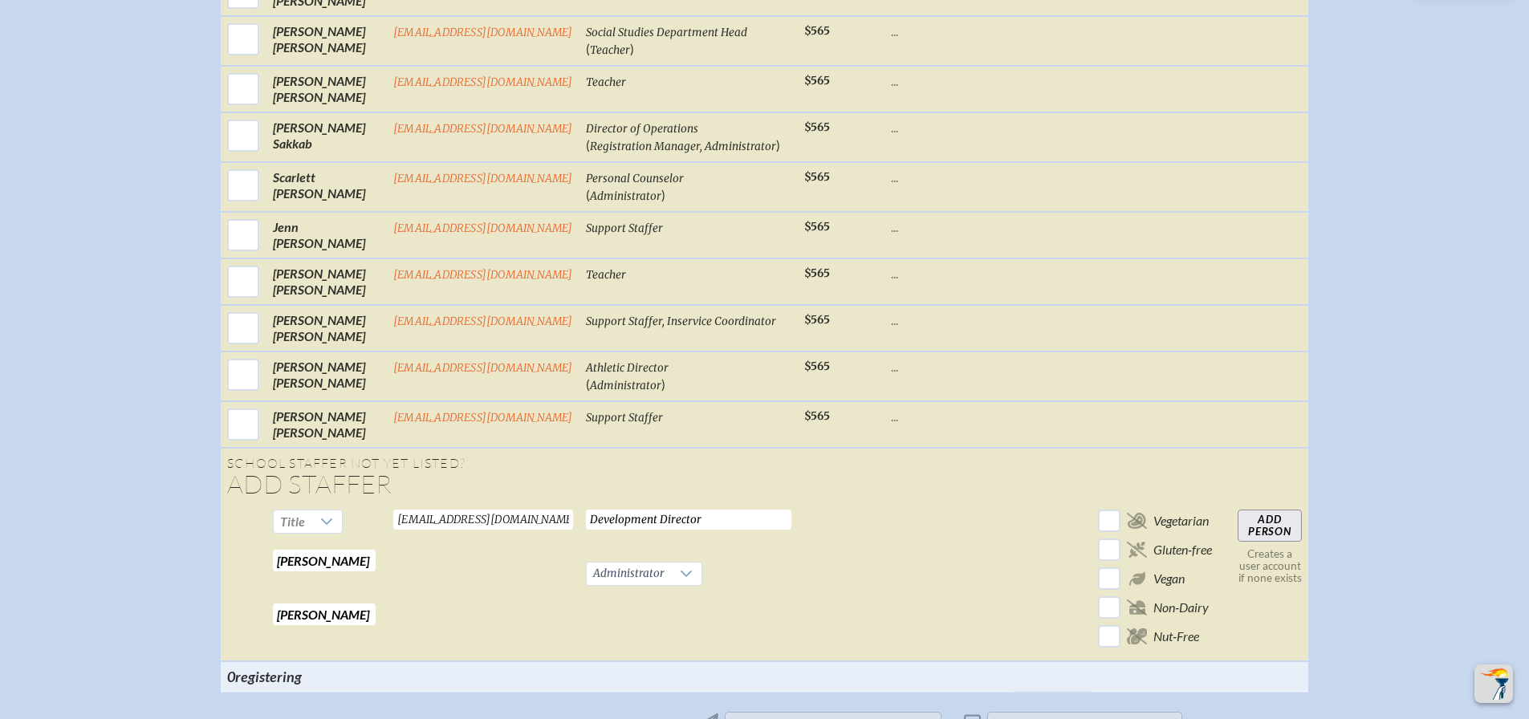
click at [1269, 537] on input "Add Person" at bounding box center [1269, 526] width 64 height 32
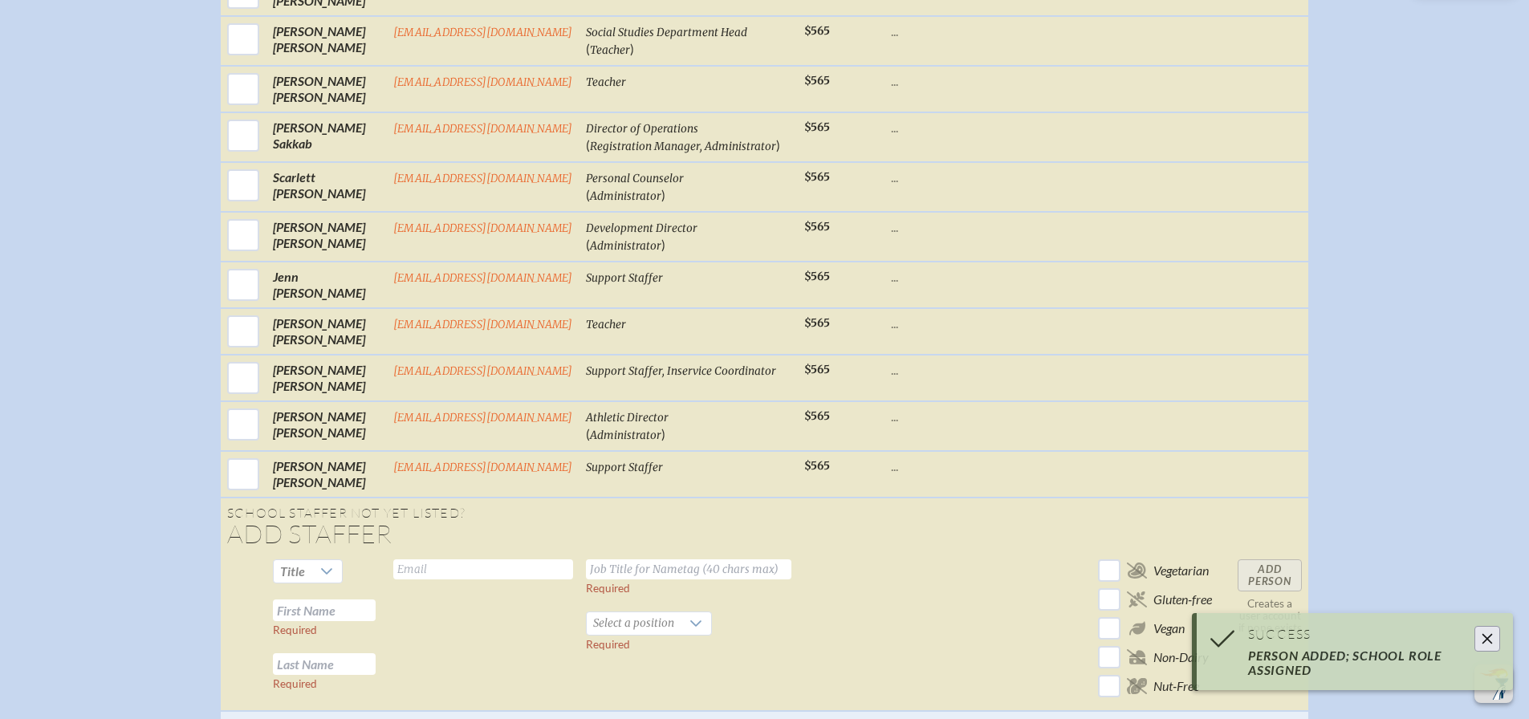
click at [424, 579] on input "text" at bounding box center [483, 569] width 180 height 20
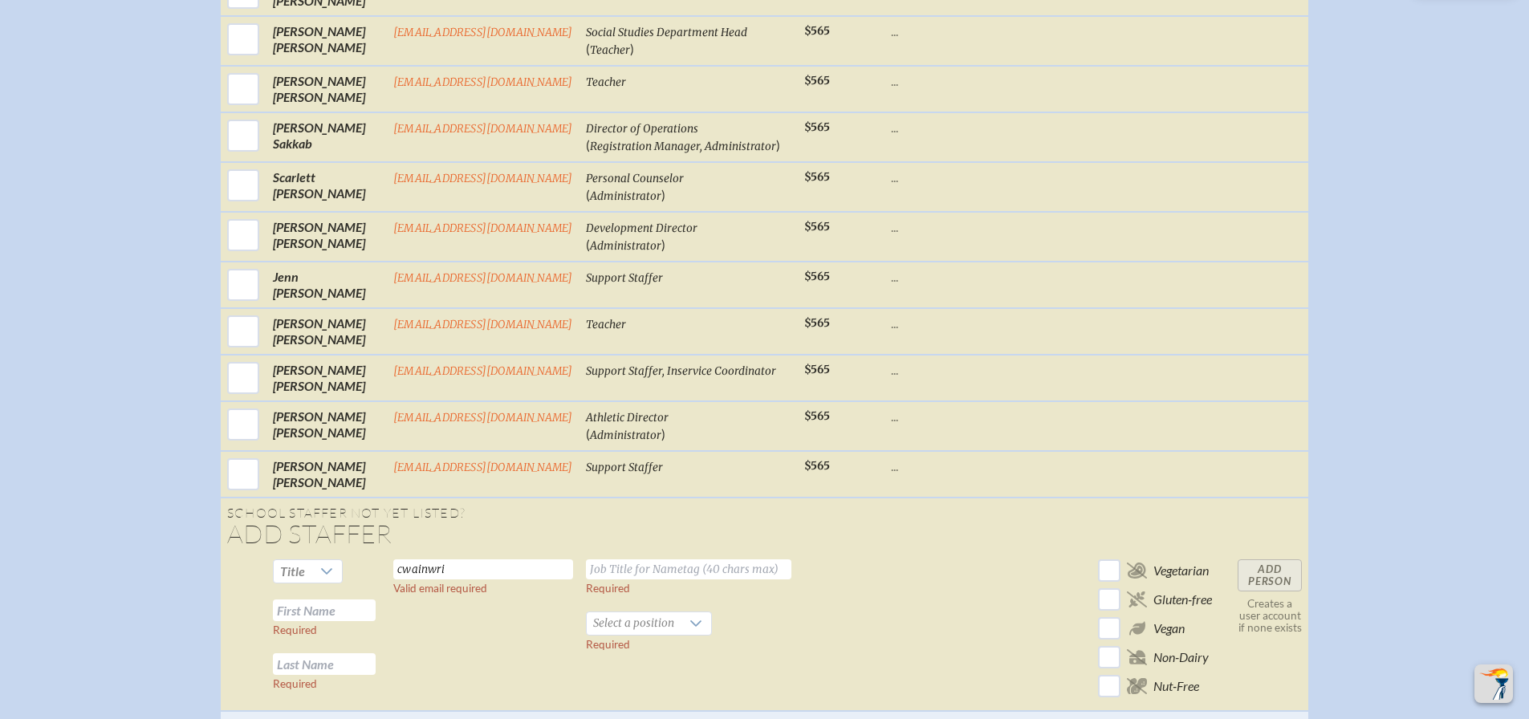
click at [444, 579] on input "cwainwri" at bounding box center [483, 569] width 180 height 20
type input "cwainwright@wcsmiami.org"
click at [653, 579] on input "text" at bounding box center [688, 569] width 205 height 20
type input "Director of Alumni Relations"
click at [323, 621] on input "text" at bounding box center [324, 610] width 103 height 22
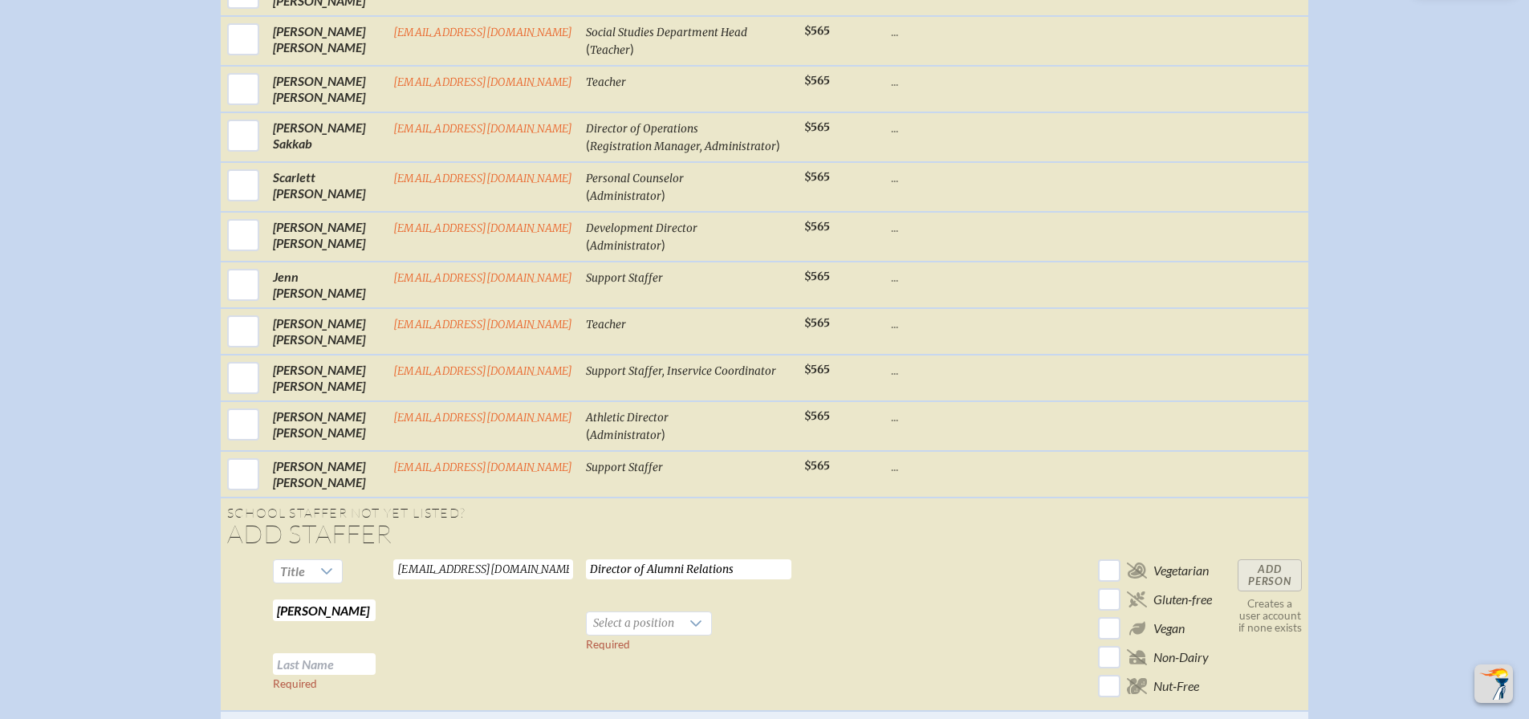
type input "Courtney"
type input "Wainwright"
click at [695, 630] on icon at bounding box center [695, 623] width 13 height 13
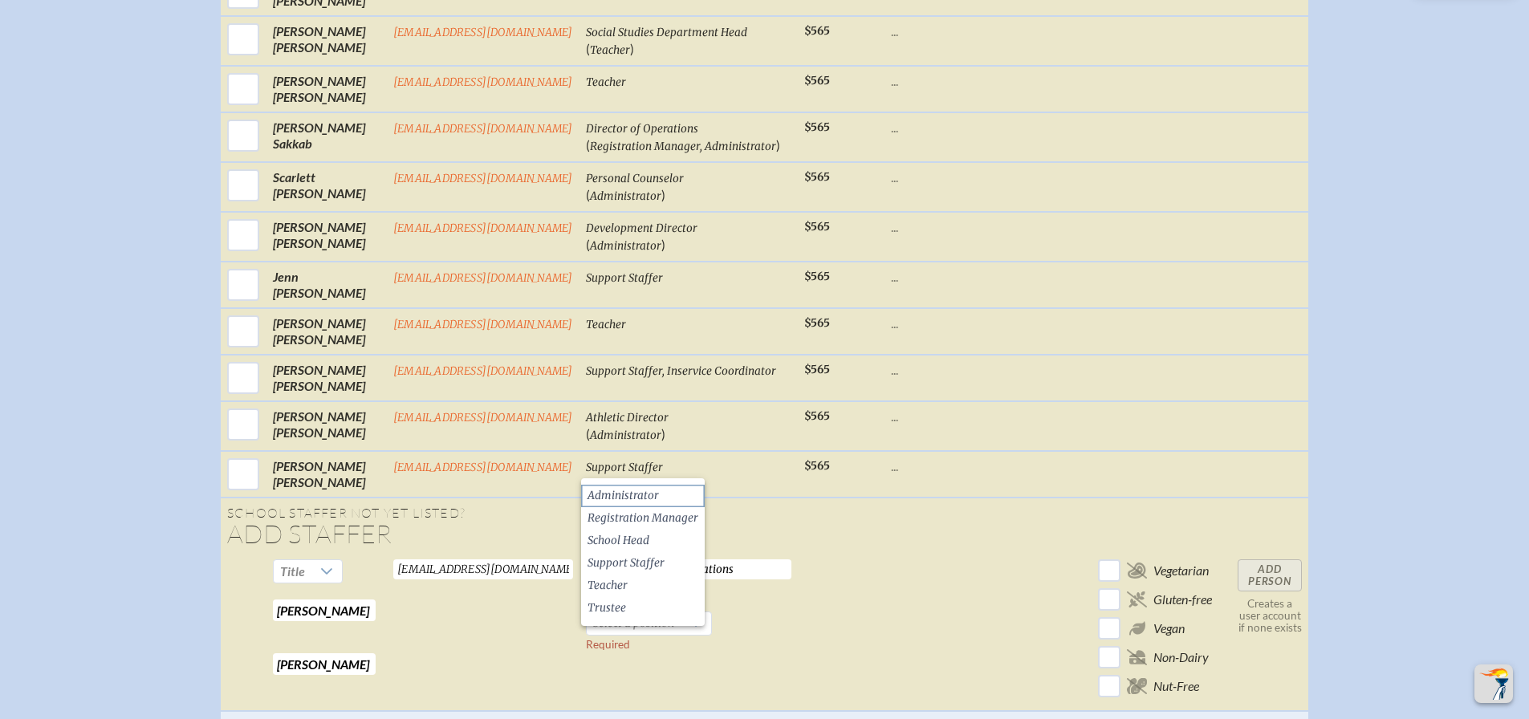
click at [614, 494] on span "Administrator" at bounding box center [622, 496] width 71 height 16
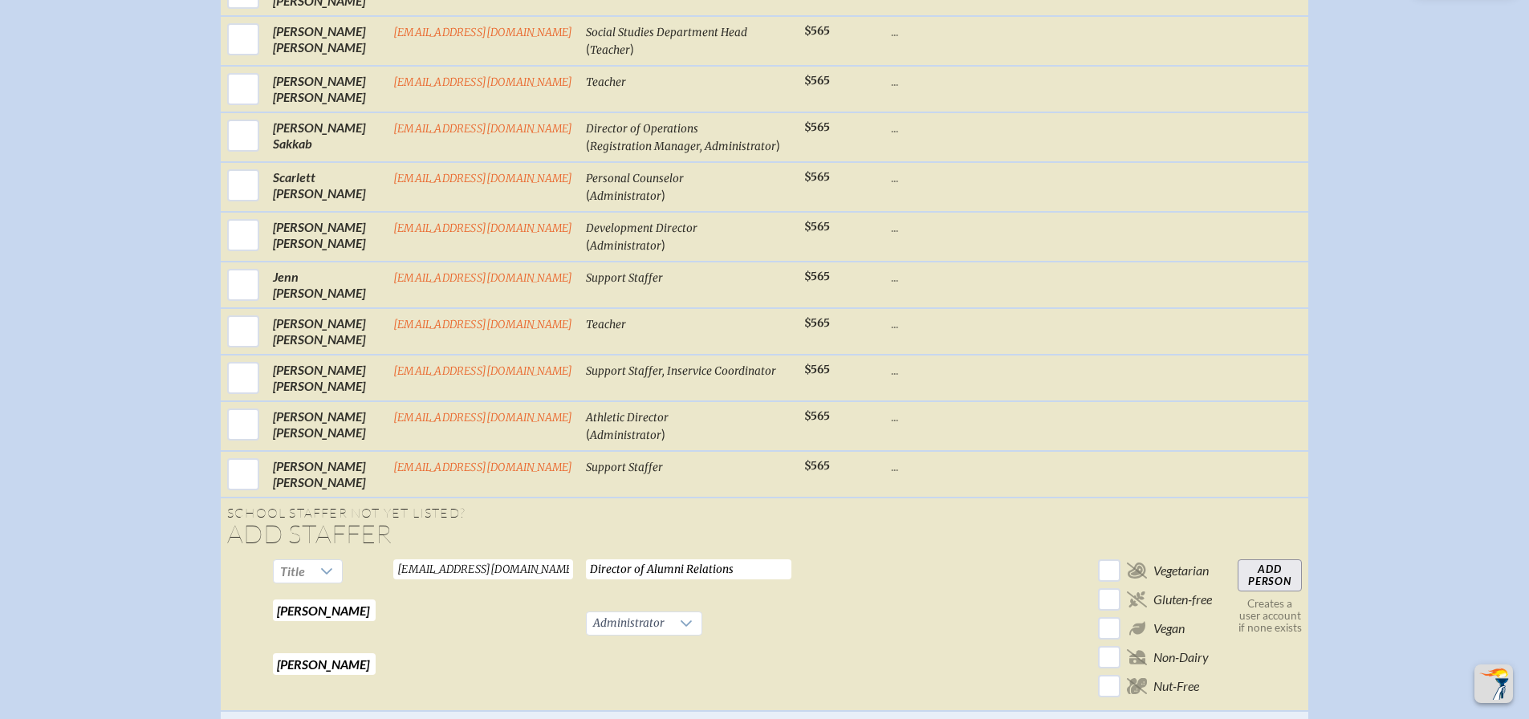
click at [1272, 588] on input "Add Person" at bounding box center [1269, 575] width 64 height 32
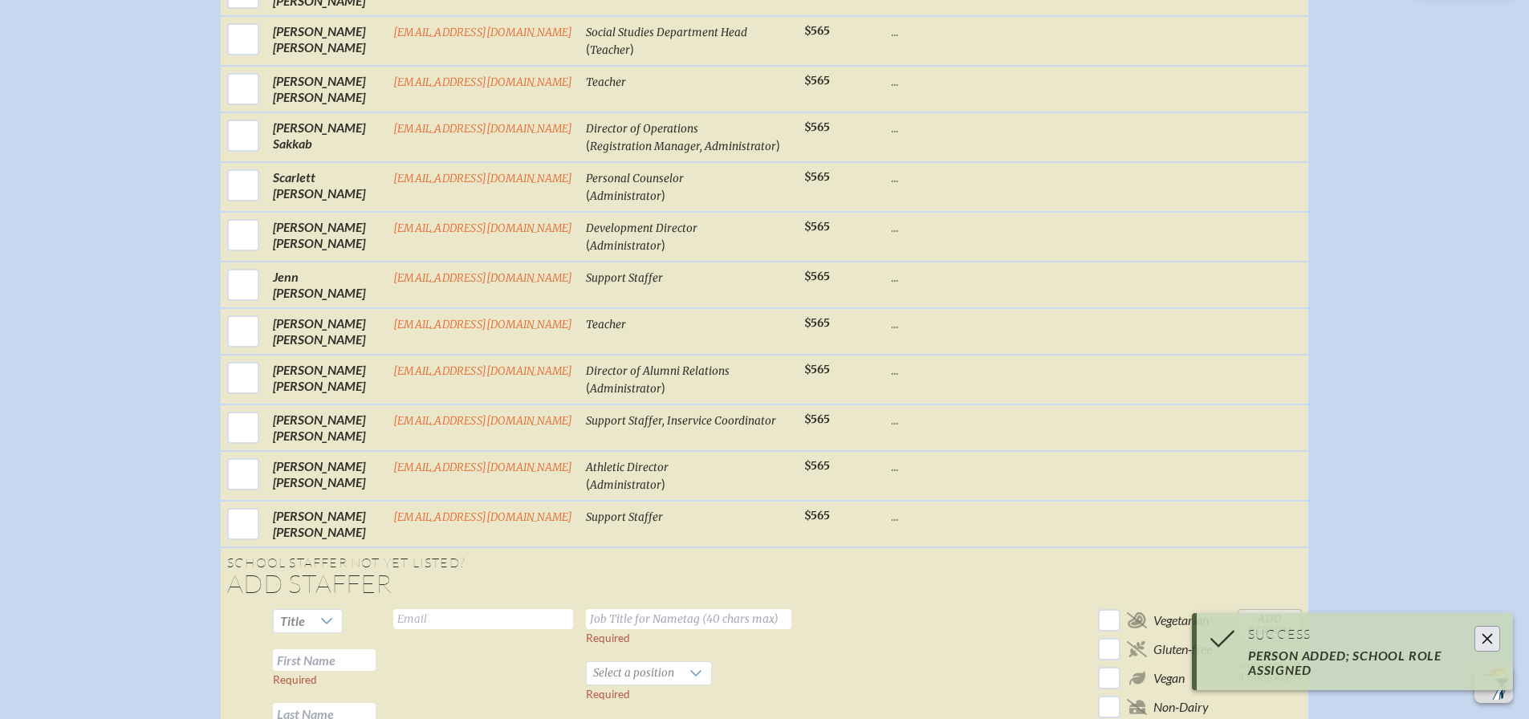
click at [443, 629] on input "text" at bounding box center [483, 619] width 180 height 20
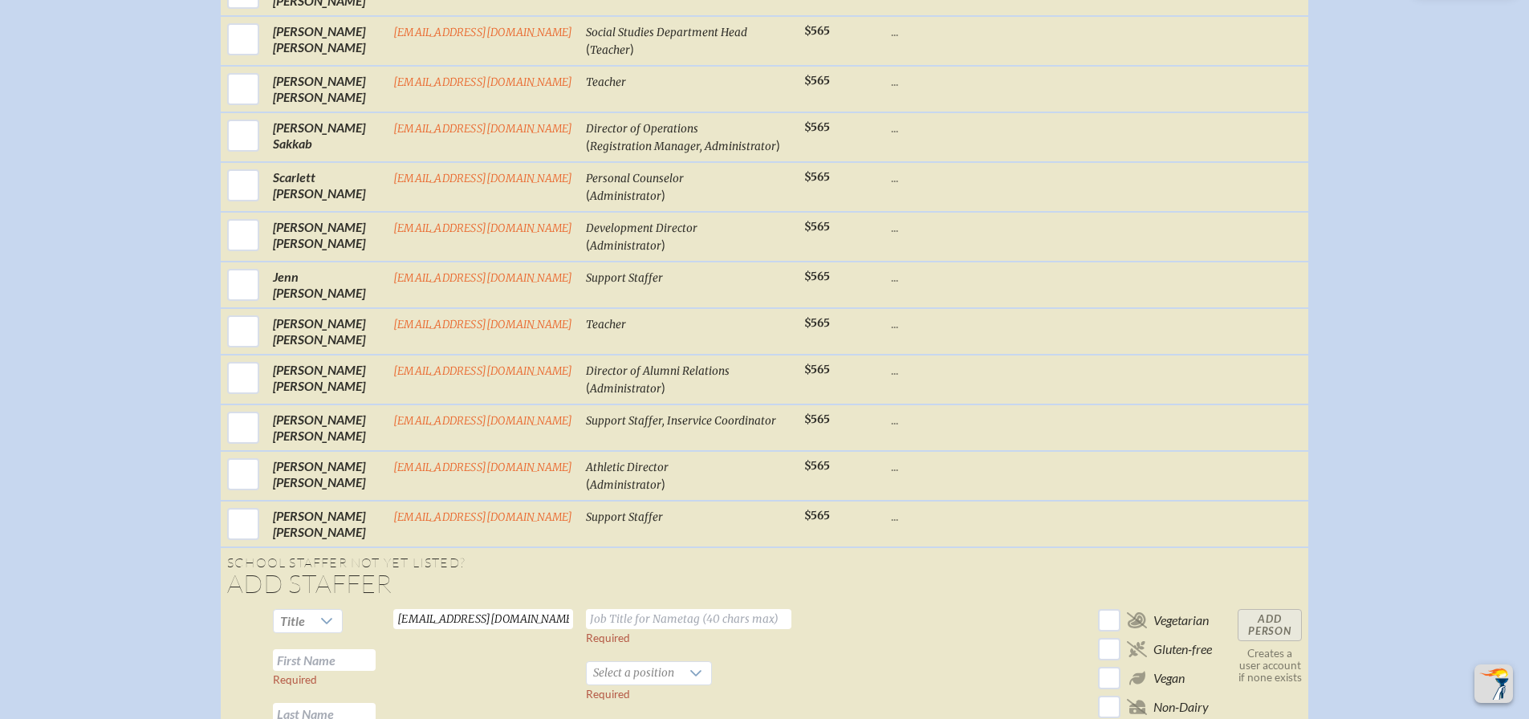
type input "sharris@wcsmiami.org"
type input "Director of Parent relations and engagement"
click at [314, 671] on input "text" at bounding box center [324, 660] width 103 height 22
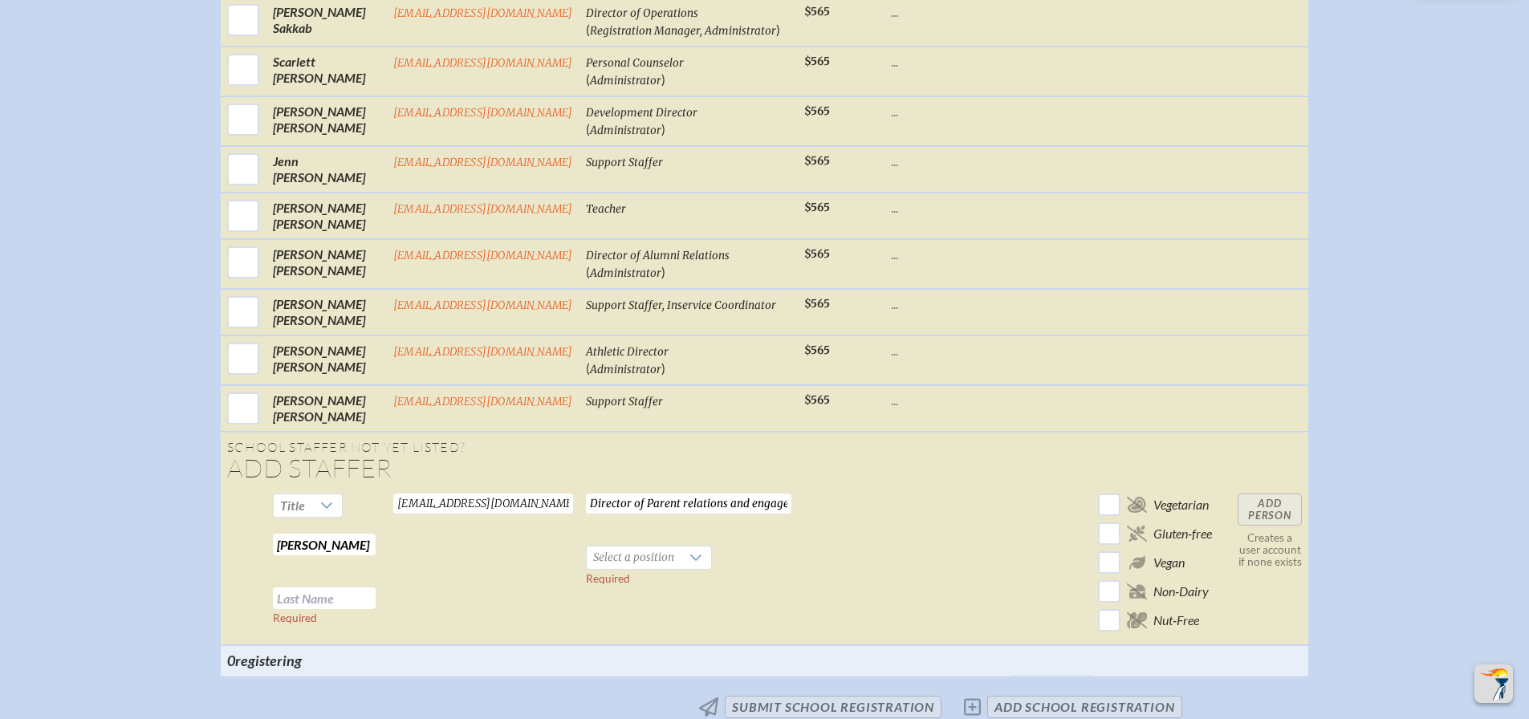
scroll to position [1830, 0]
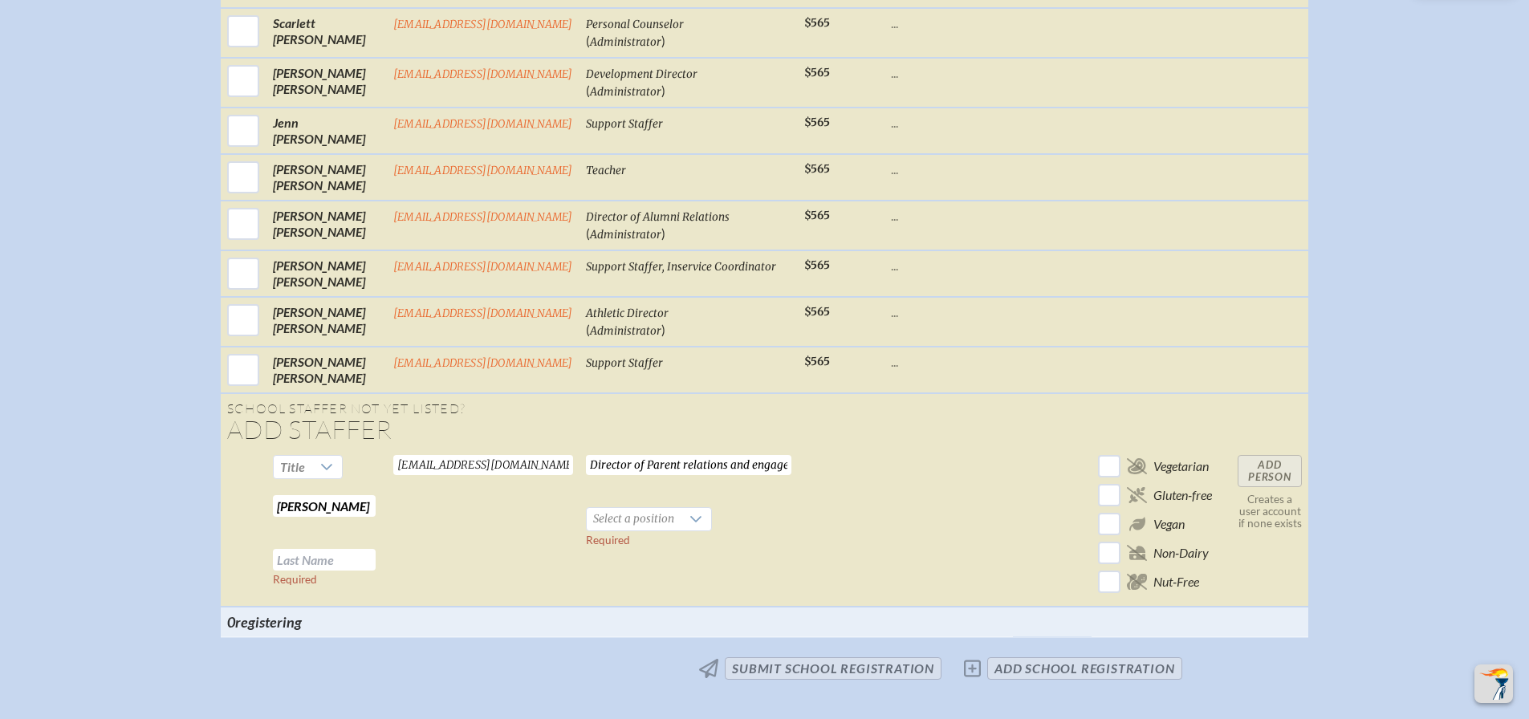
type input "Stefanie"
click at [314, 571] on input "text" at bounding box center [324, 560] width 103 height 22
type input "Harris"
click at [647, 530] on span "Select a position" at bounding box center [634, 519] width 94 height 22
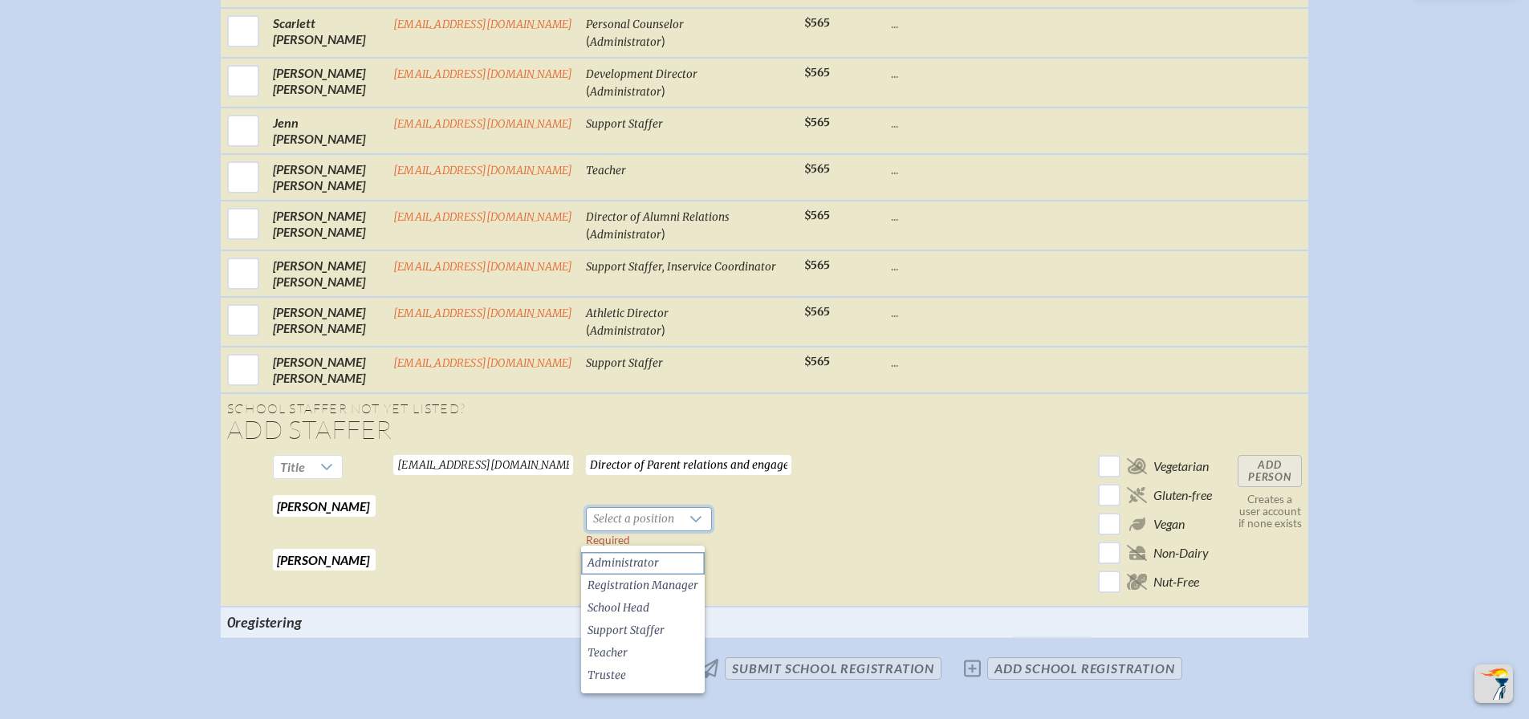
click at [628, 558] on span "Administrator" at bounding box center [622, 563] width 71 height 16
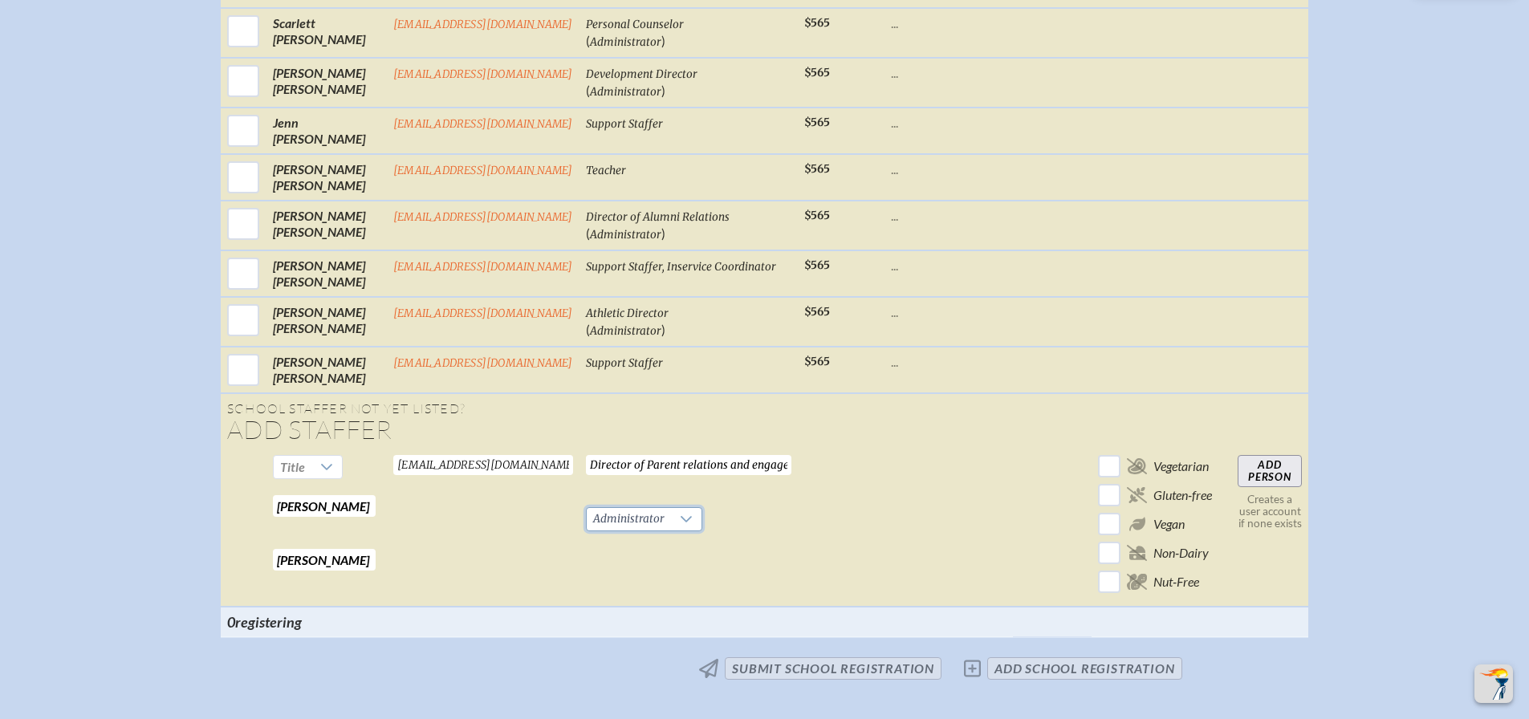
click at [1283, 487] on input "Add Person" at bounding box center [1269, 471] width 64 height 32
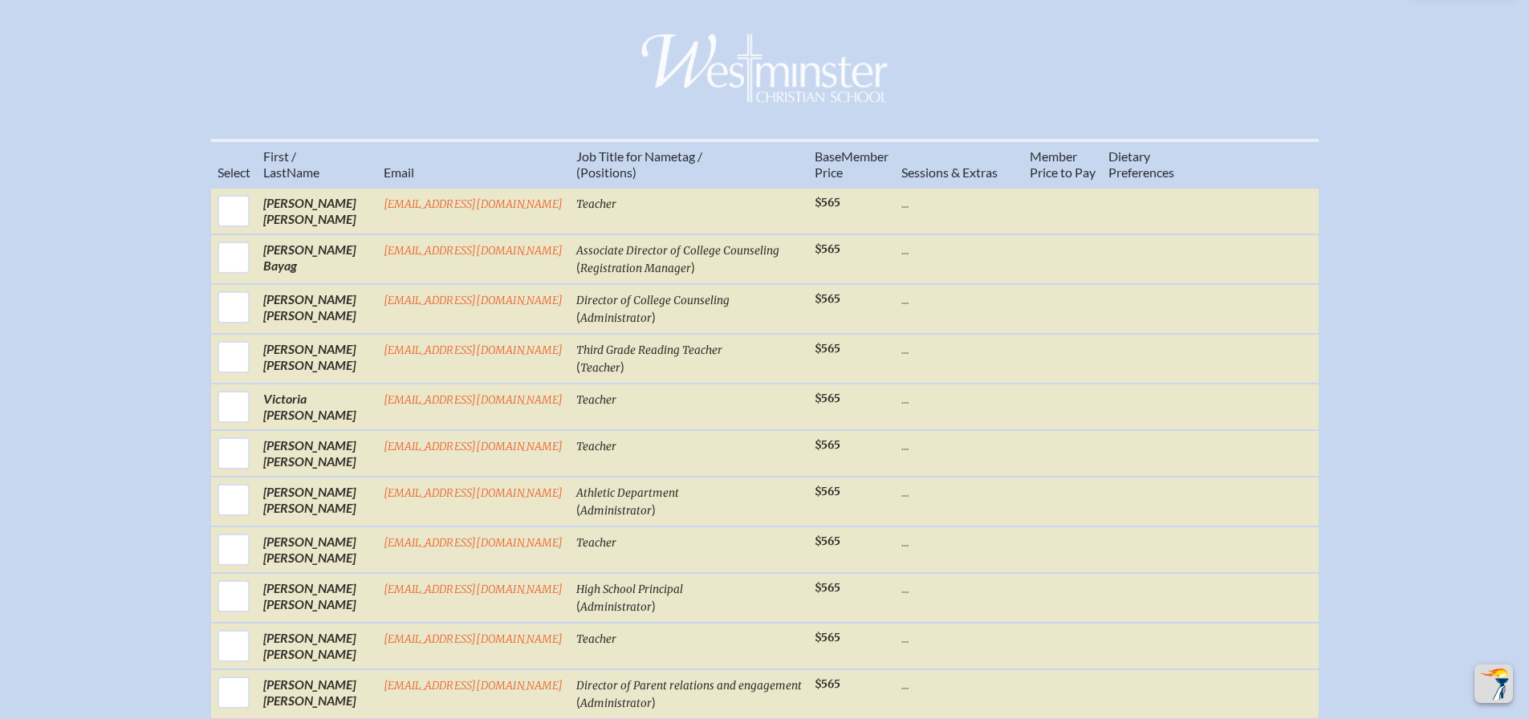
scroll to position [615, 0]
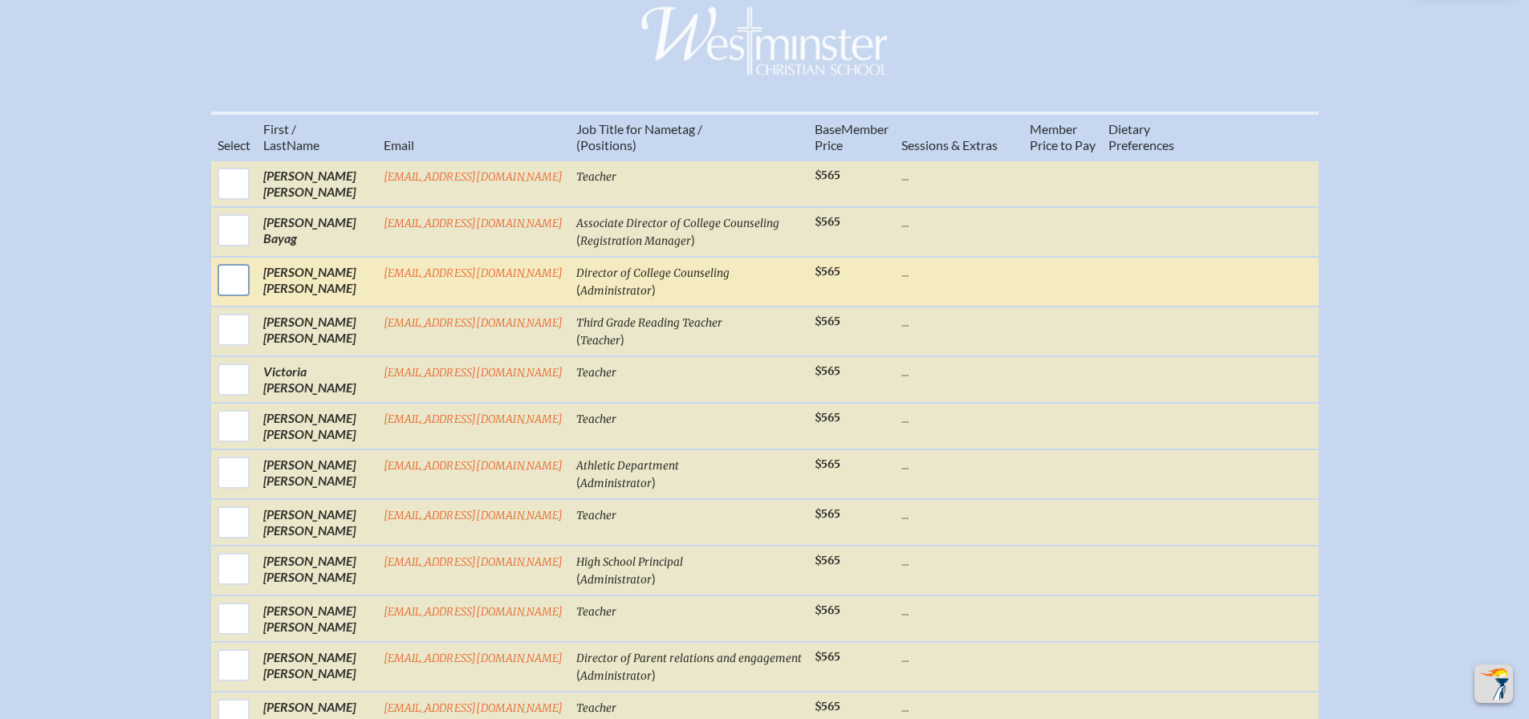
click at [247, 299] on input "checkbox" at bounding box center [233, 280] width 40 height 40
checkbox input "true"
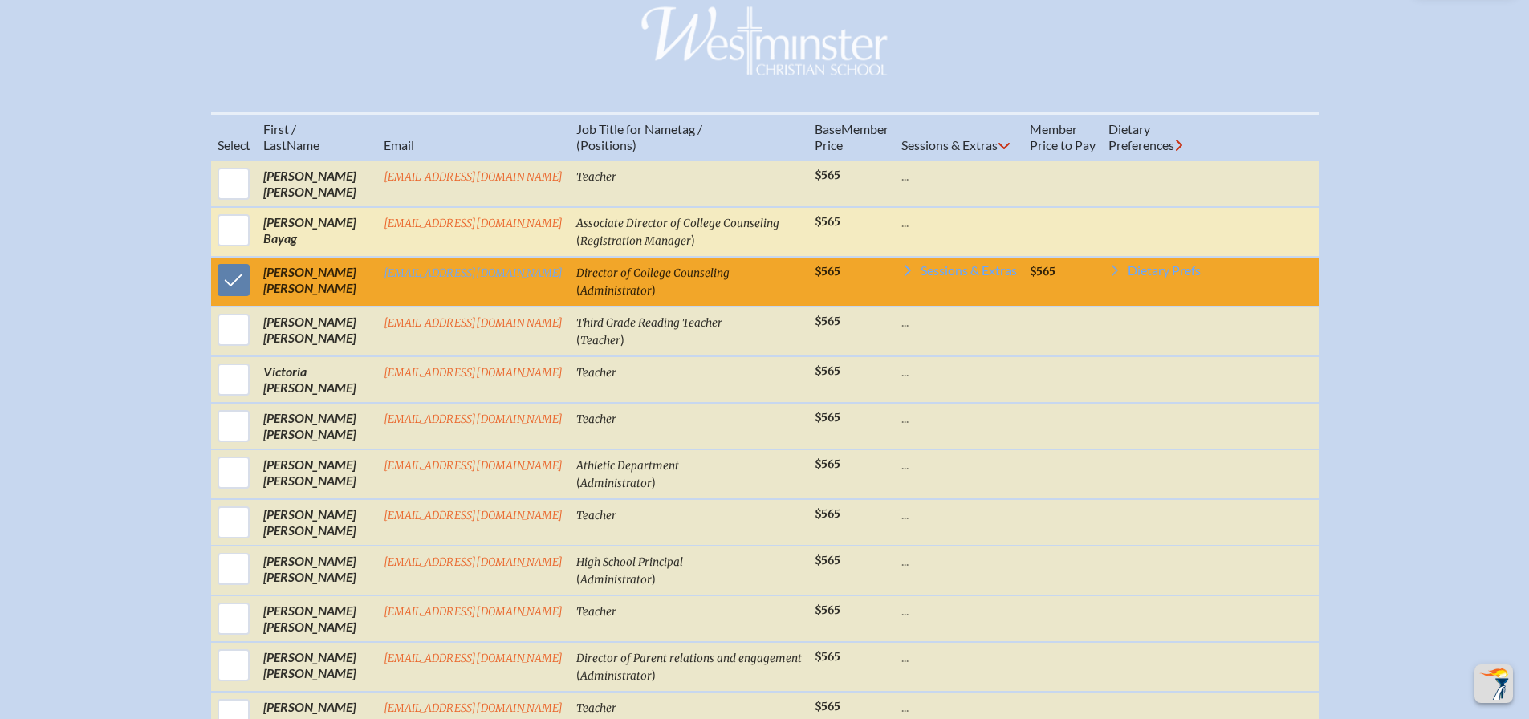
click at [905, 277] on icon at bounding box center [907, 270] width 13 height 13
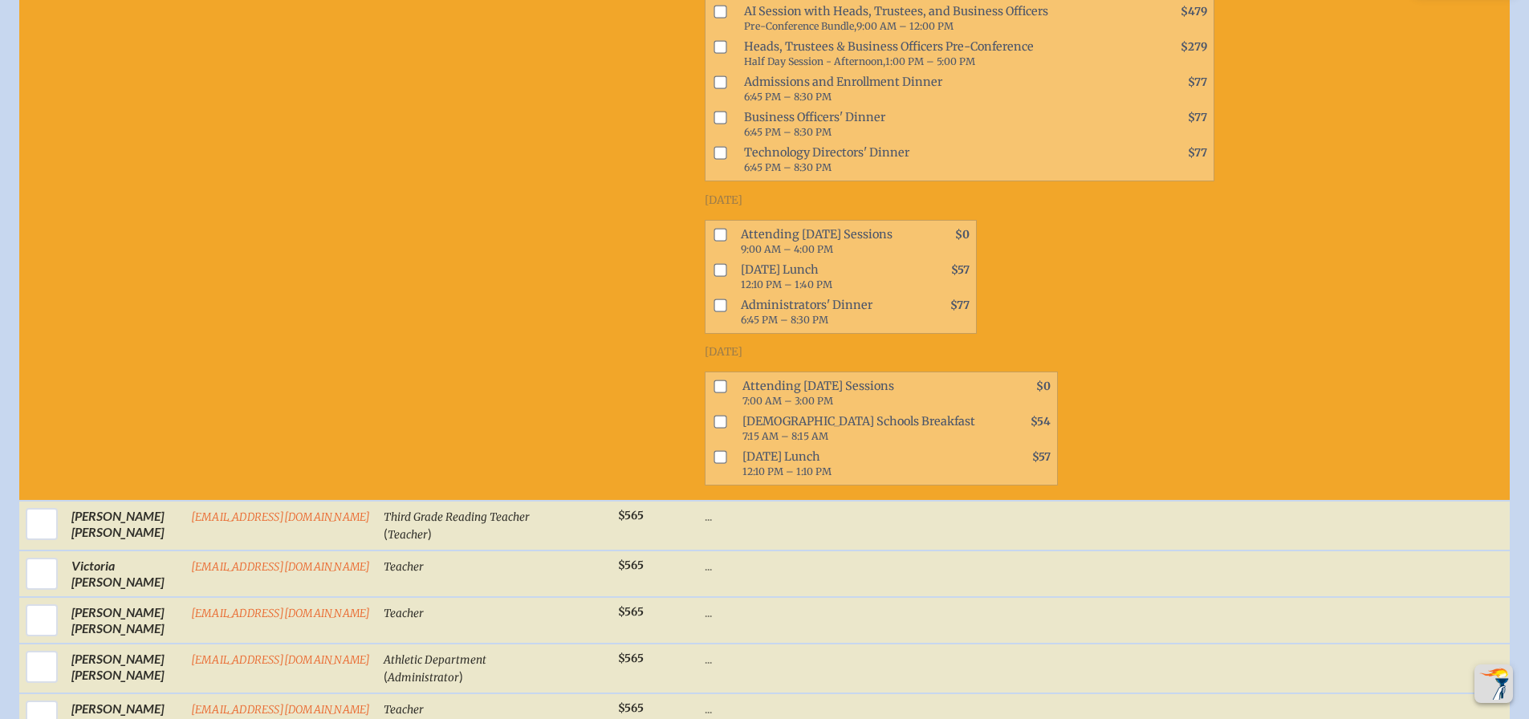
scroll to position [1077, 0]
click at [713, 240] on input "checkbox" at bounding box center [719, 233] width 13 height 13
checkbox input "true"
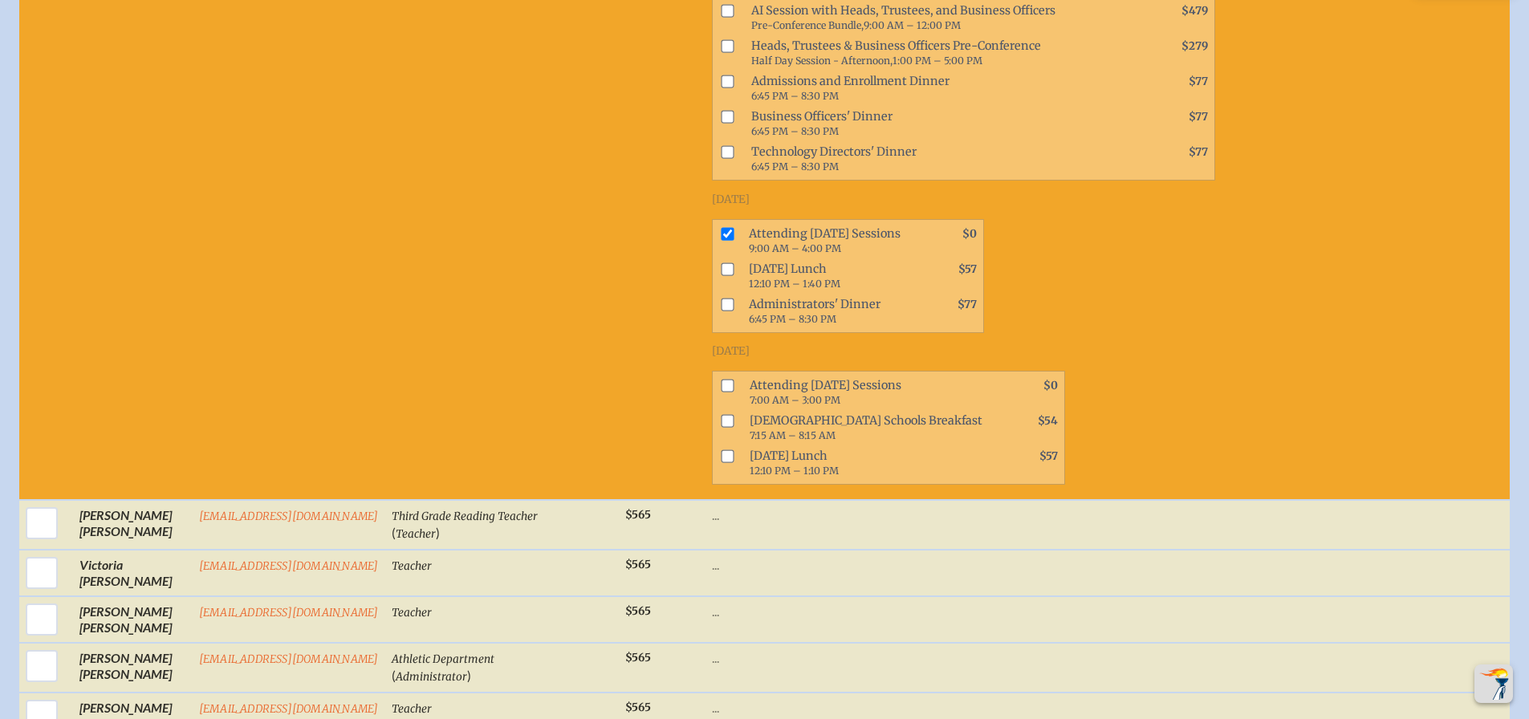
click at [721, 275] on input "checkbox" at bounding box center [727, 268] width 13 height 13
checkbox input "true"
click at [721, 392] on input "checkbox" at bounding box center [727, 385] width 13 height 13
checkbox input "true"
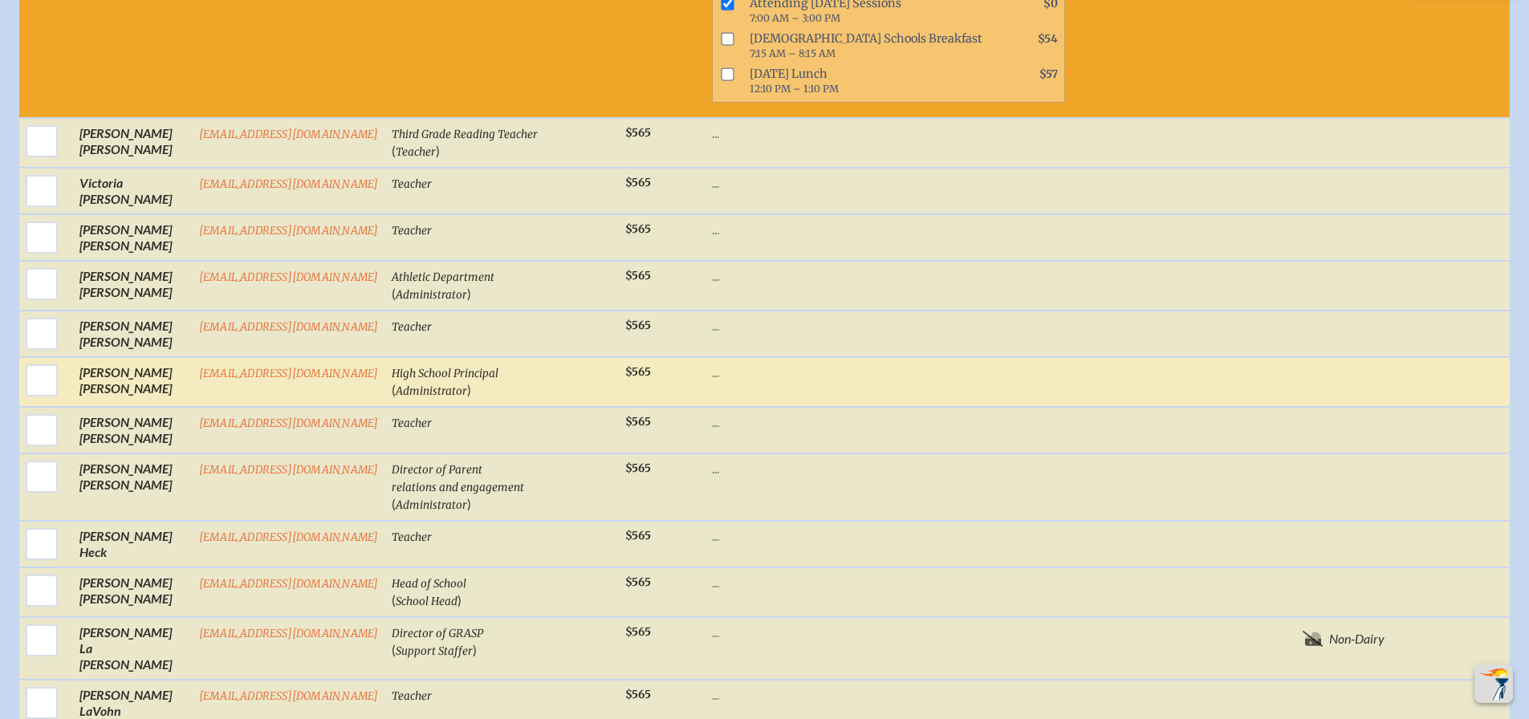
scroll to position [1538, 0]
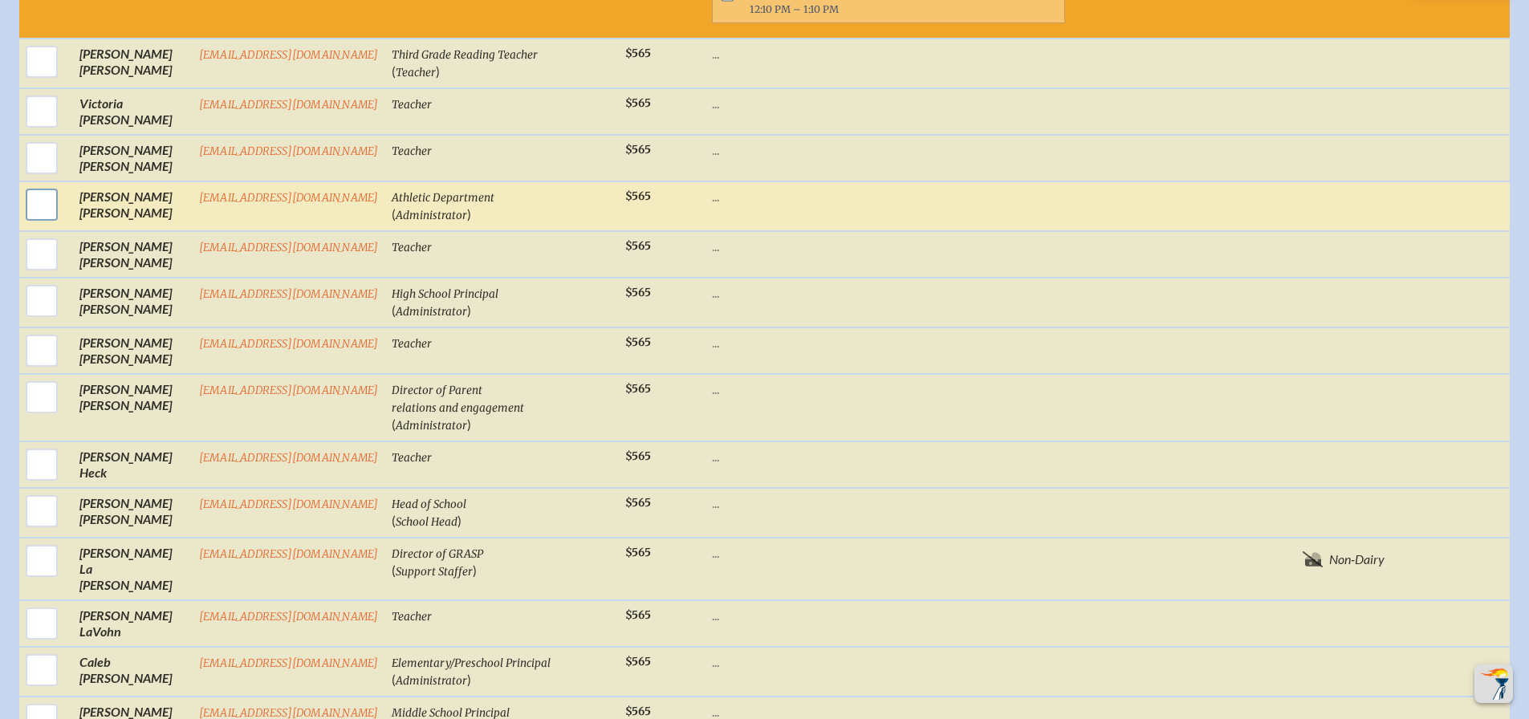
click at [45, 225] on input "checkbox" at bounding box center [42, 205] width 40 height 40
checkbox input "true"
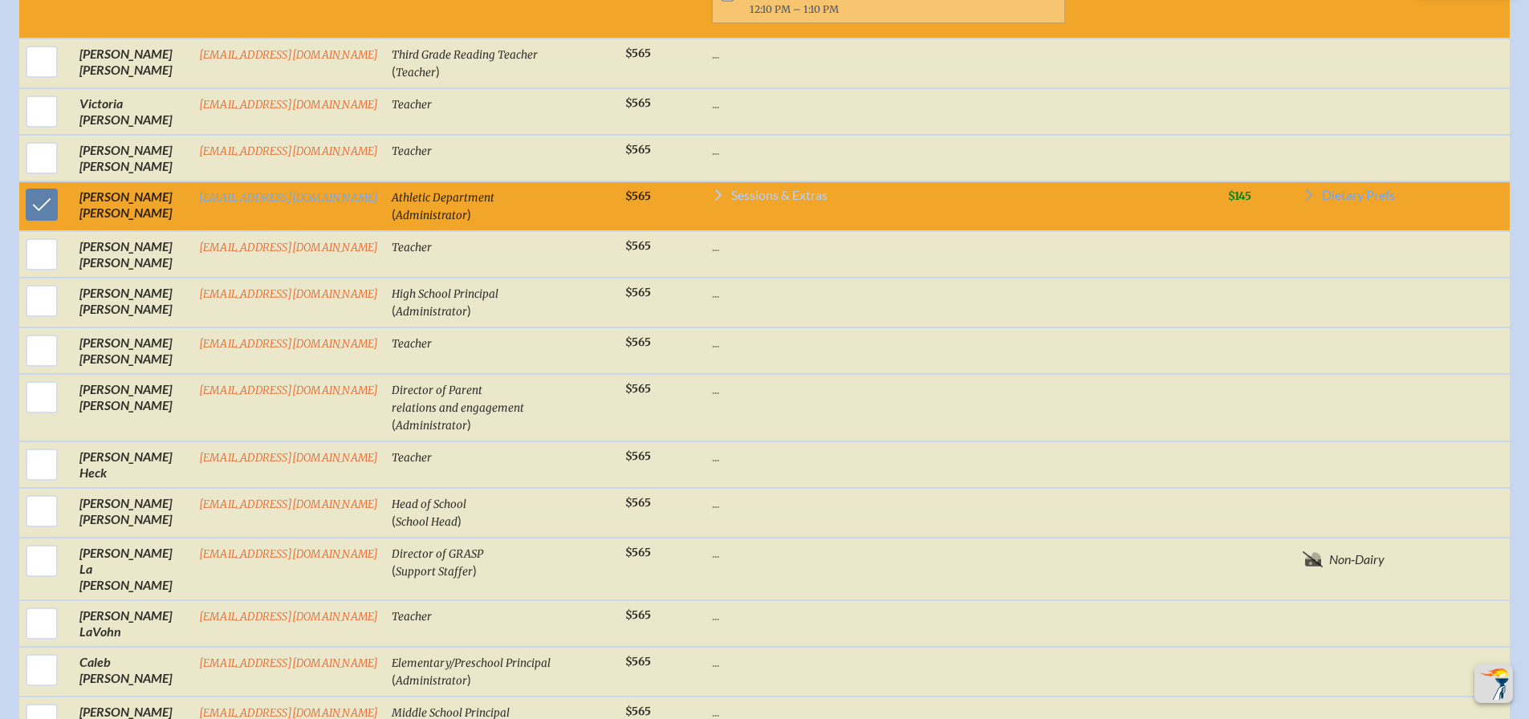
click at [784, 201] on span "Sessions & Extras" at bounding box center [779, 195] width 96 height 13
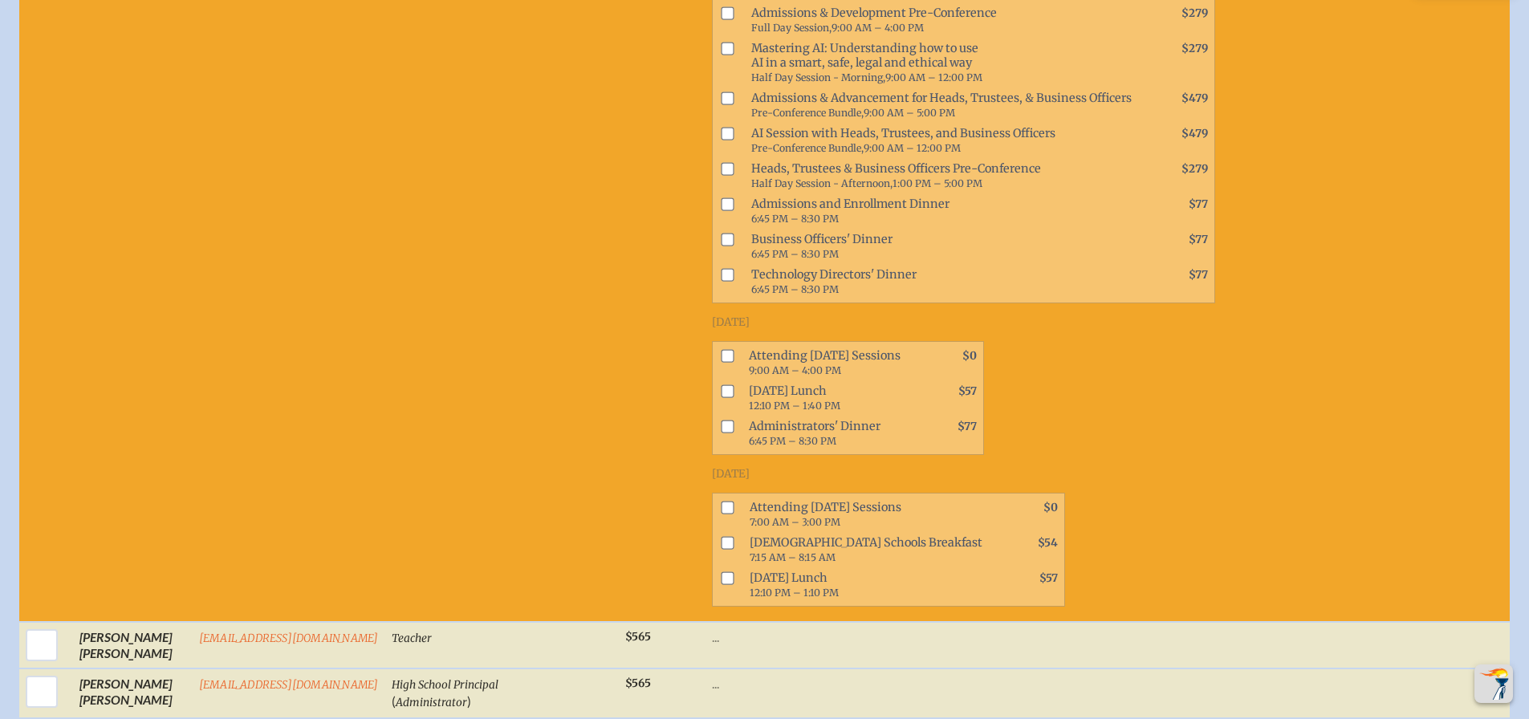
scroll to position [1846, 0]
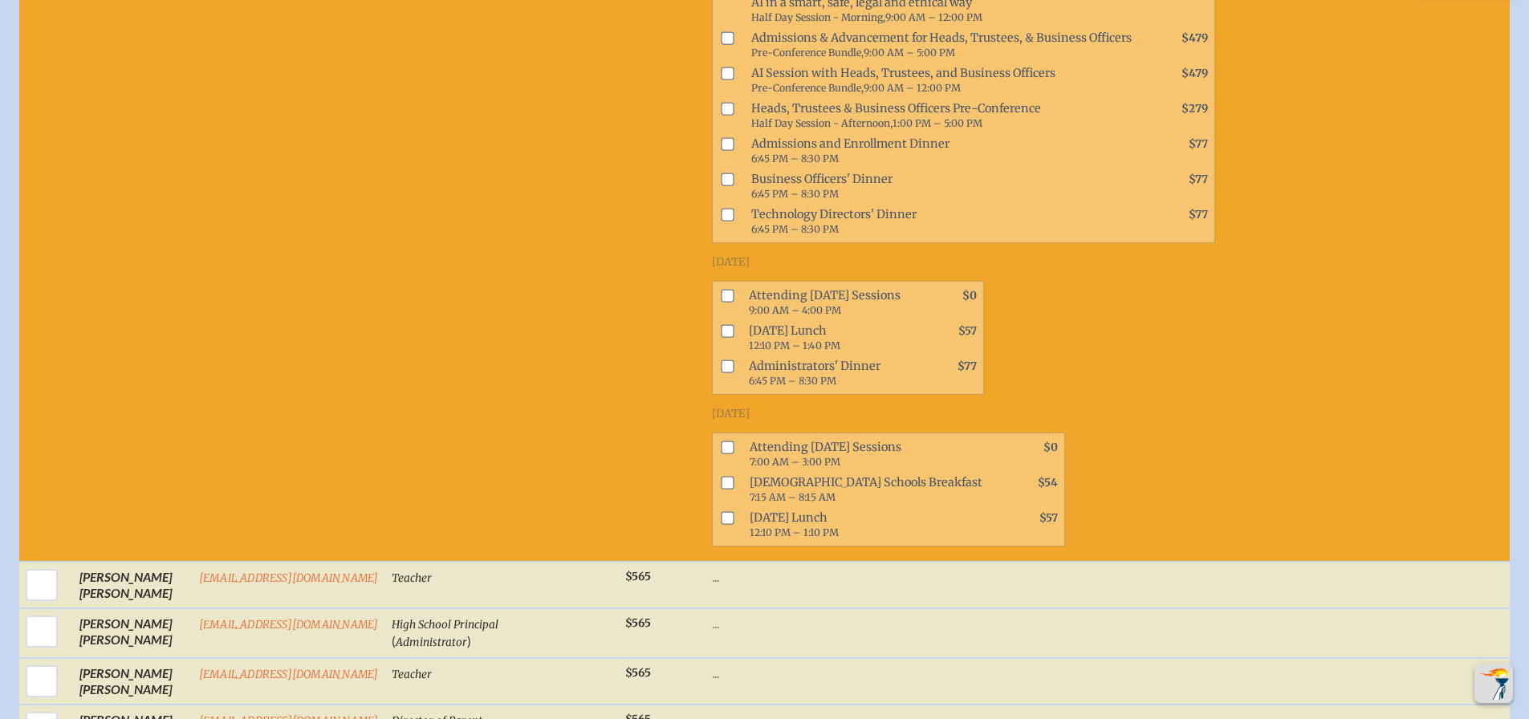
click at [721, 454] on input "checkbox" at bounding box center [727, 447] width 13 height 13
checkbox input "true"
click at [721, 525] on input "checkbox" at bounding box center [727, 518] width 13 height 13
checkbox input "true"
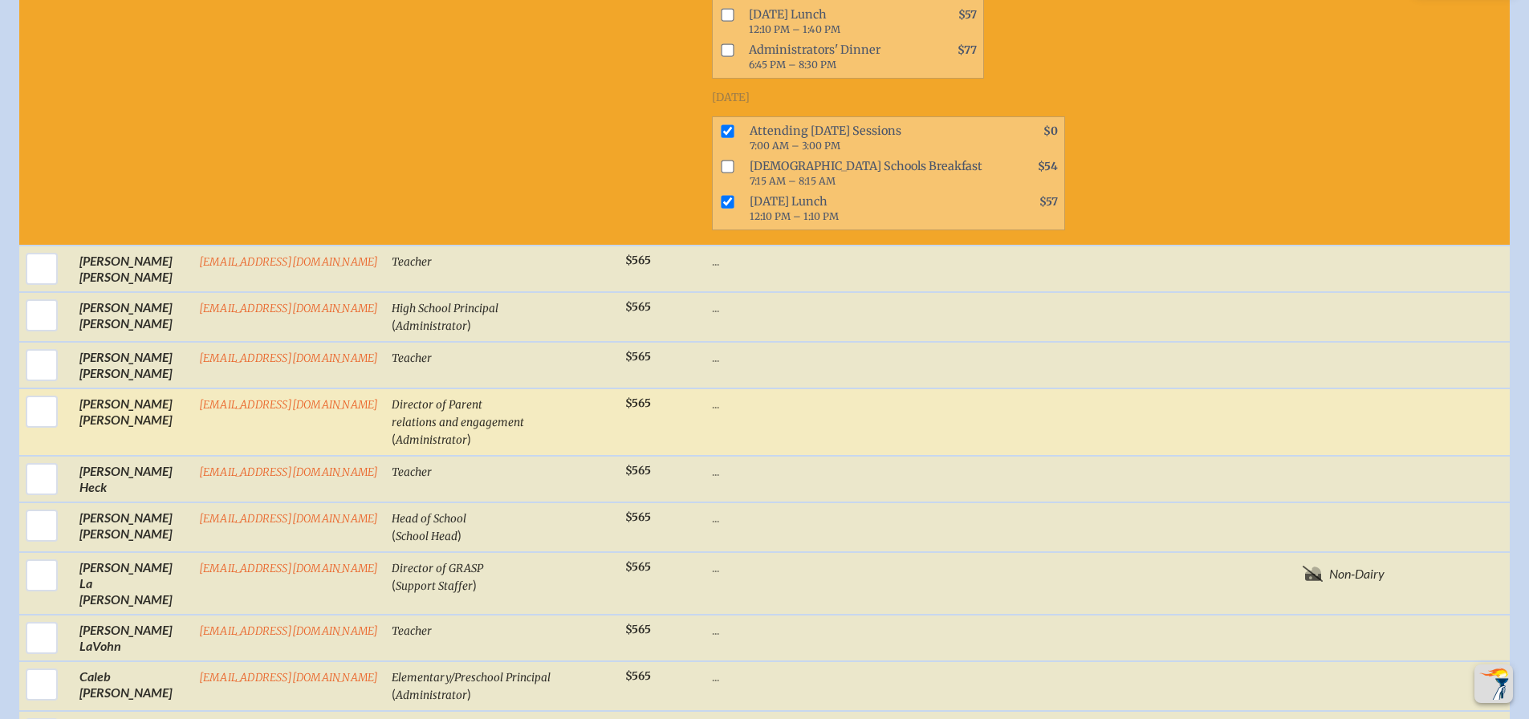
scroll to position [2307, 0]
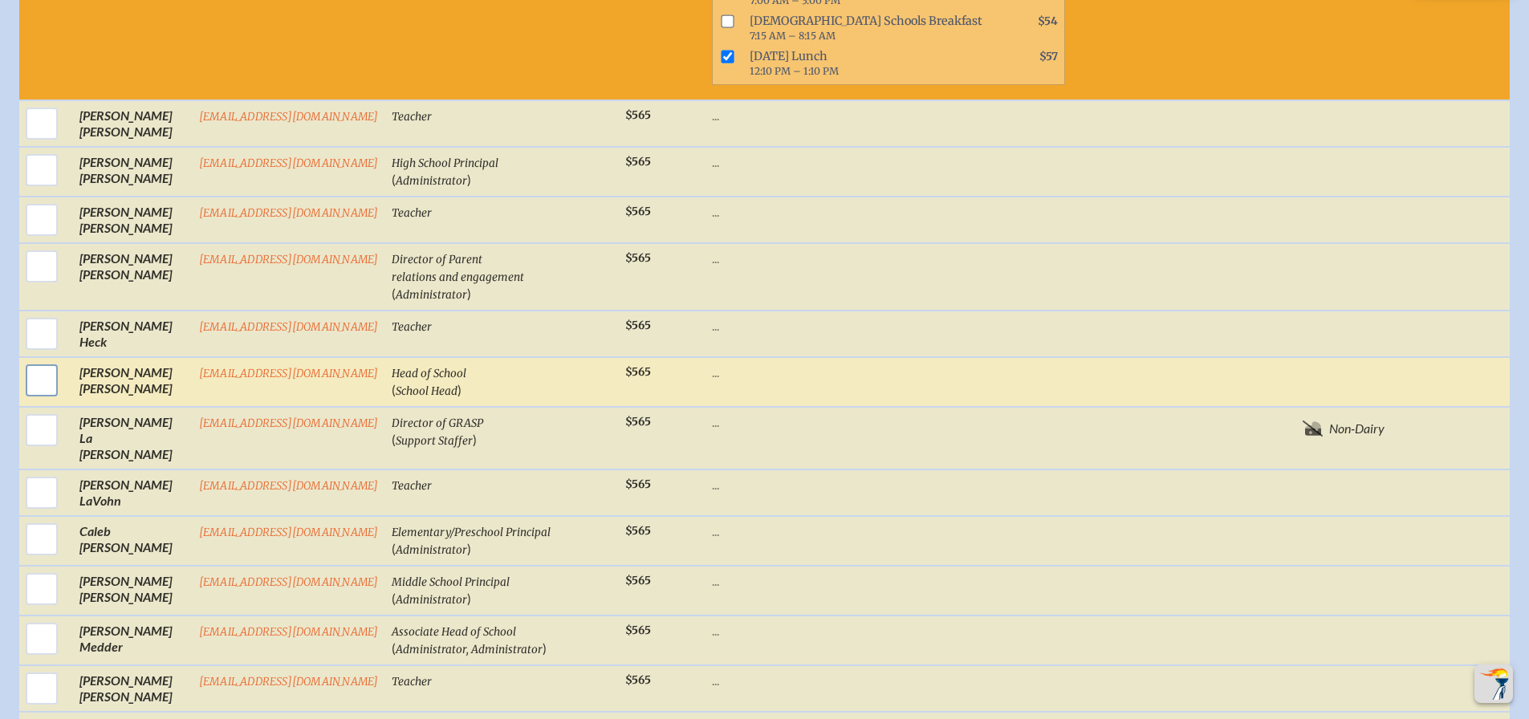
click at [29, 391] on input "checkbox" at bounding box center [42, 380] width 40 height 40
checkbox input "true"
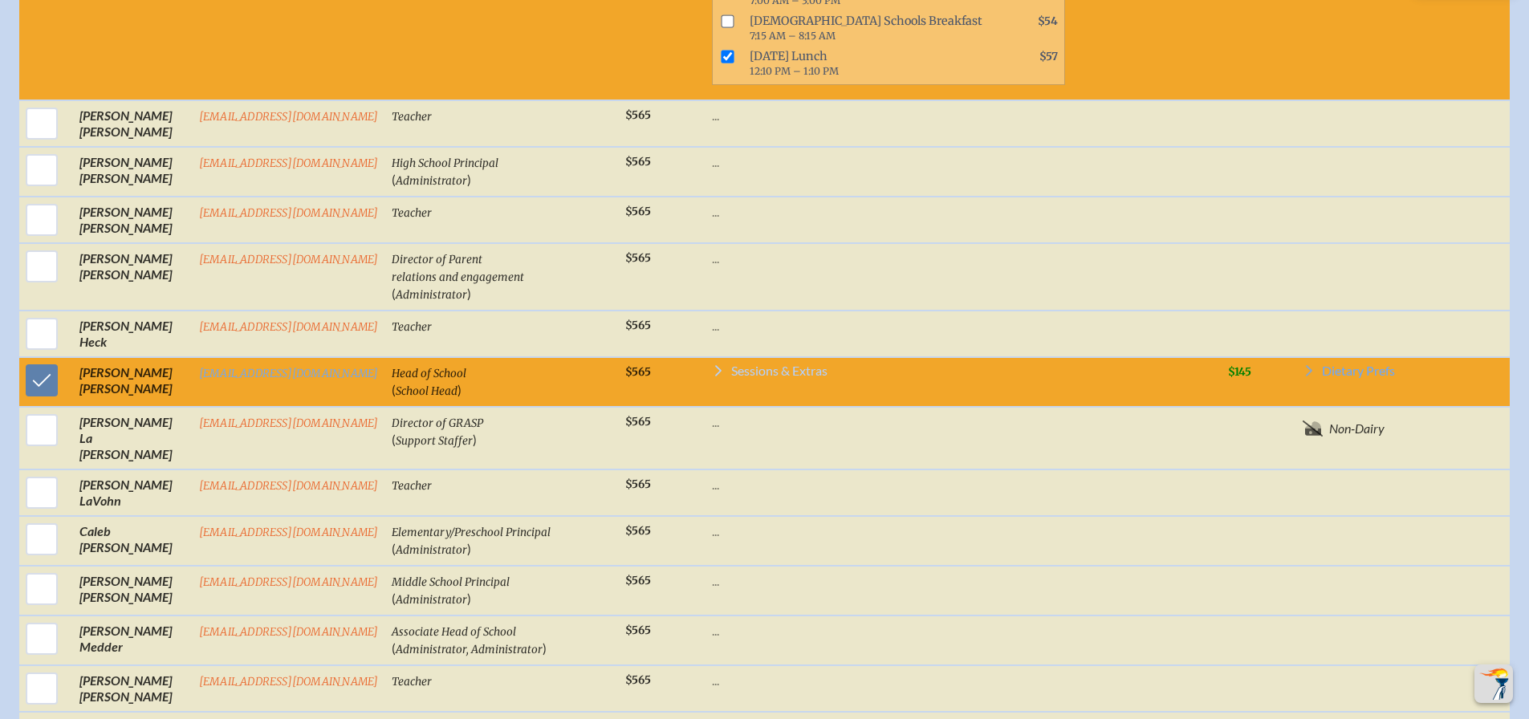
click at [789, 377] on span "Sessions & Extras" at bounding box center [779, 370] width 96 height 13
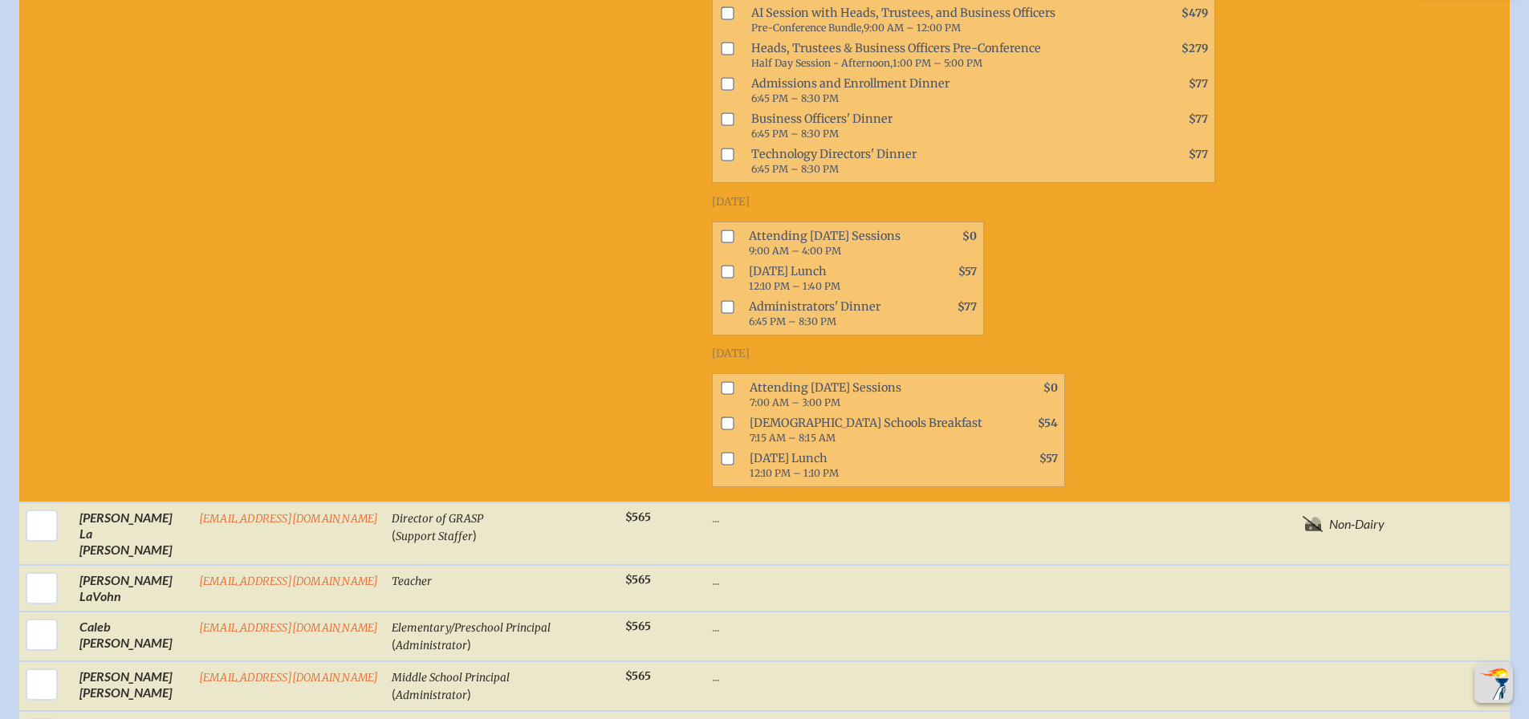
scroll to position [2923, 0]
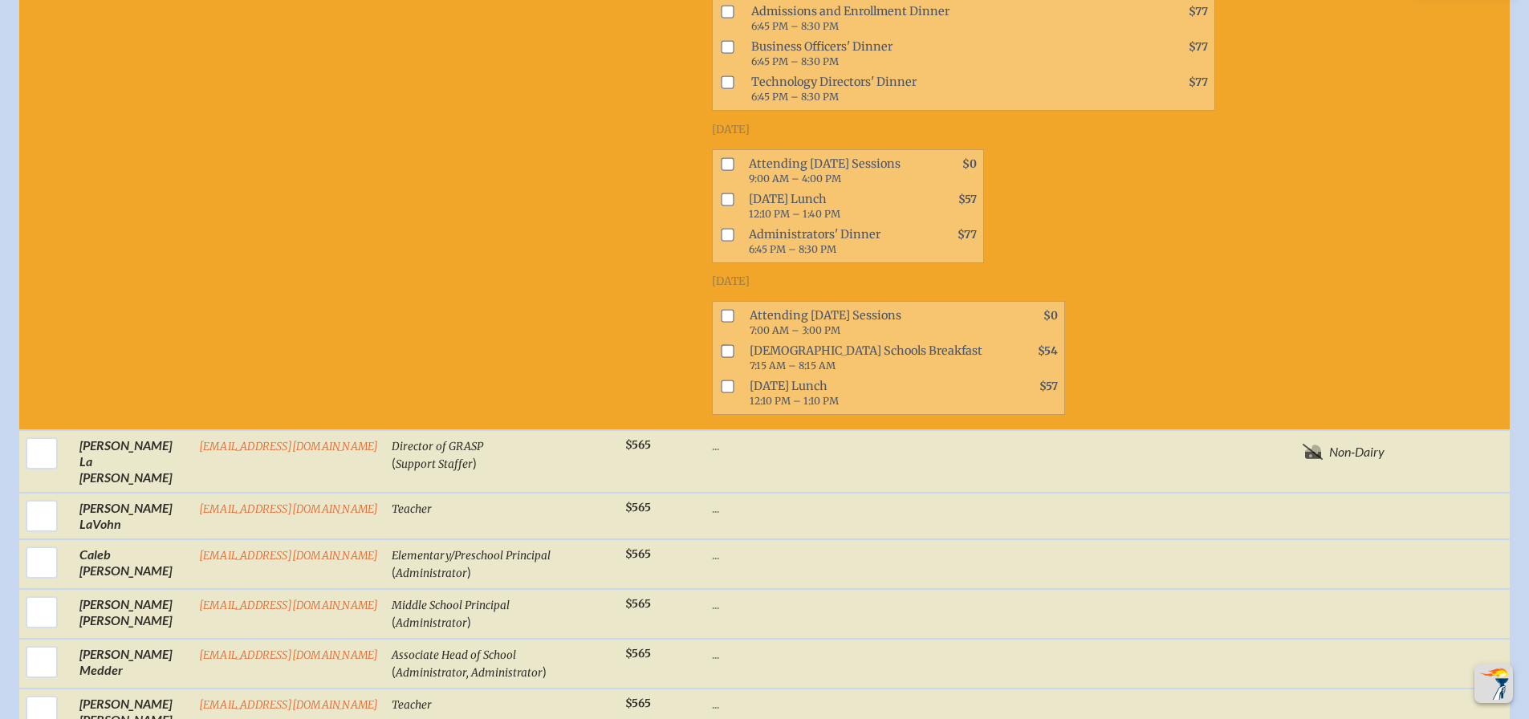
click at [721, 170] on input "checkbox" at bounding box center [727, 163] width 13 height 13
checkbox input "true"
click at [721, 205] on input "checkbox" at bounding box center [727, 199] width 13 height 13
checkbox input "true"
click at [721, 322] on input "checkbox" at bounding box center [727, 315] width 13 height 13
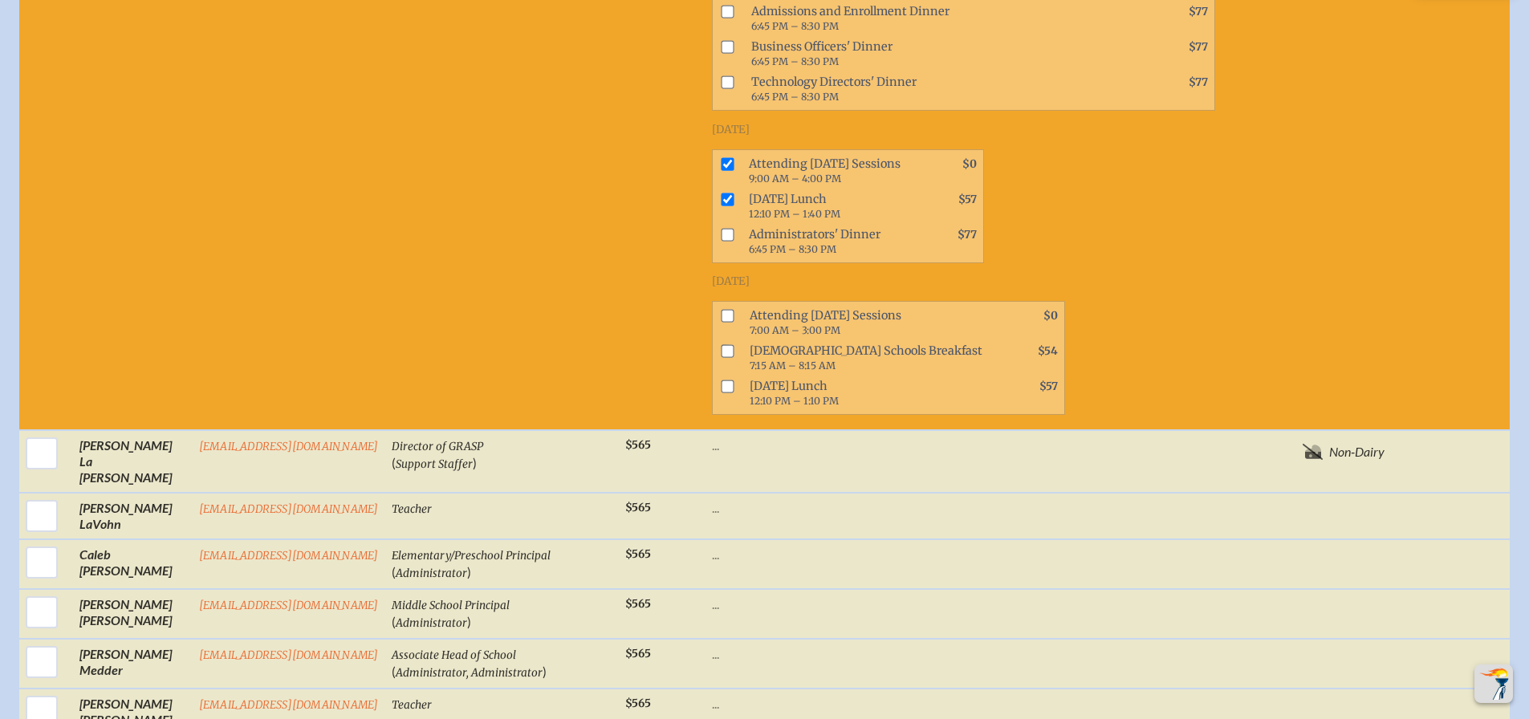
checkbox input "true"
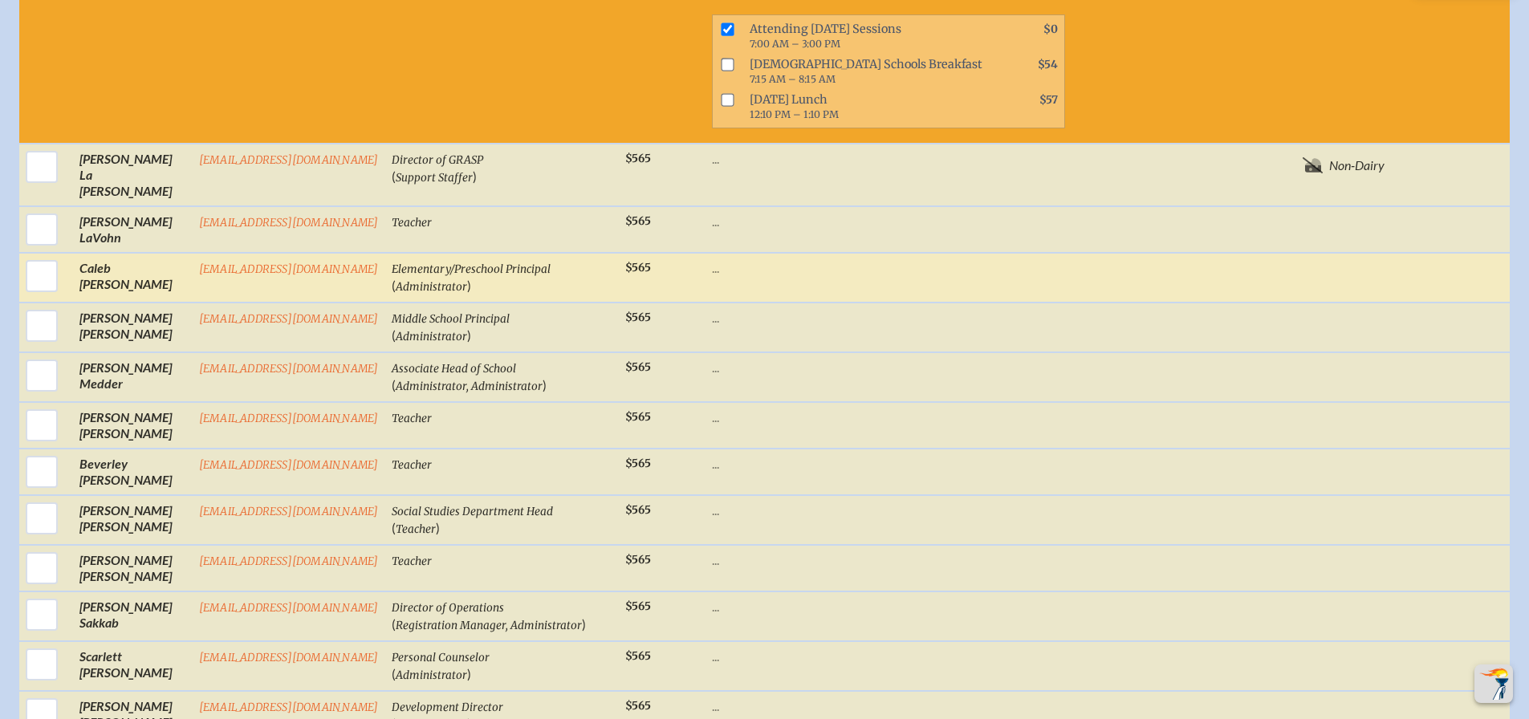
scroll to position [3230, 0]
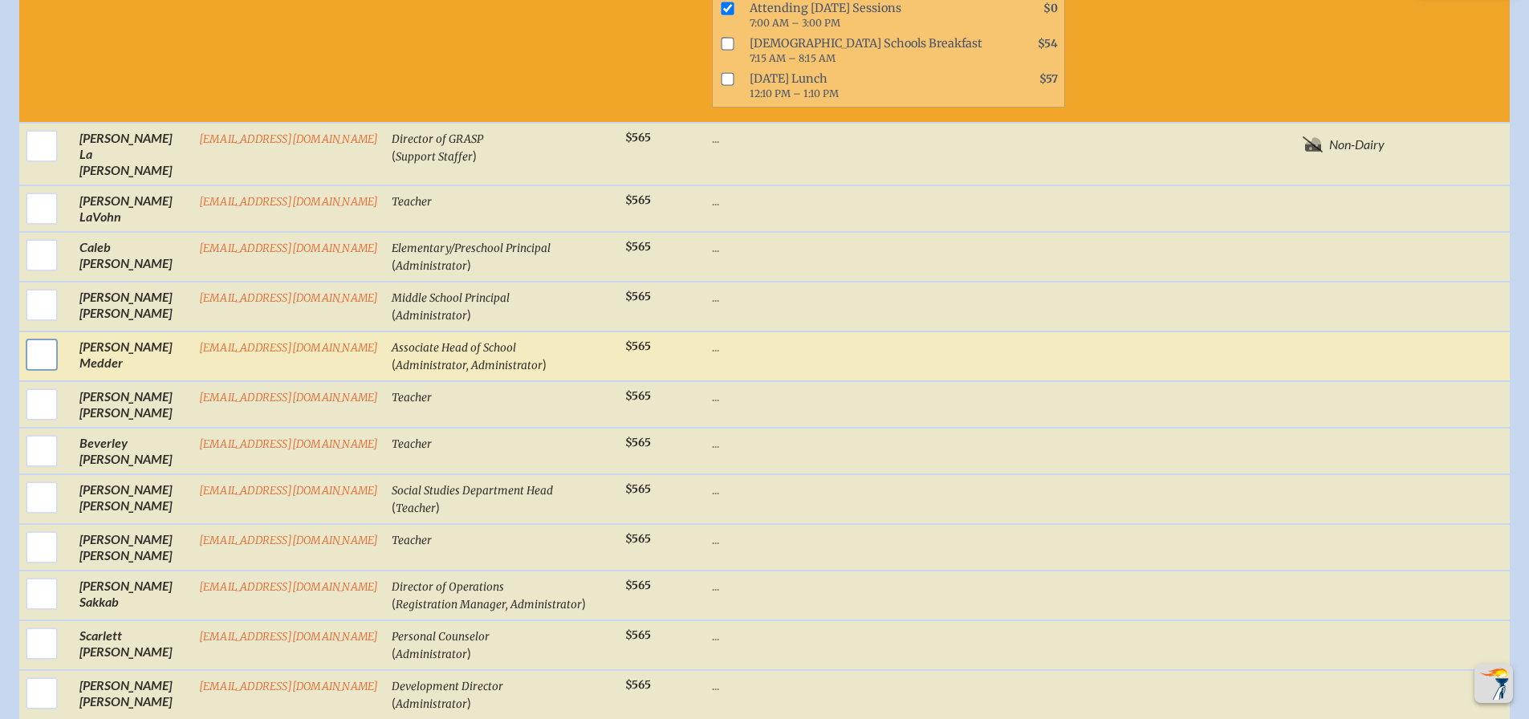
click at [36, 355] on input "checkbox" at bounding box center [42, 355] width 40 height 40
checkbox input "true"
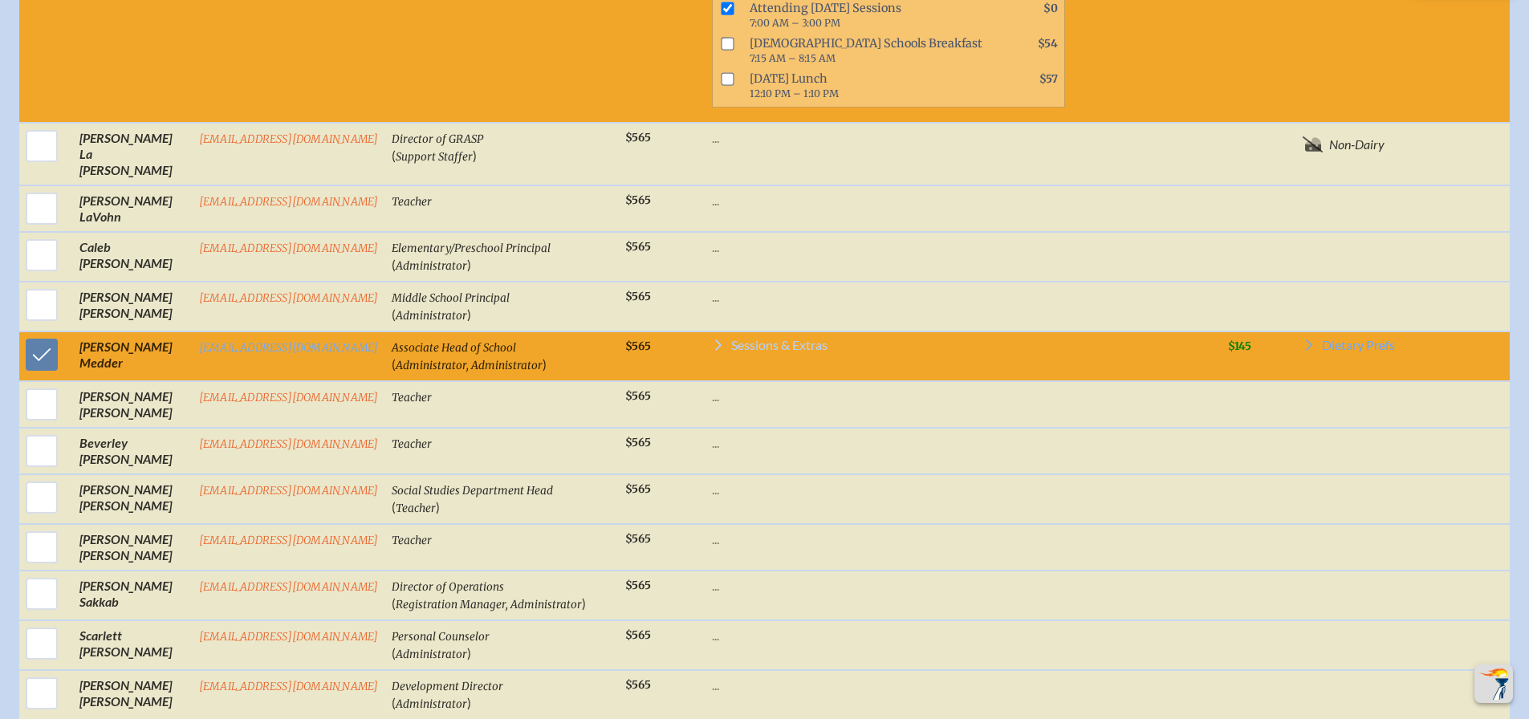
click at [798, 344] on span "Sessions & Extras" at bounding box center [779, 345] width 96 height 13
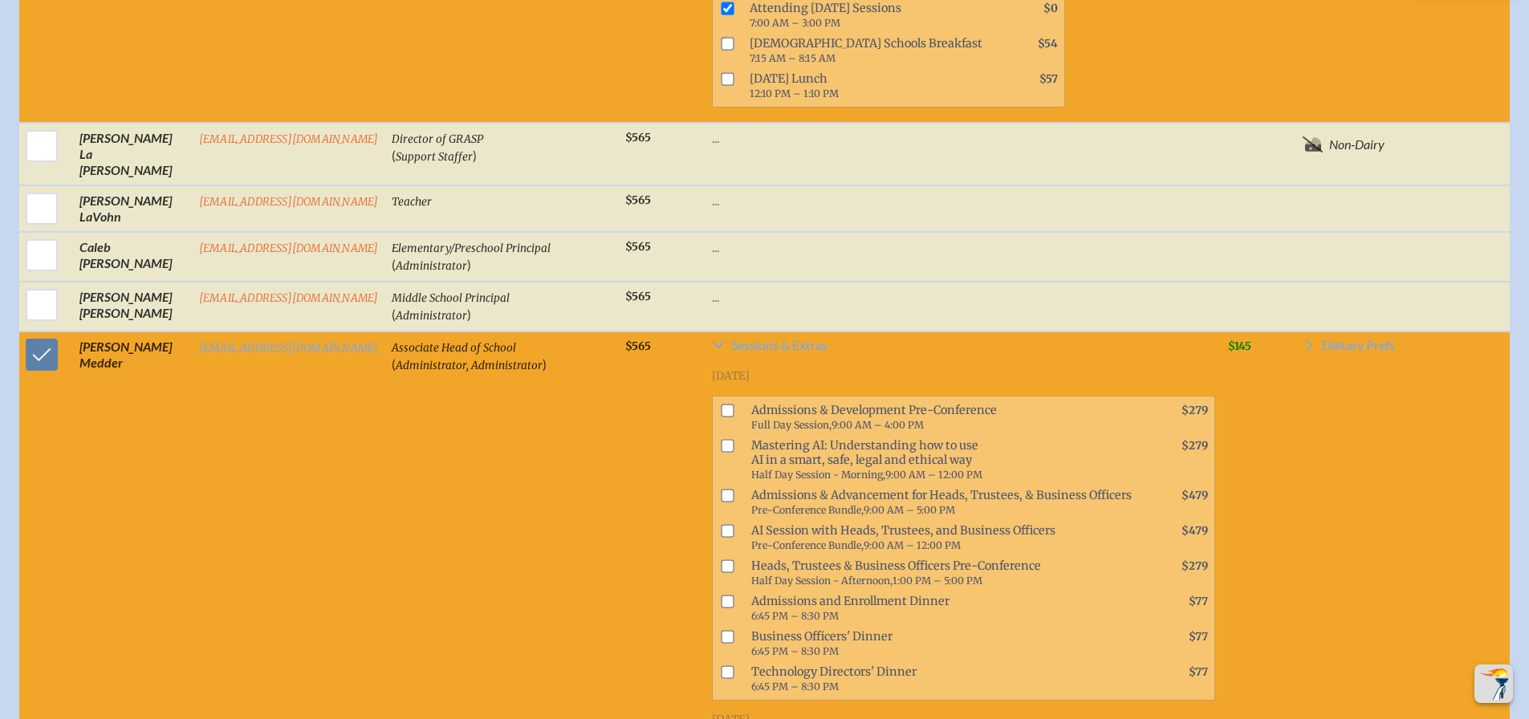
scroll to position [3691, 0]
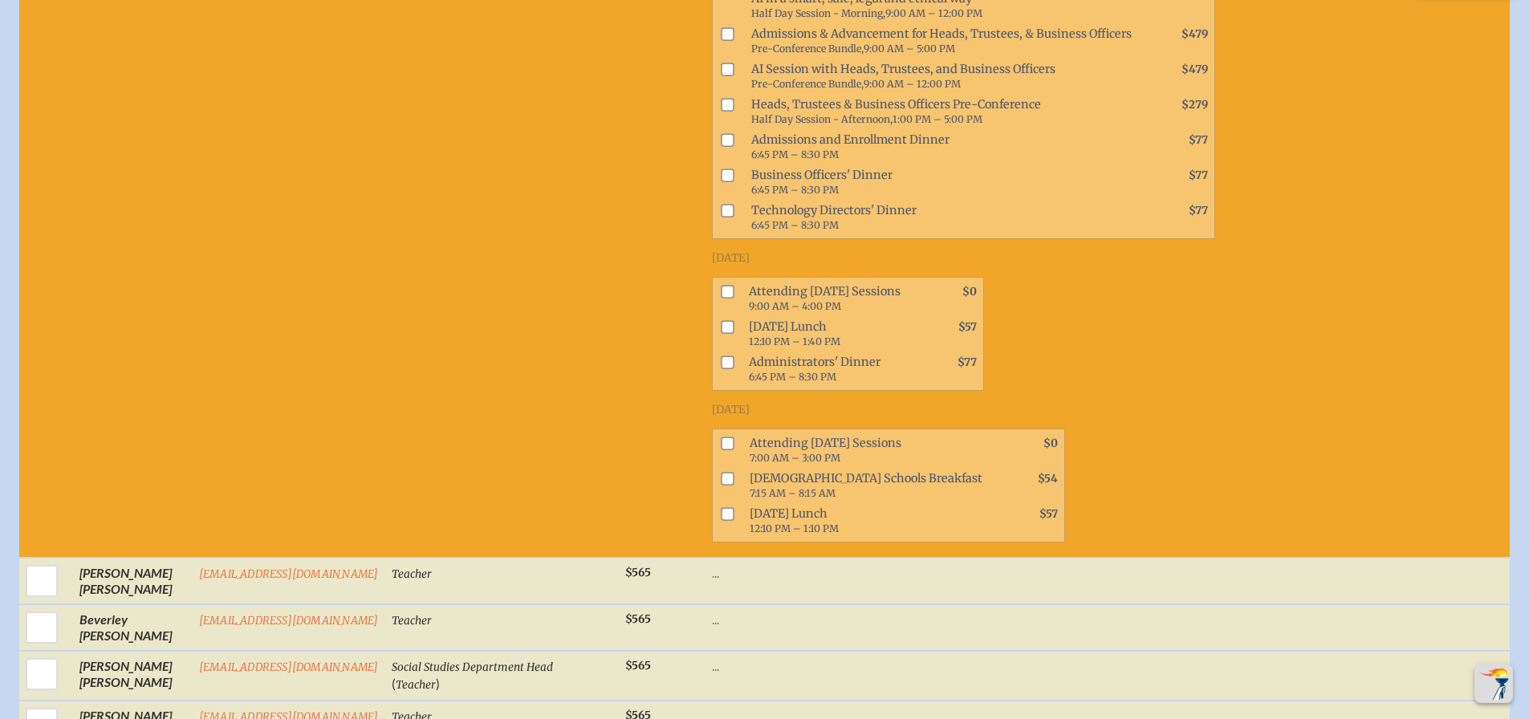
click at [721, 295] on input "checkbox" at bounding box center [727, 292] width 13 height 13
checkbox input "true"
click at [721, 327] on input "checkbox" at bounding box center [727, 327] width 13 height 13
checkbox input "true"
click at [721, 446] on input "checkbox" at bounding box center [727, 443] width 13 height 13
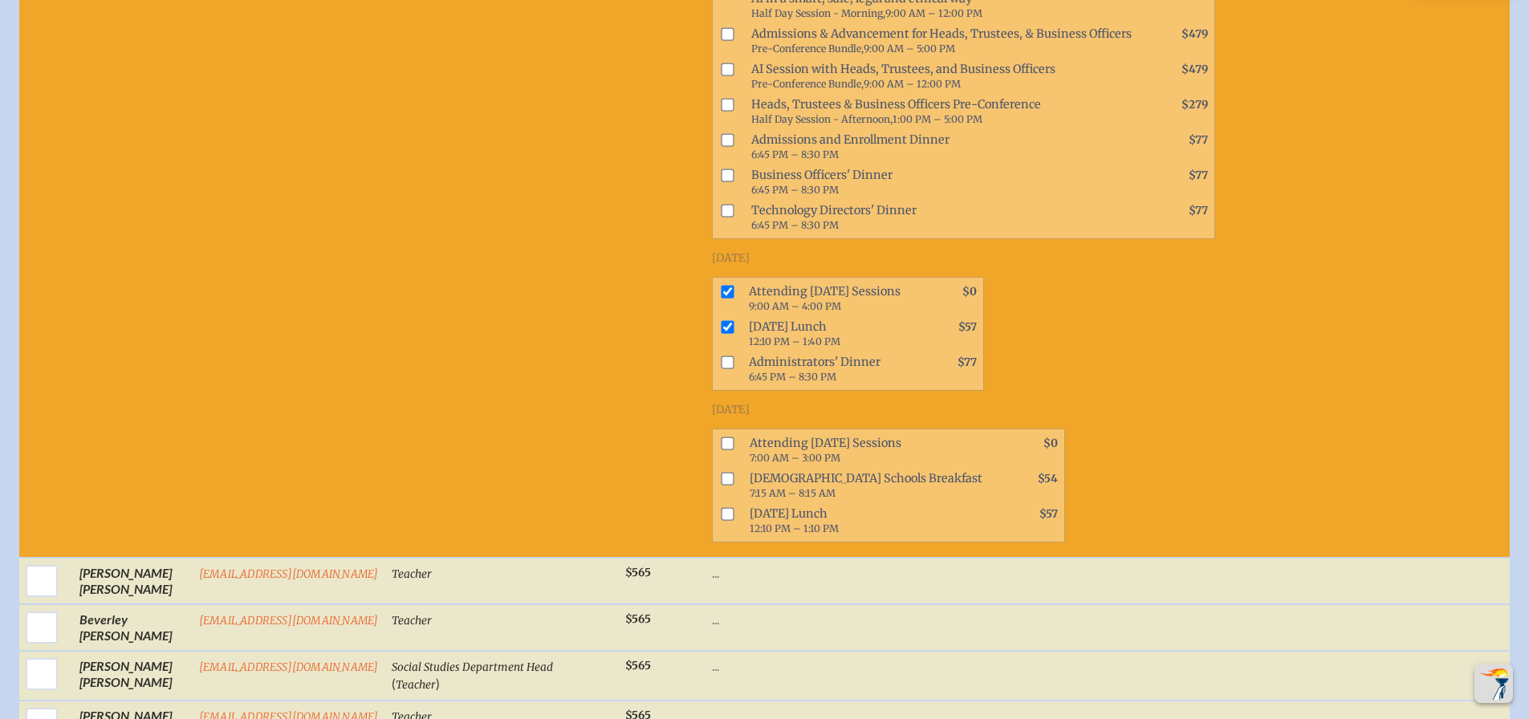
checkbox input "true"
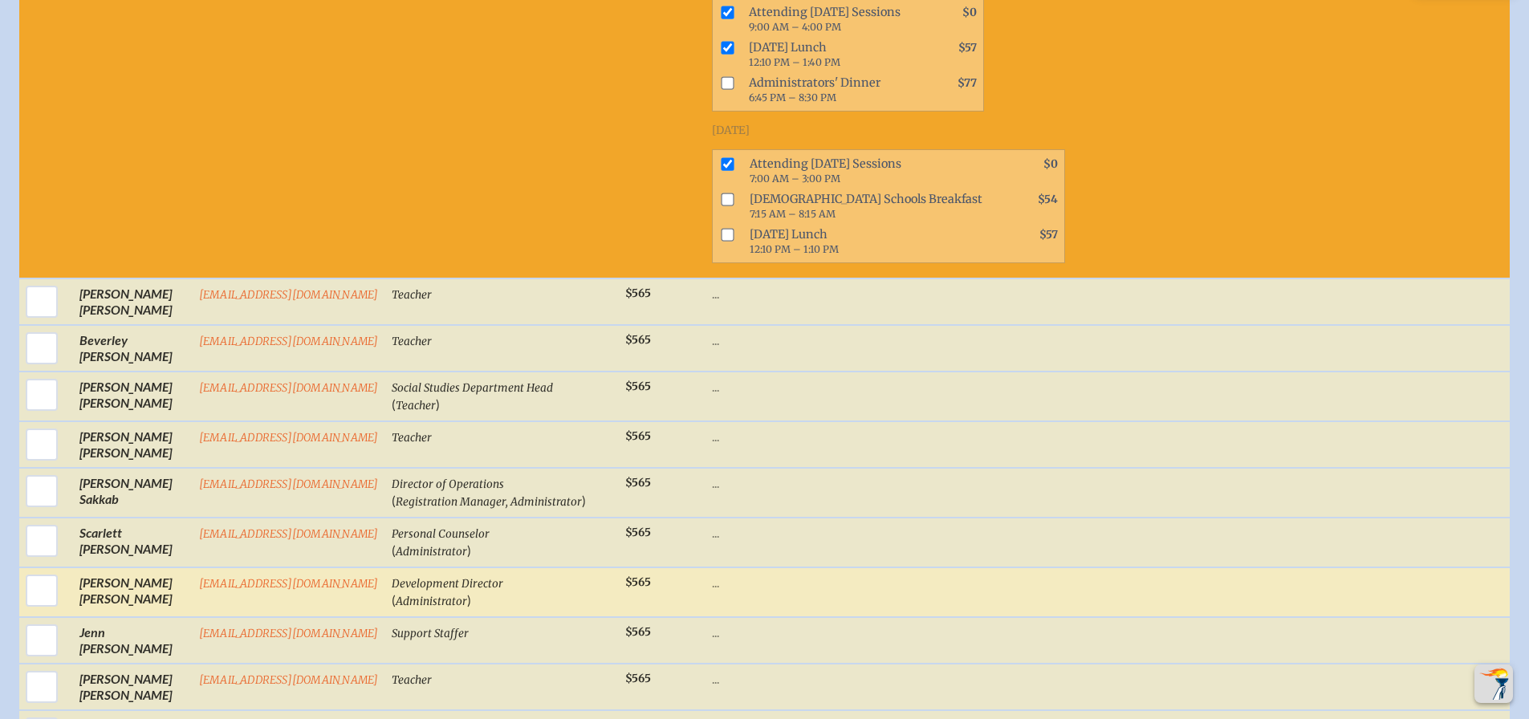
scroll to position [4153, 0]
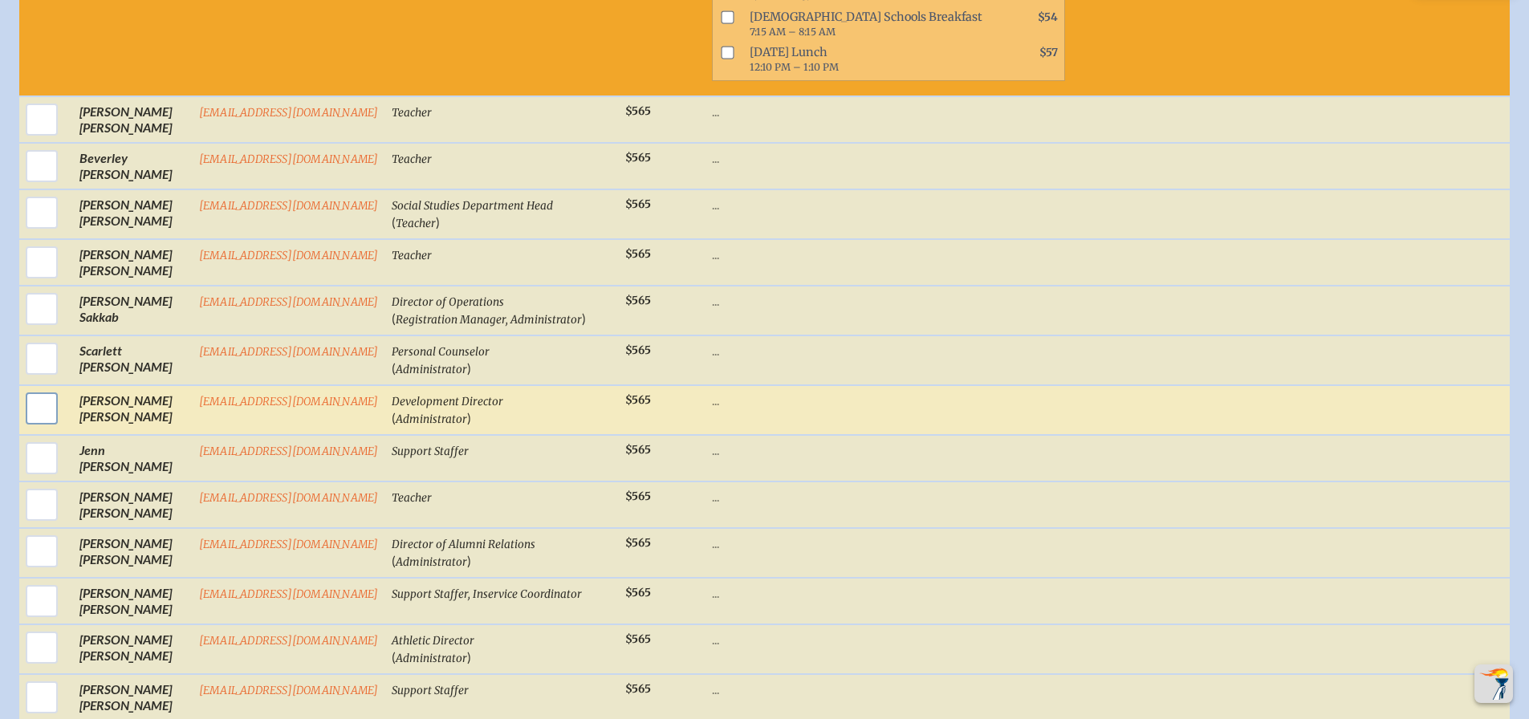
click at [37, 413] on input "checkbox" at bounding box center [42, 408] width 40 height 40
checkbox input "true"
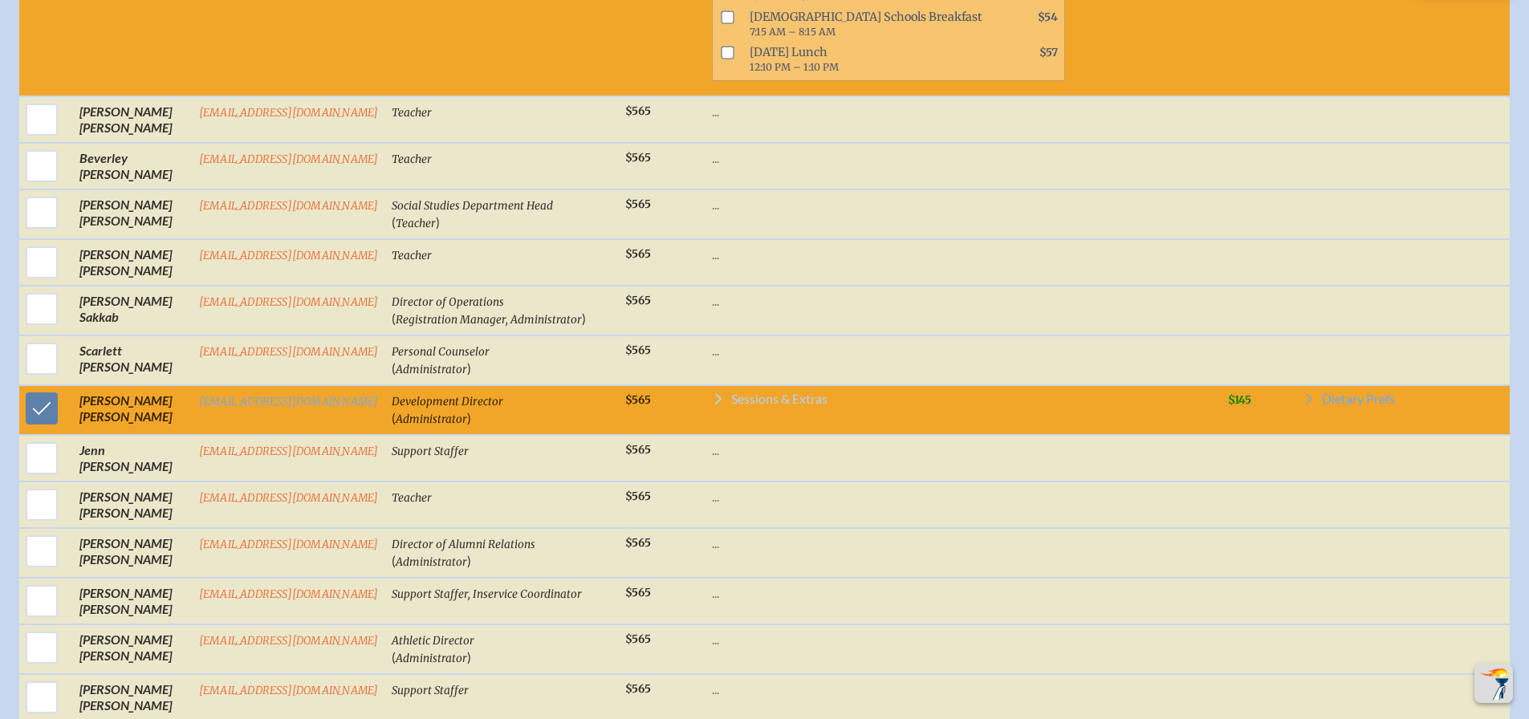
click at [778, 398] on span "Sessions & Extras" at bounding box center [779, 398] width 96 height 13
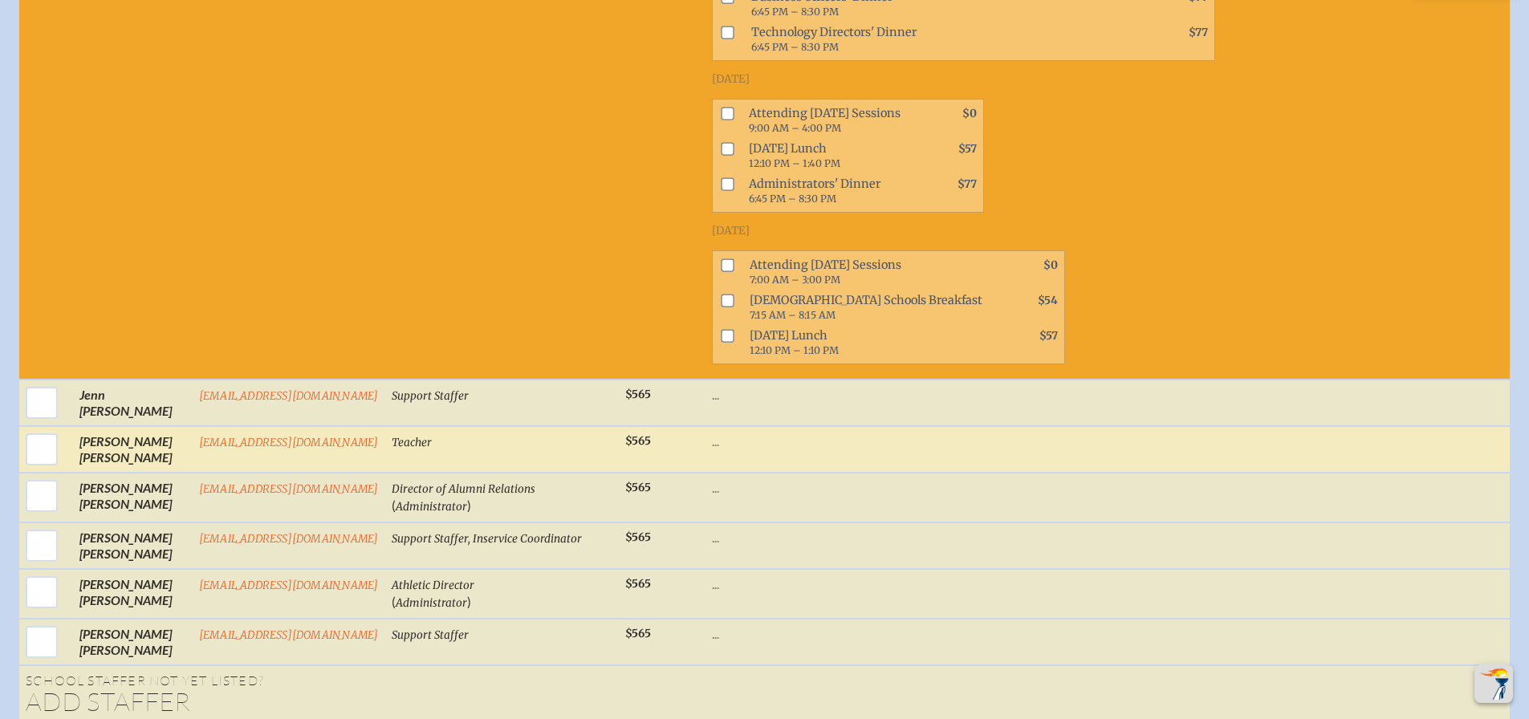
scroll to position [4921, 0]
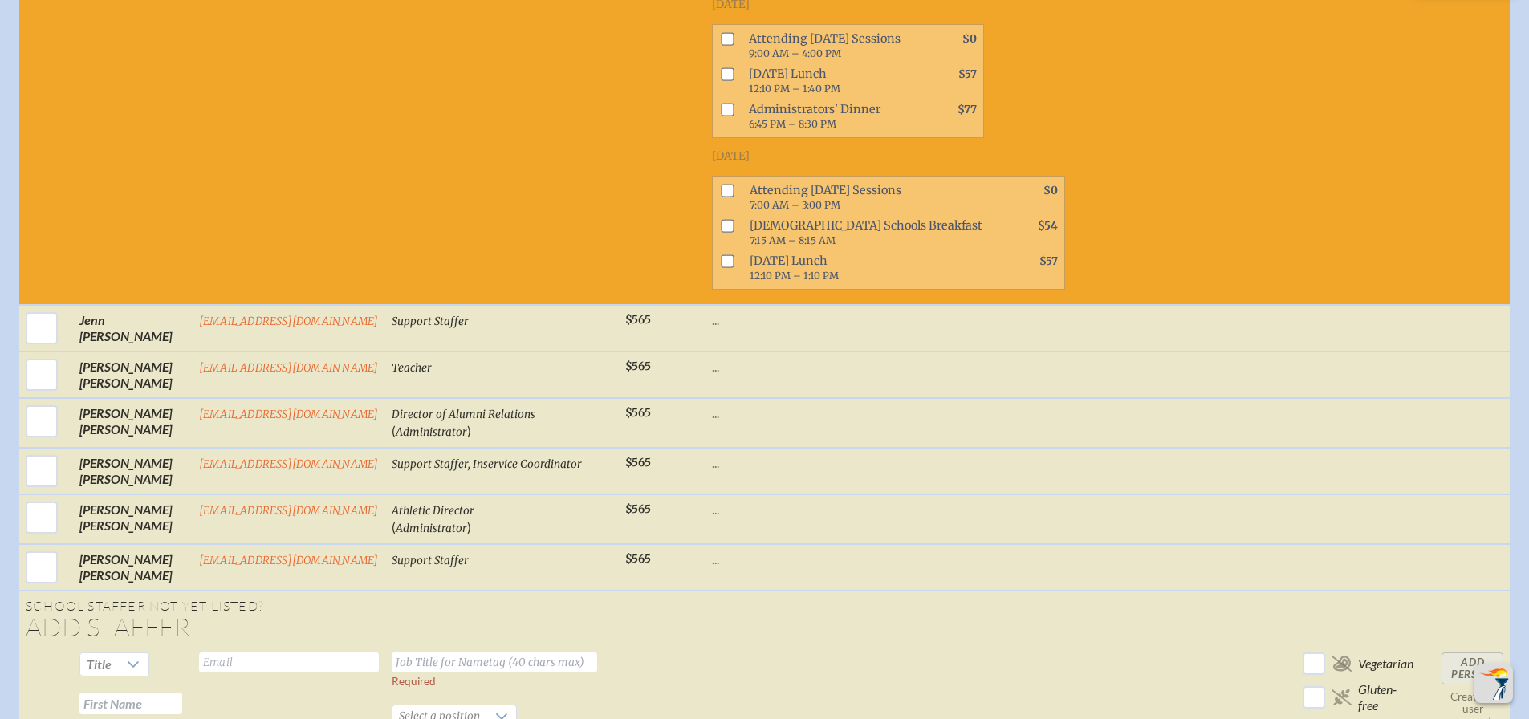
click at [721, 38] on input "checkbox" at bounding box center [727, 38] width 13 height 13
checkbox input "true"
click at [721, 75] on input "checkbox" at bounding box center [727, 73] width 13 height 13
checkbox input "true"
click at [721, 192] on input "checkbox" at bounding box center [727, 190] width 13 height 13
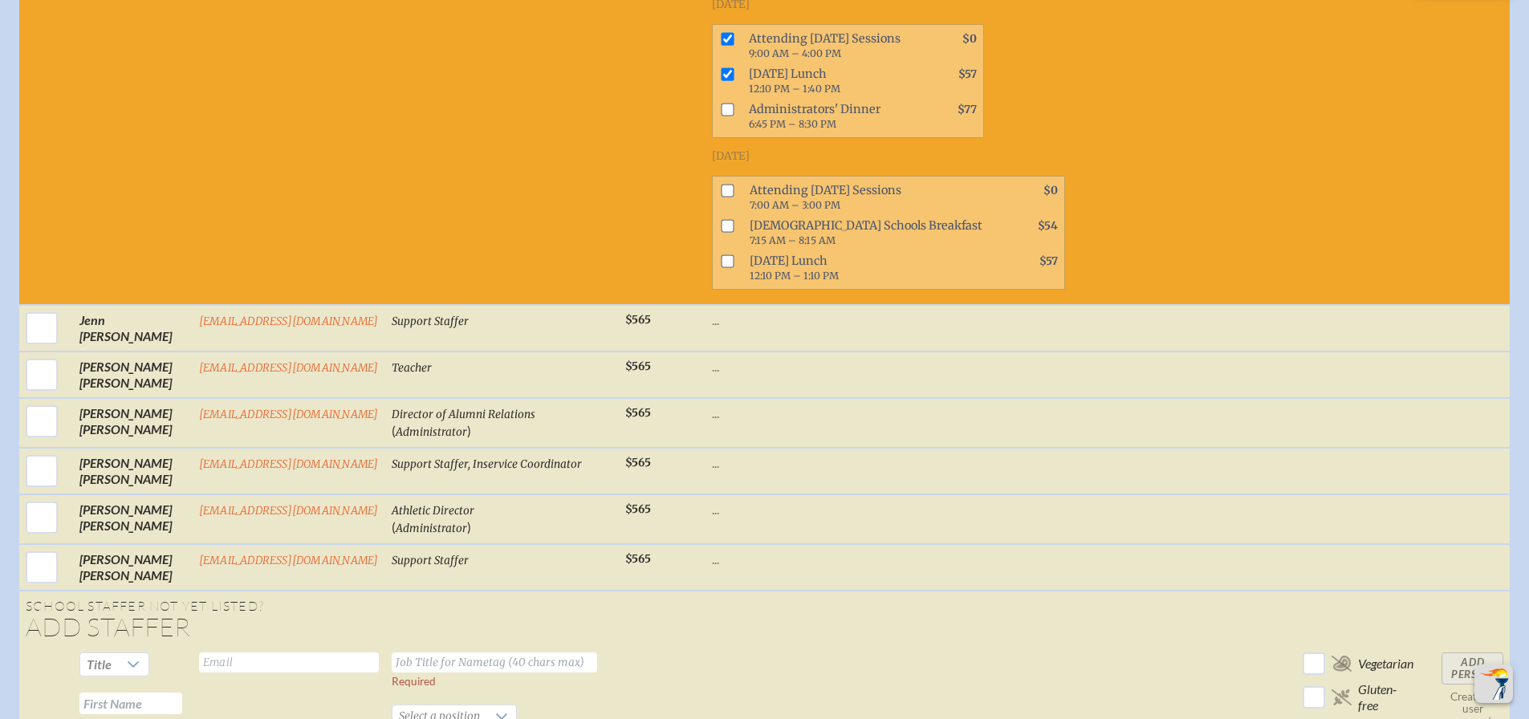
checkbox input "true"
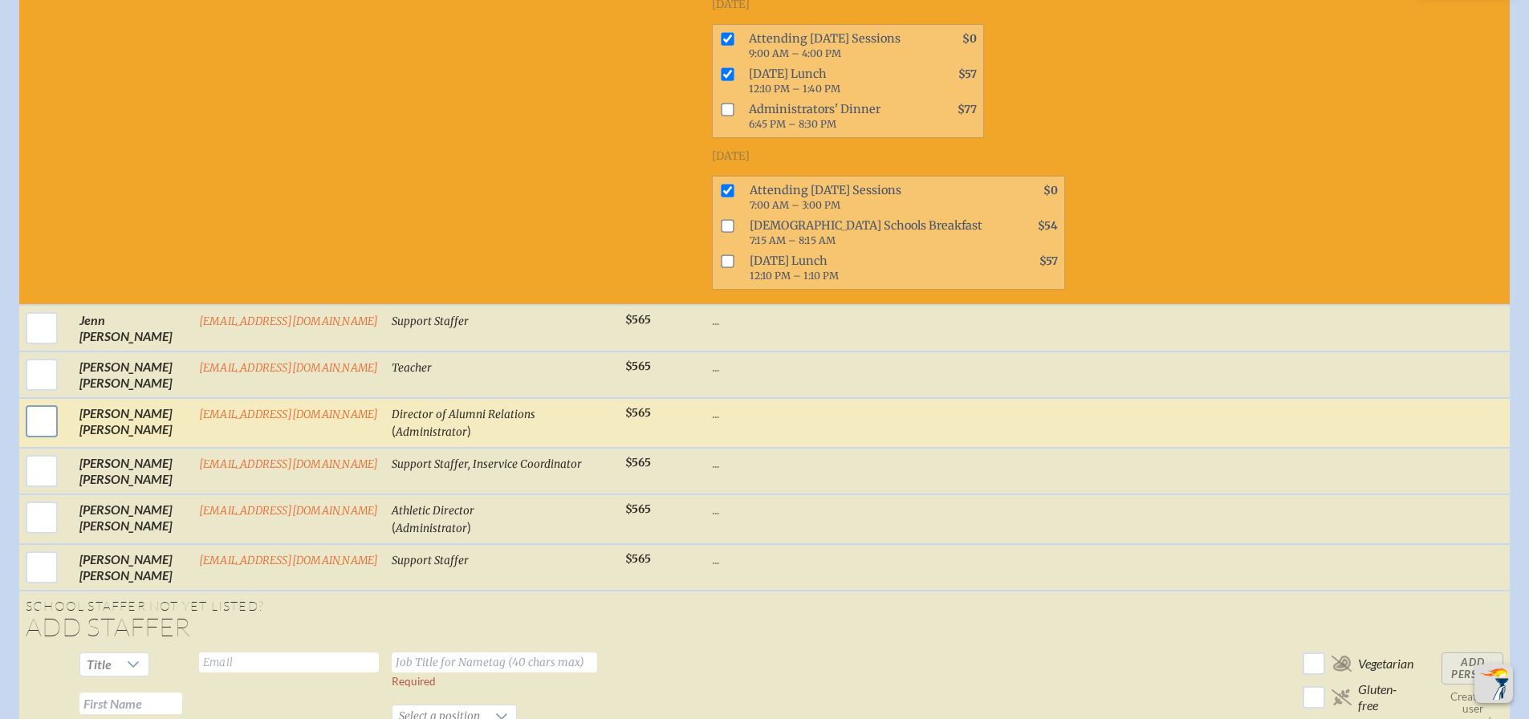
click at [44, 424] on input "checkbox" at bounding box center [42, 421] width 40 height 40
checkbox input "true"
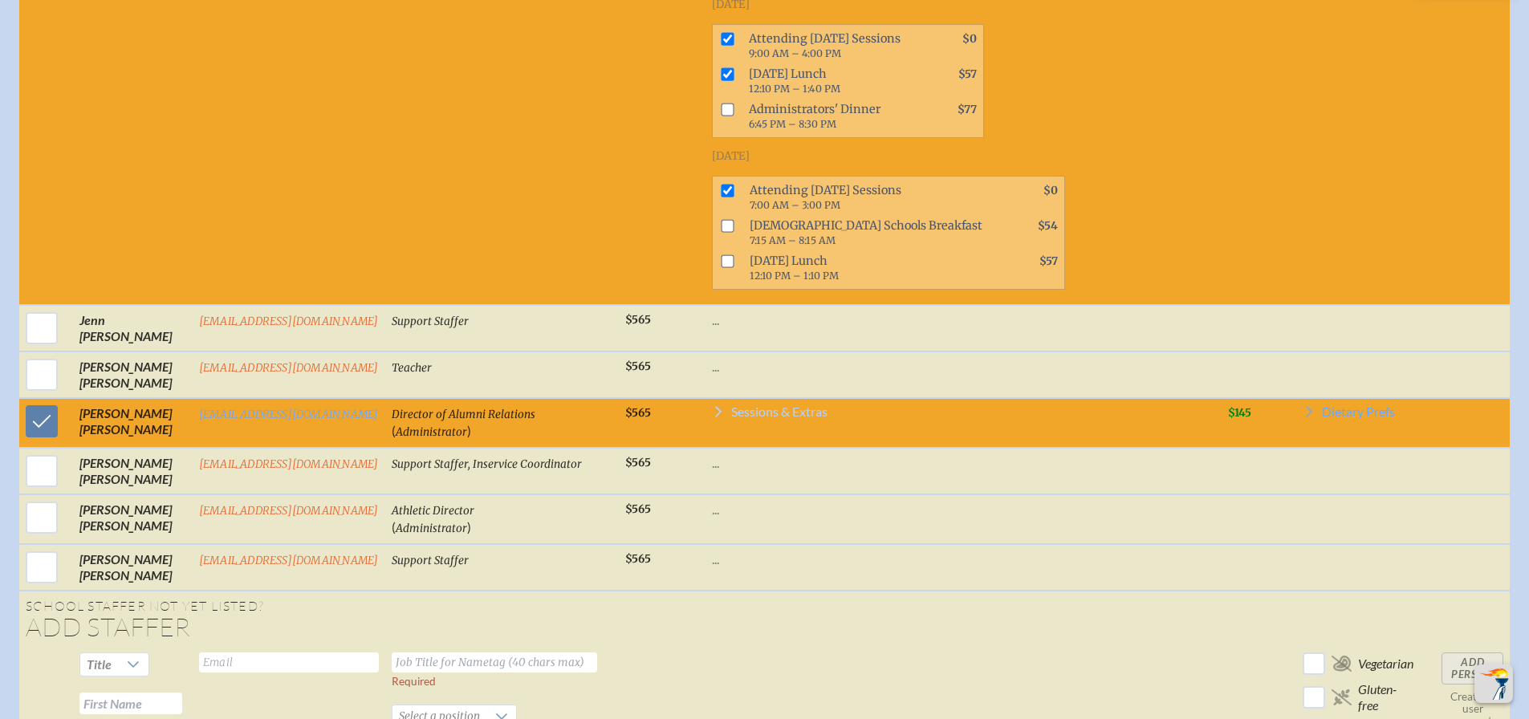
click at [767, 417] on span "Sessions & Extras" at bounding box center [779, 411] width 96 height 13
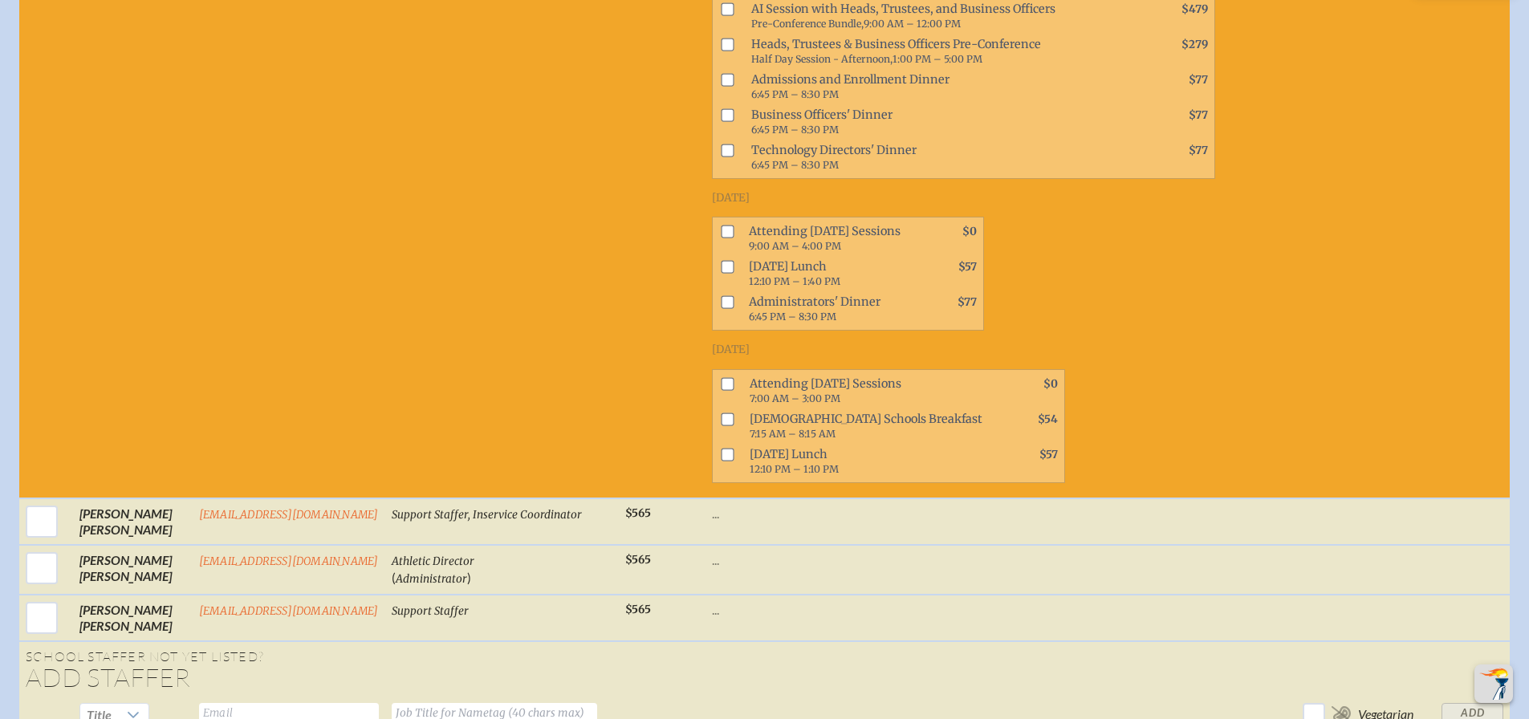
scroll to position [5537, 0]
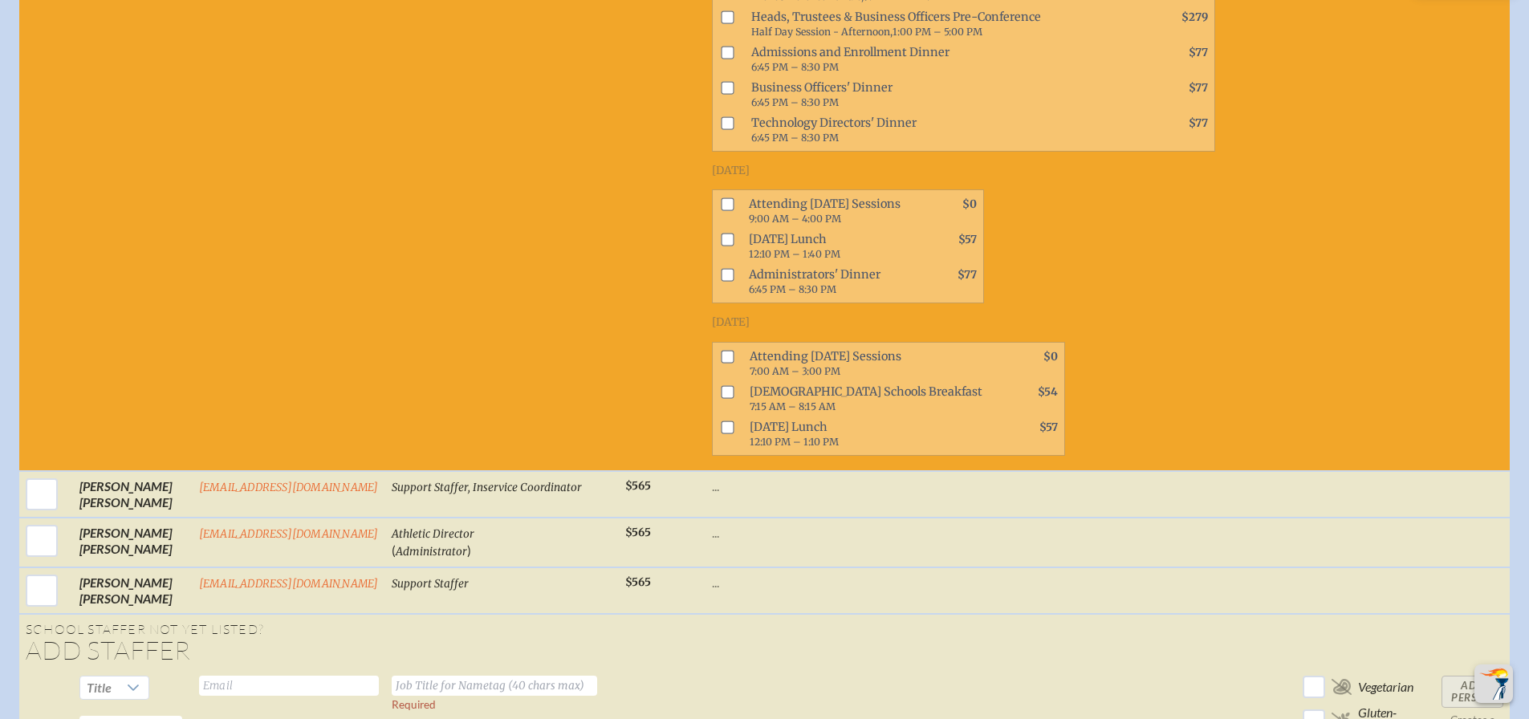
click at [721, 204] on input "checkbox" at bounding box center [727, 204] width 13 height 13
checkbox input "true"
click at [721, 242] on input "checkbox" at bounding box center [727, 240] width 13 height 13
checkbox input "true"
click at [721, 353] on input "checkbox" at bounding box center [727, 356] width 13 height 13
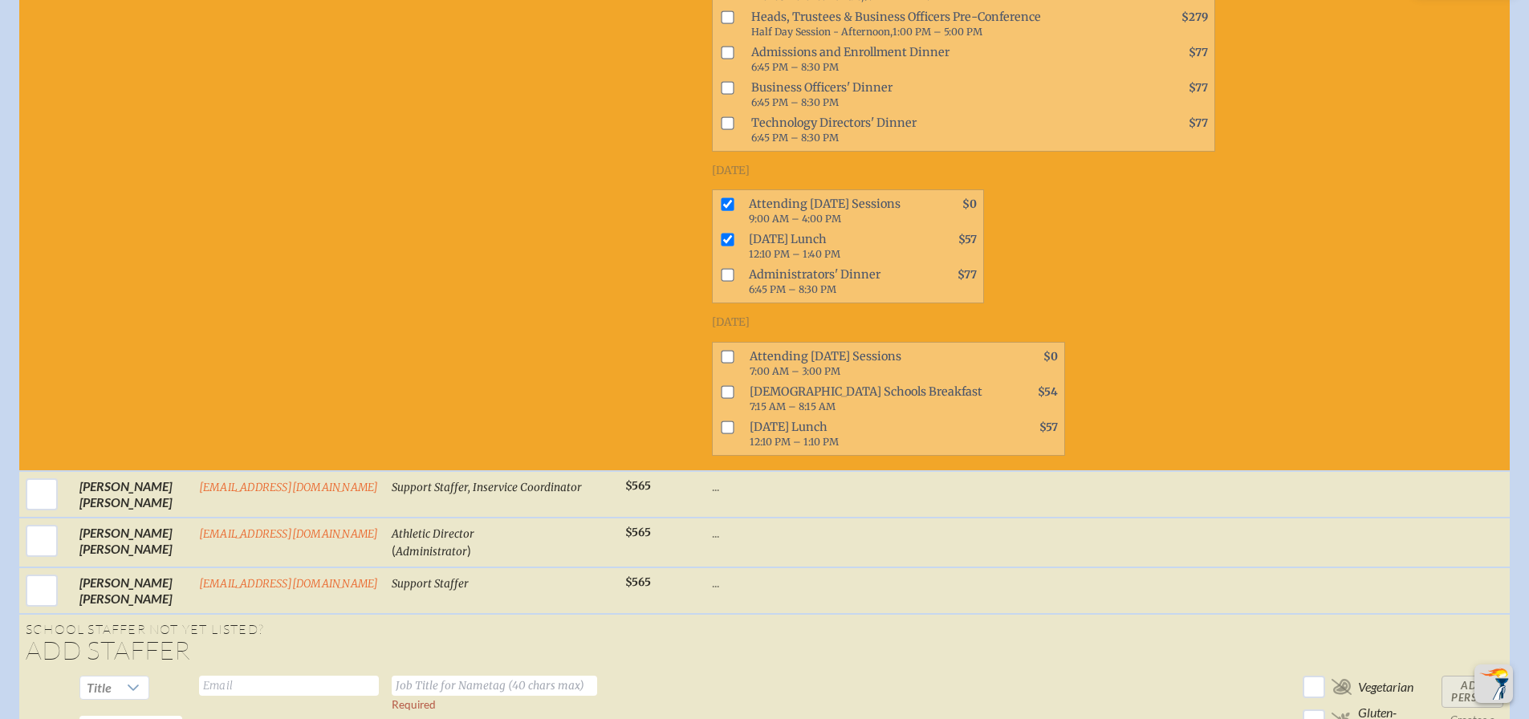
checkbox input "true"
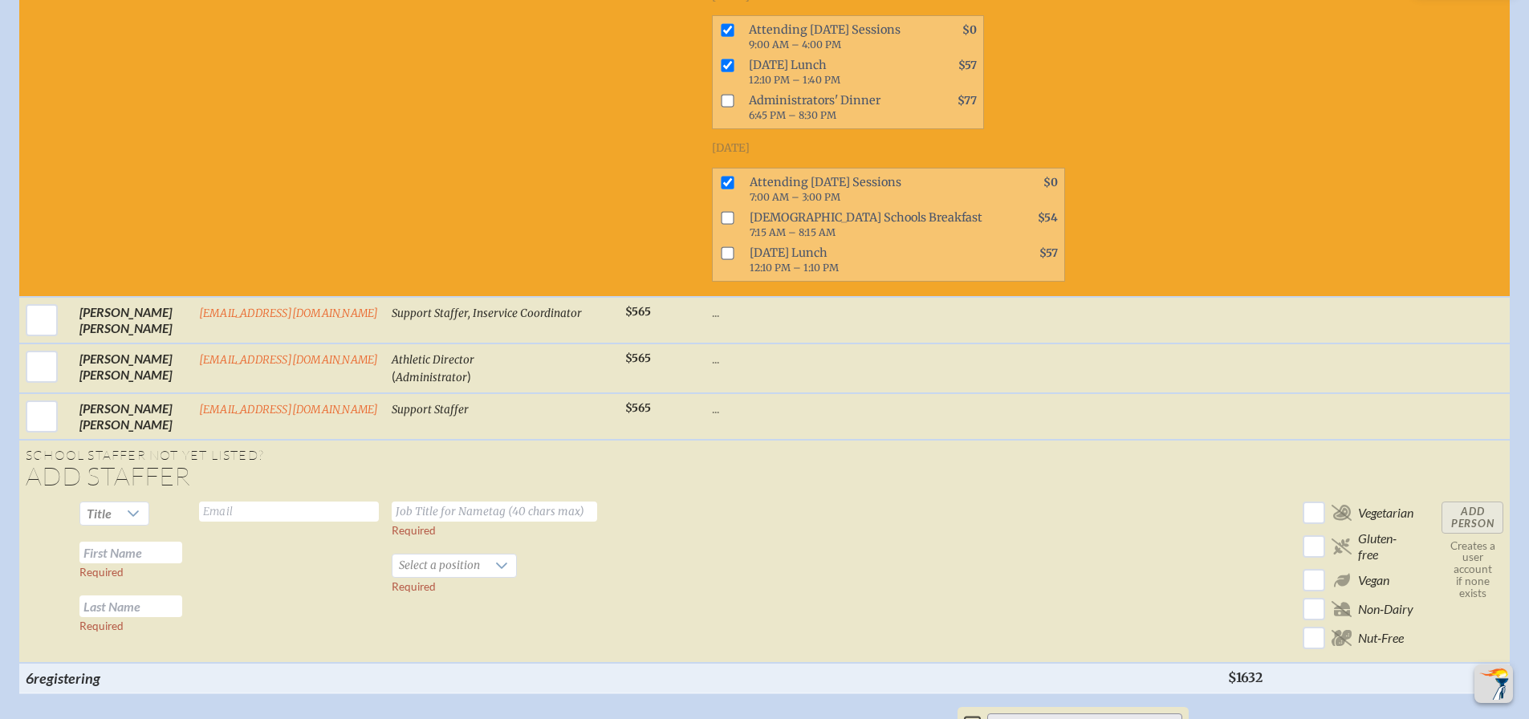
scroll to position [5691, 0]
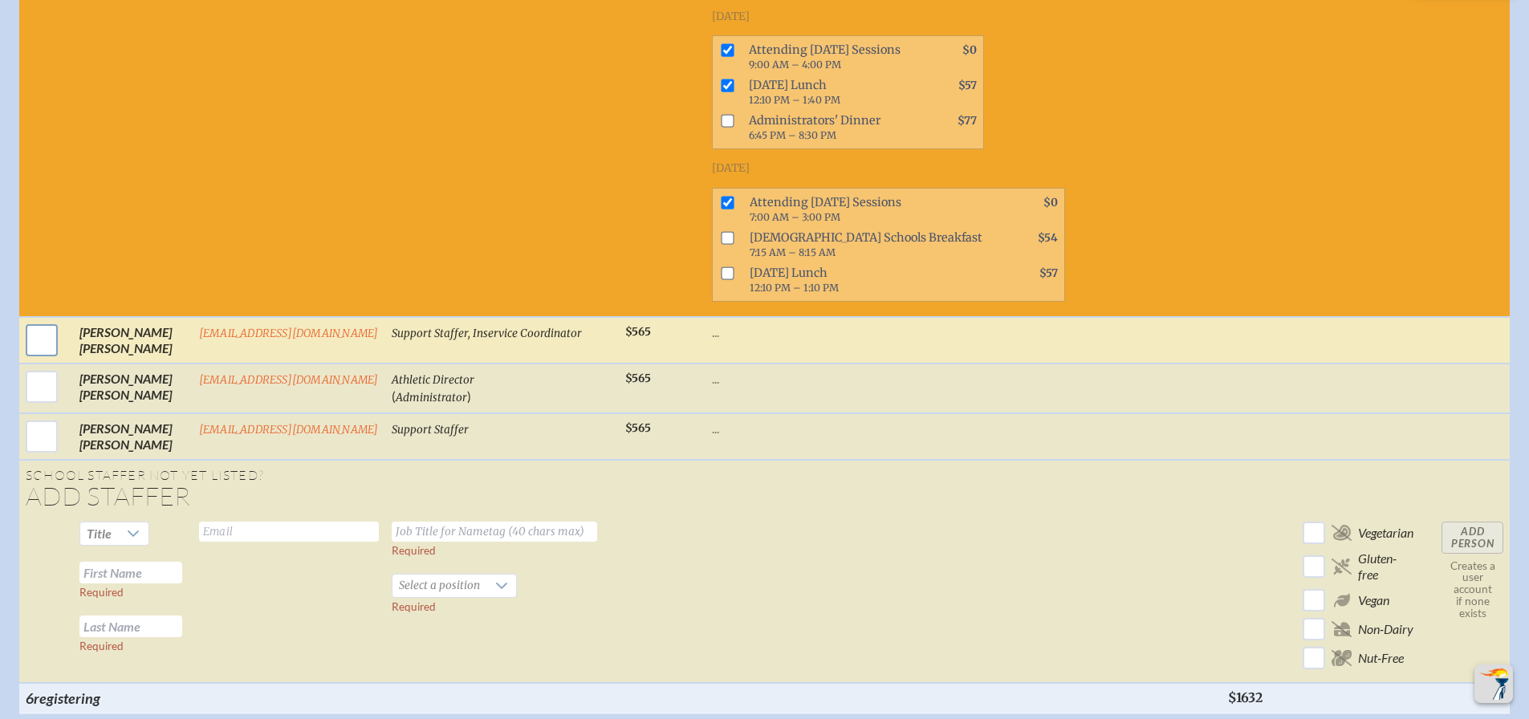
click at [44, 342] on input "checkbox" at bounding box center [42, 340] width 40 height 40
checkbox input "true"
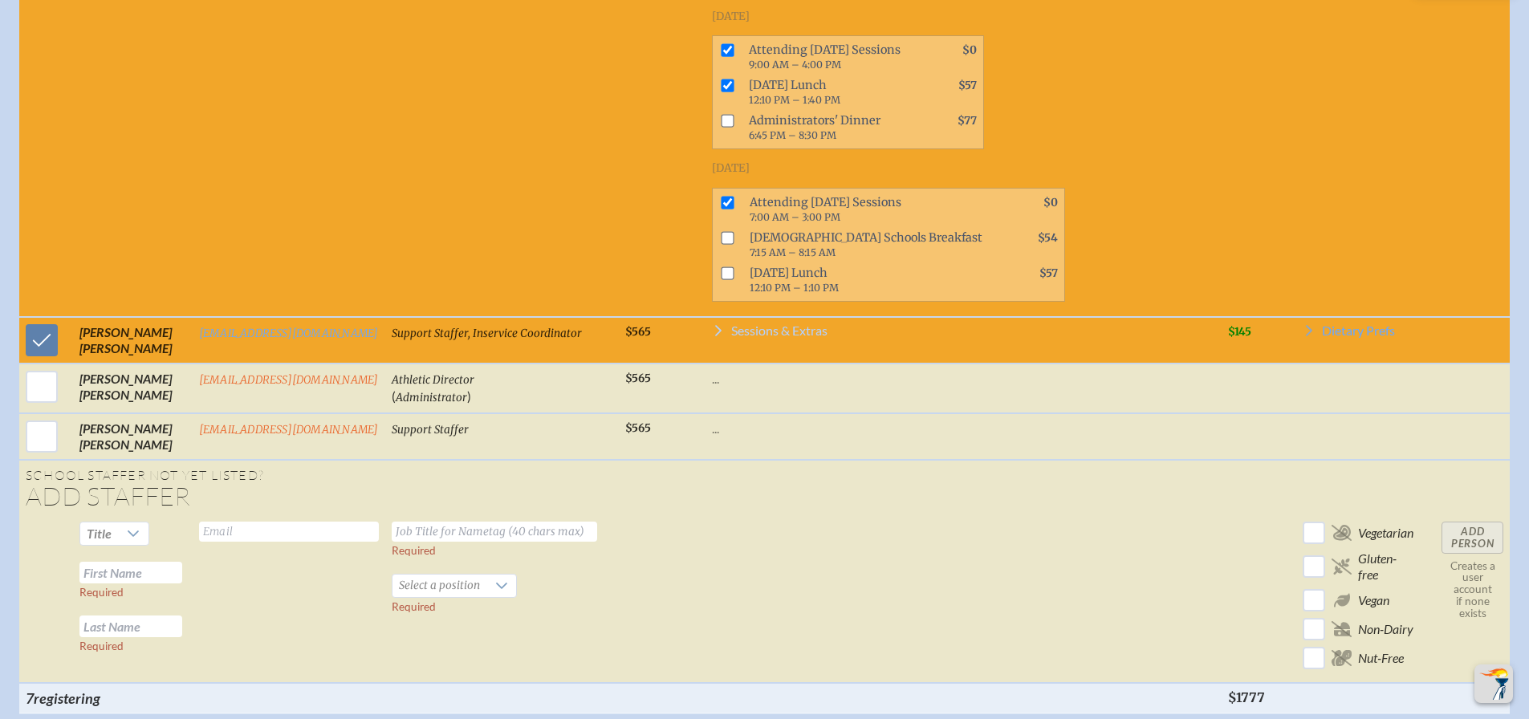
click at [750, 331] on span "Sessions & Extras" at bounding box center [779, 330] width 96 height 13
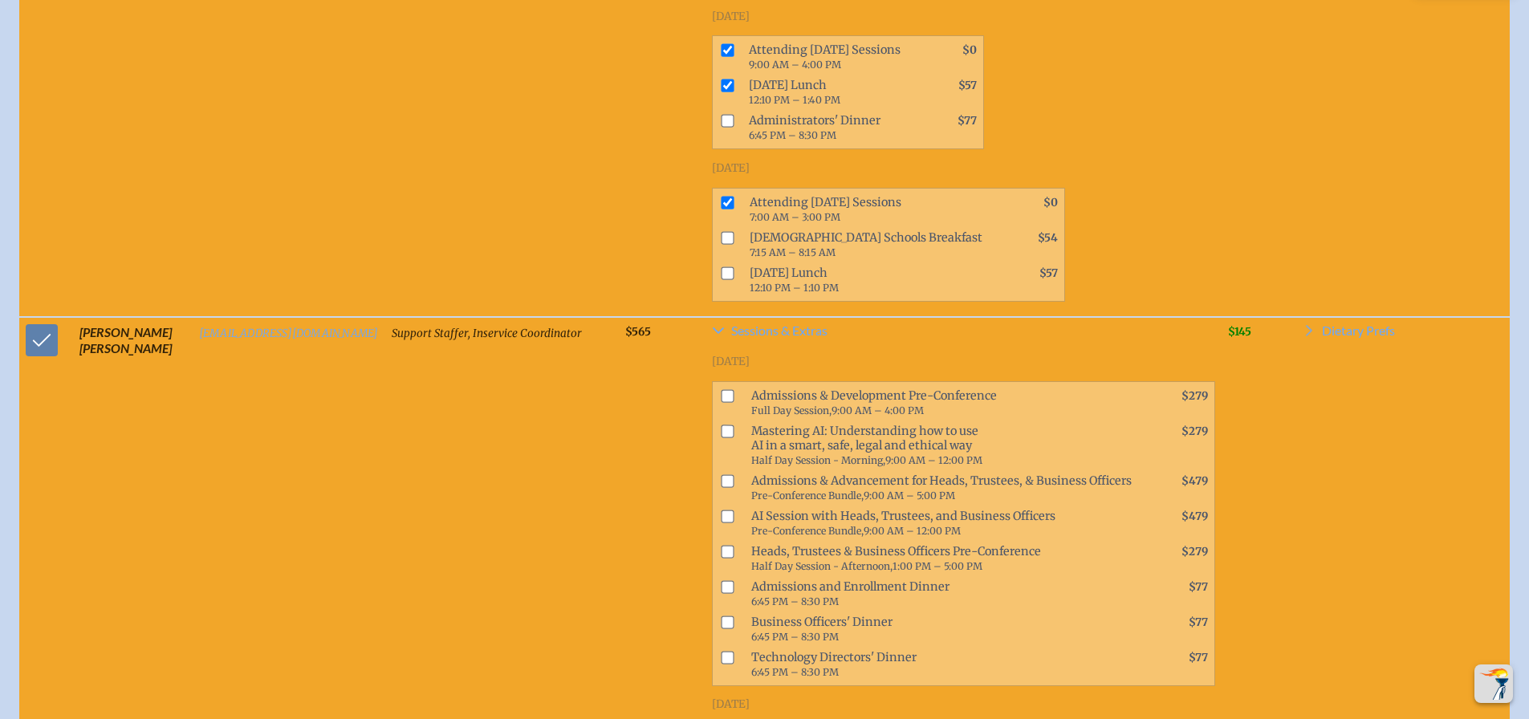
click at [721, 433] on input "checkbox" at bounding box center [727, 430] width 13 height 13
checkbox input "true"
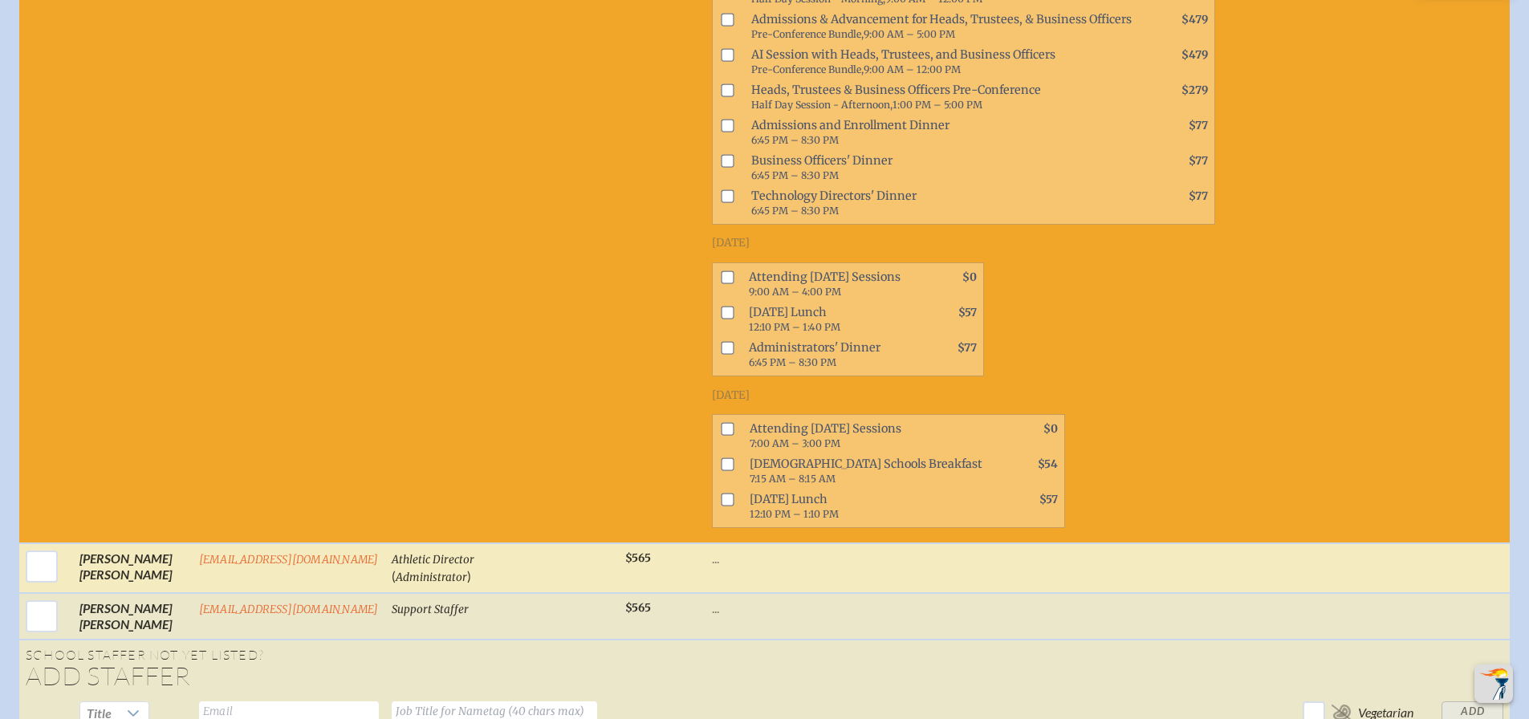
scroll to position [6306, 0]
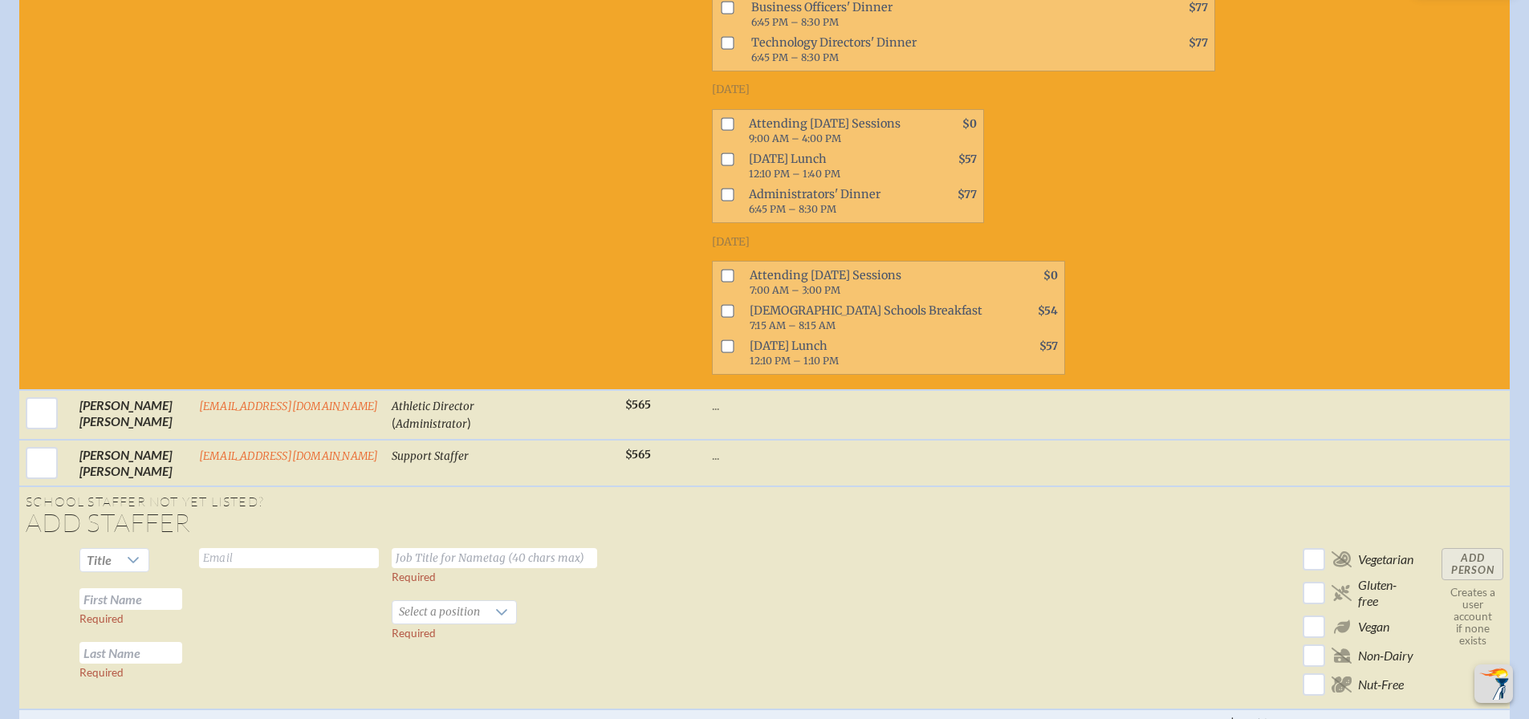
click at [721, 124] on input "checkbox" at bounding box center [727, 123] width 13 height 13
checkbox input "true"
click at [721, 158] on input "checkbox" at bounding box center [727, 158] width 13 height 13
checkbox input "true"
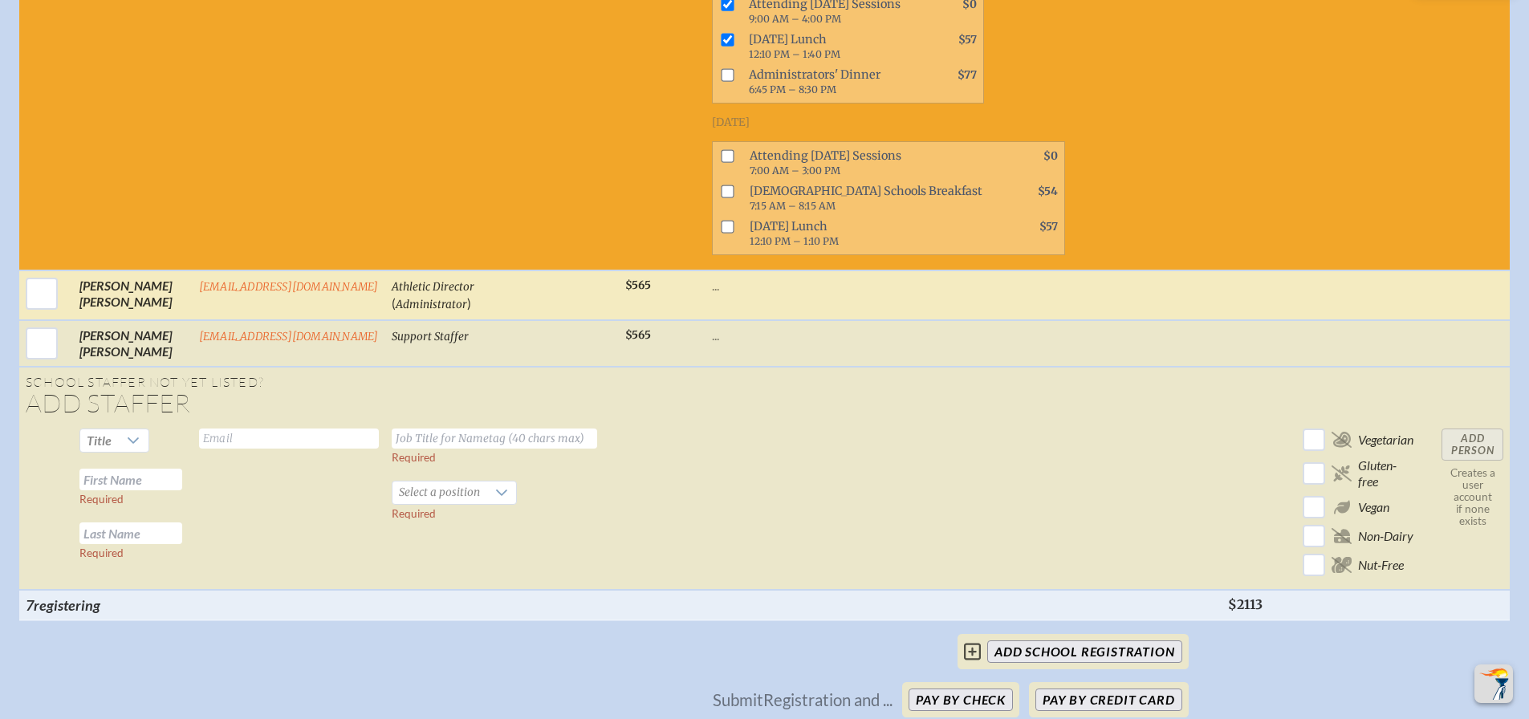
scroll to position [6460, 0]
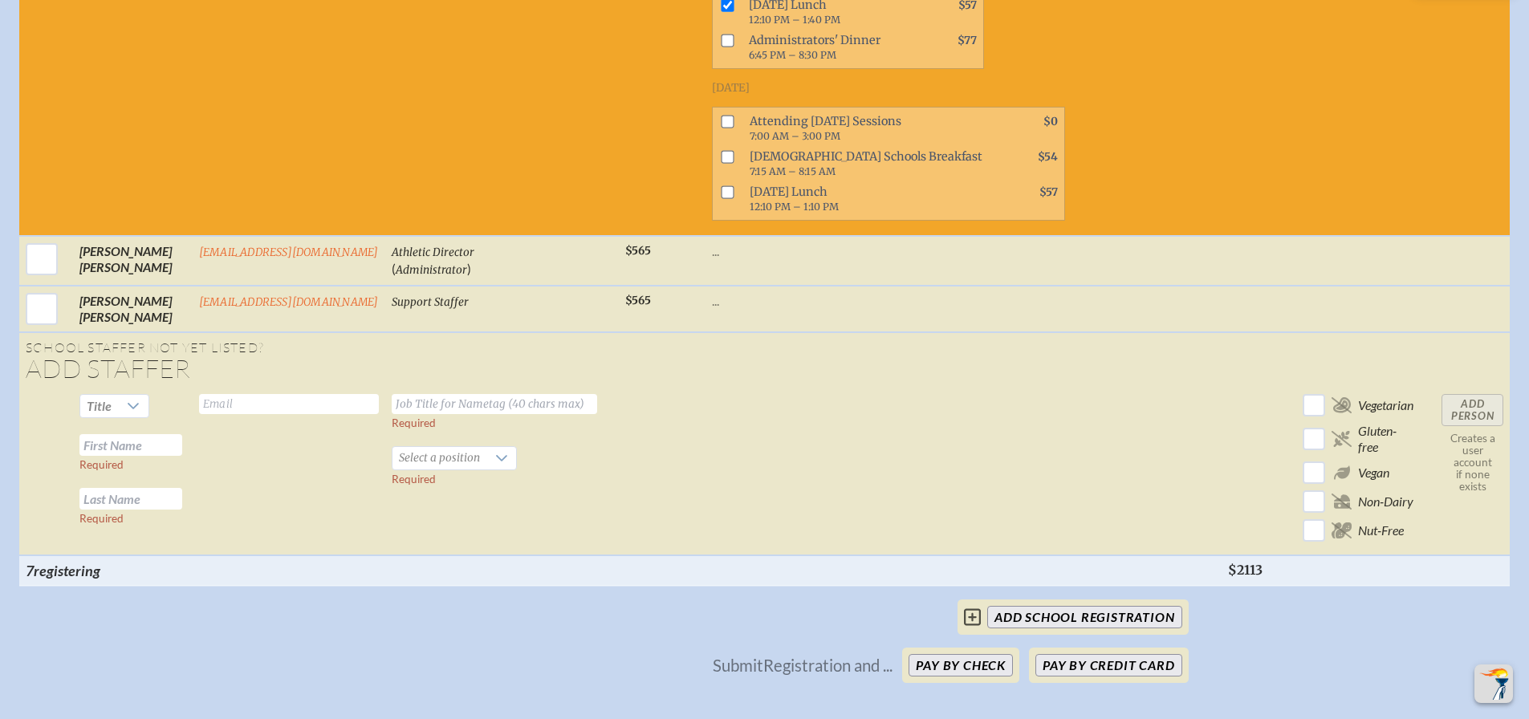
click at [721, 121] on input "checkbox" at bounding box center [727, 121] width 13 height 13
checkbox input "true"
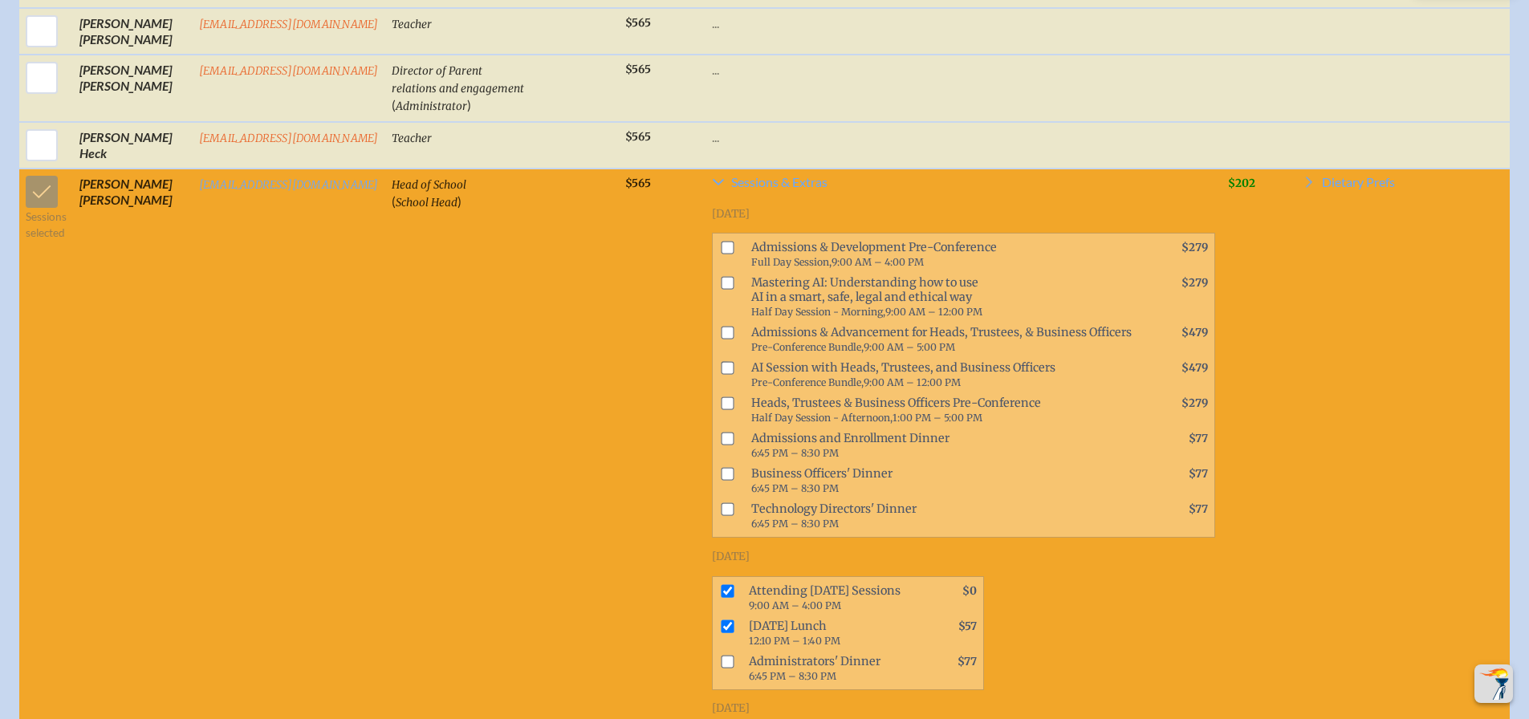
scroll to position [2461, 0]
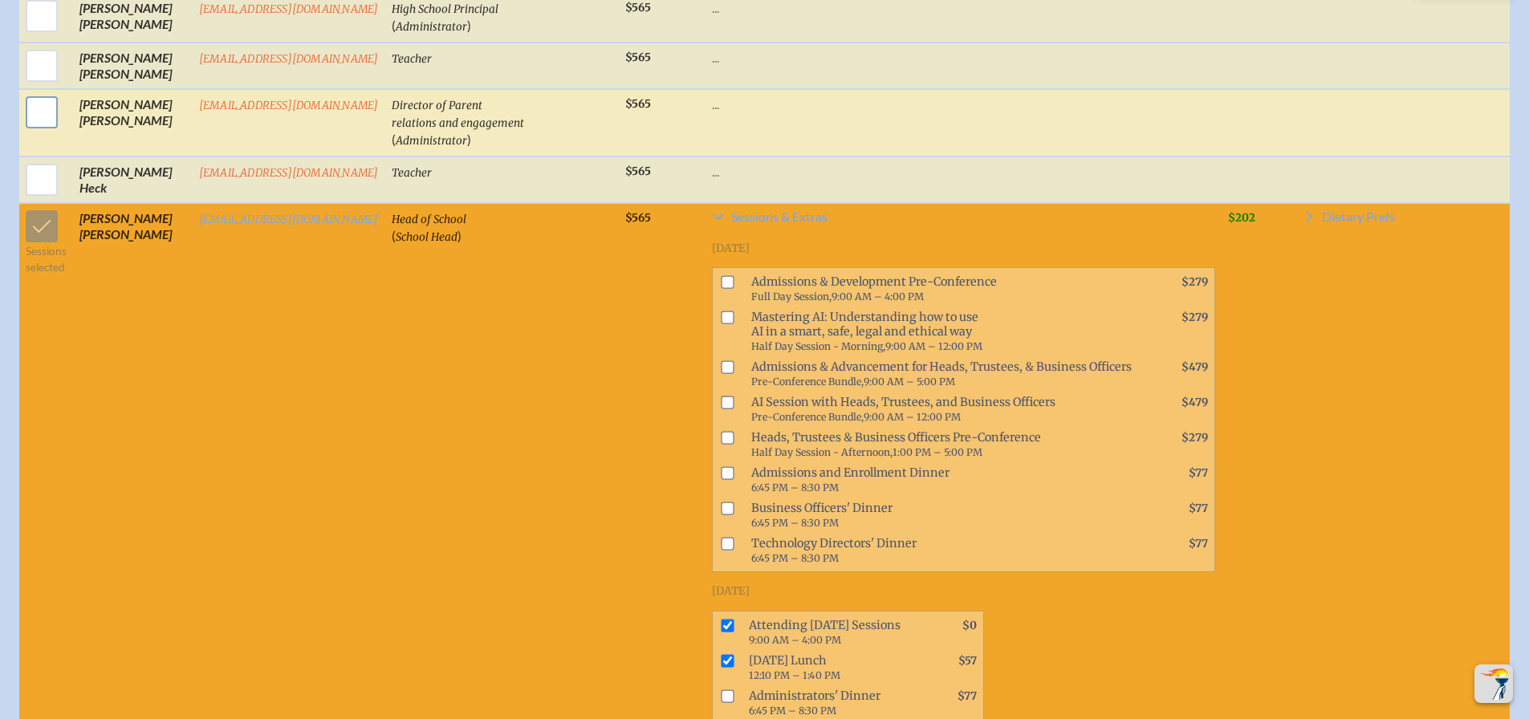
drag, startPoint x: 37, startPoint y: 124, endPoint x: 30, endPoint y: 130, distance: 9.7
click at [35, 126] on input "checkbox" at bounding box center [42, 112] width 40 height 40
checkbox input "true"
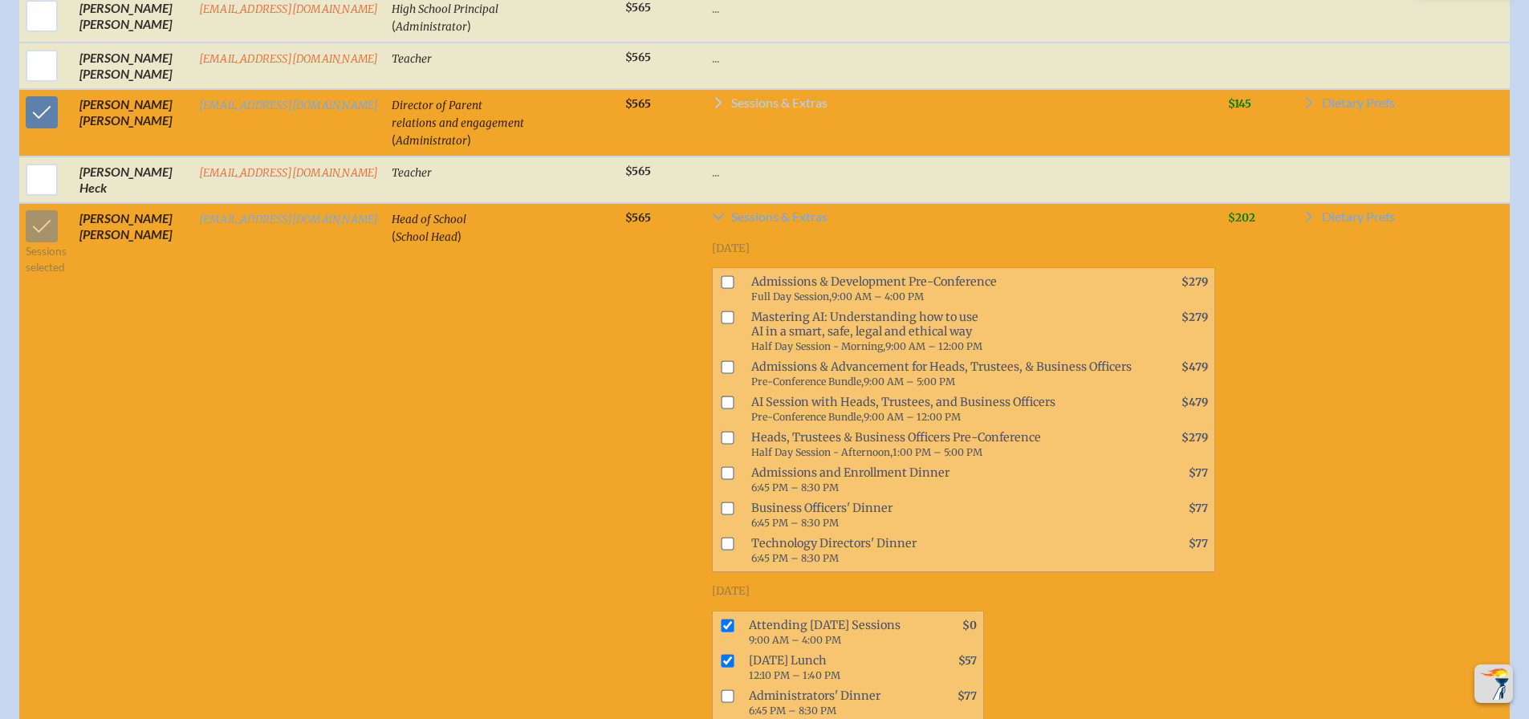
click at [792, 109] on span "Sessions & Extras" at bounding box center [779, 102] width 96 height 13
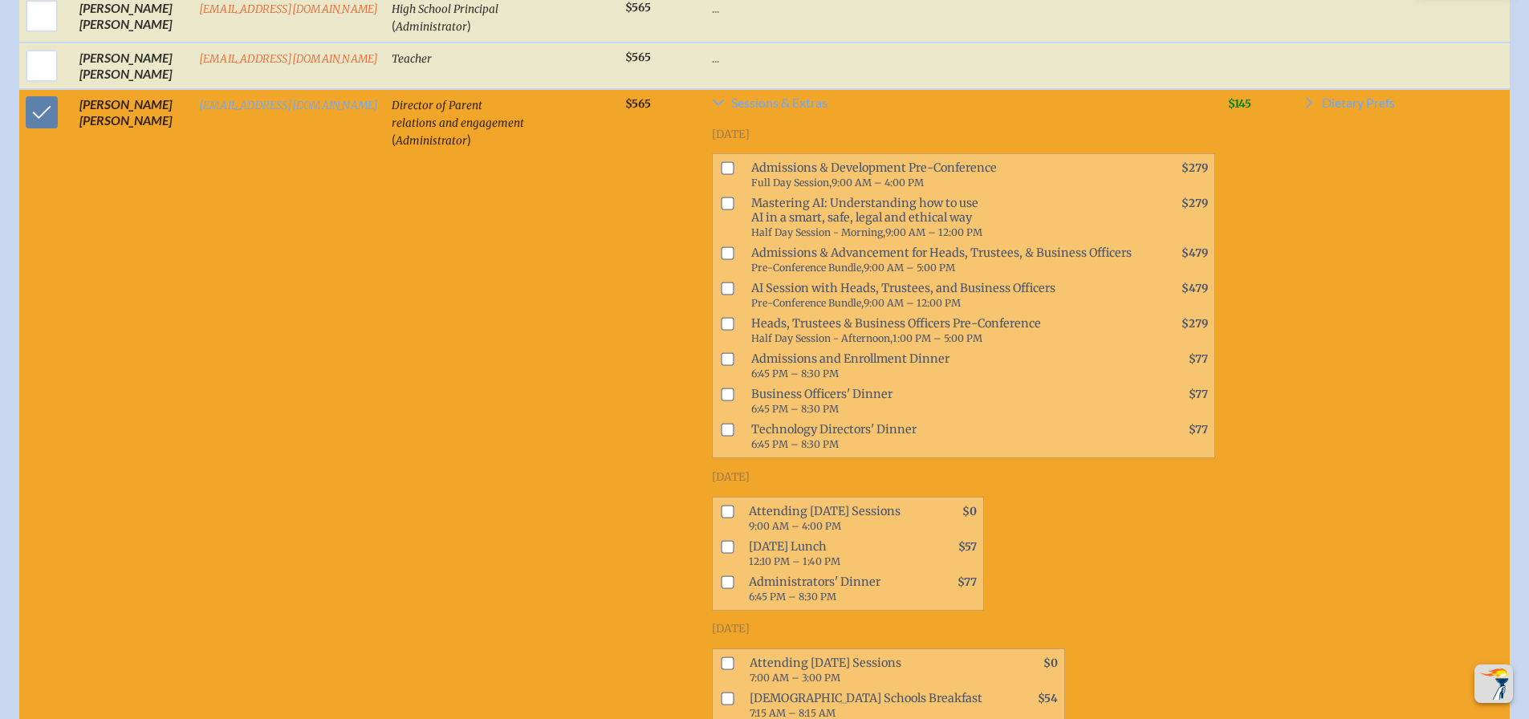
click at [721, 518] on input "checkbox" at bounding box center [727, 511] width 13 height 13
checkbox input "true"
click at [721, 553] on input "checkbox" at bounding box center [727, 546] width 13 height 13
checkbox input "true"
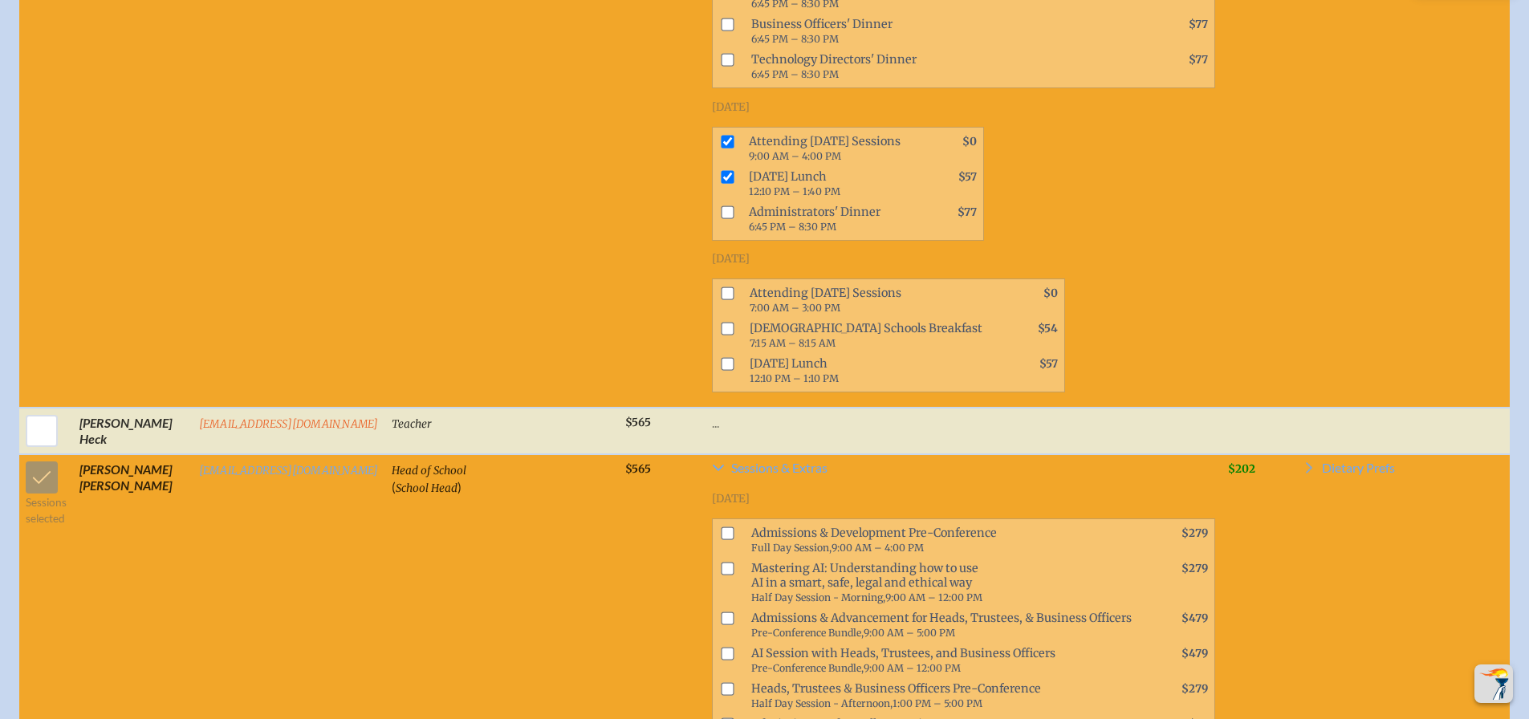
scroll to position [3076, 0]
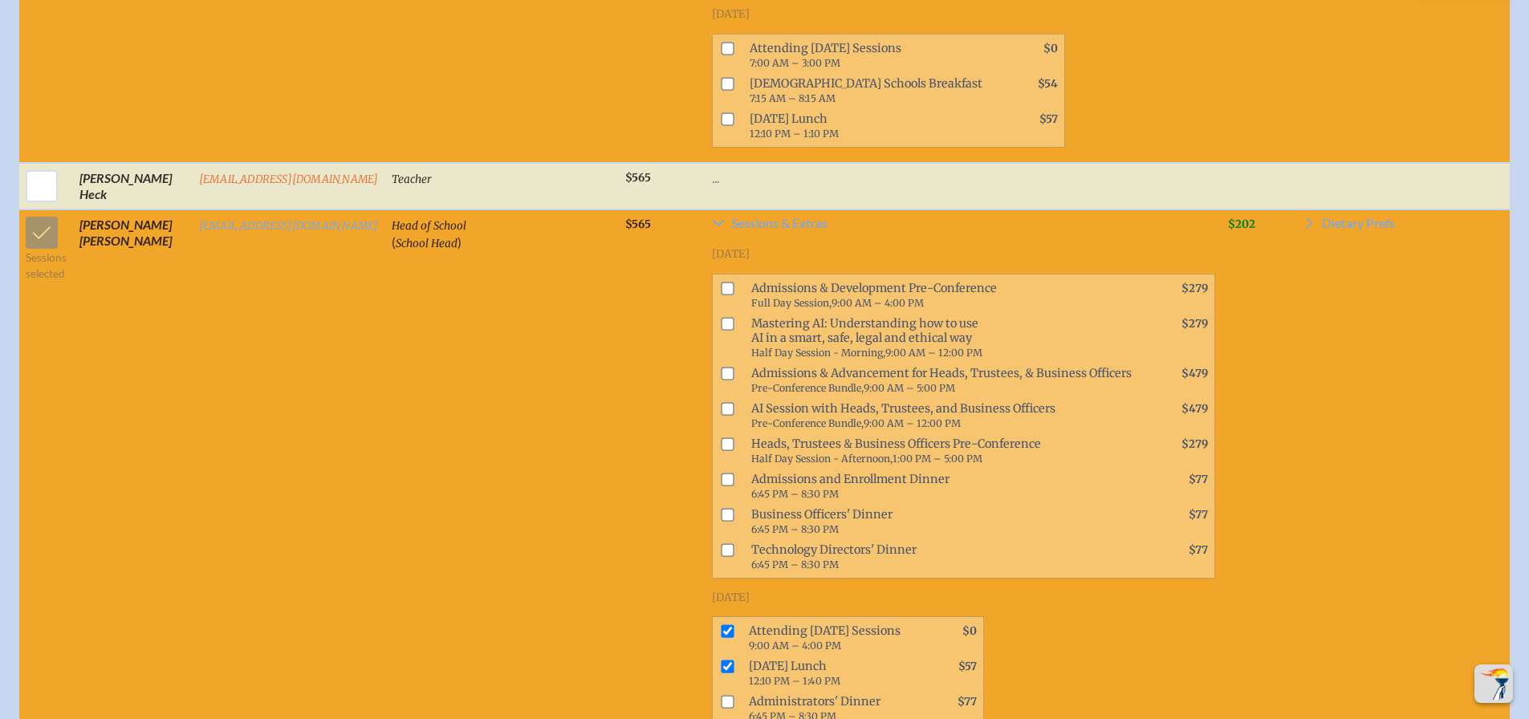
click at [721, 55] on input "checkbox" at bounding box center [727, 48] width 13 height 13
checkbox input "true"
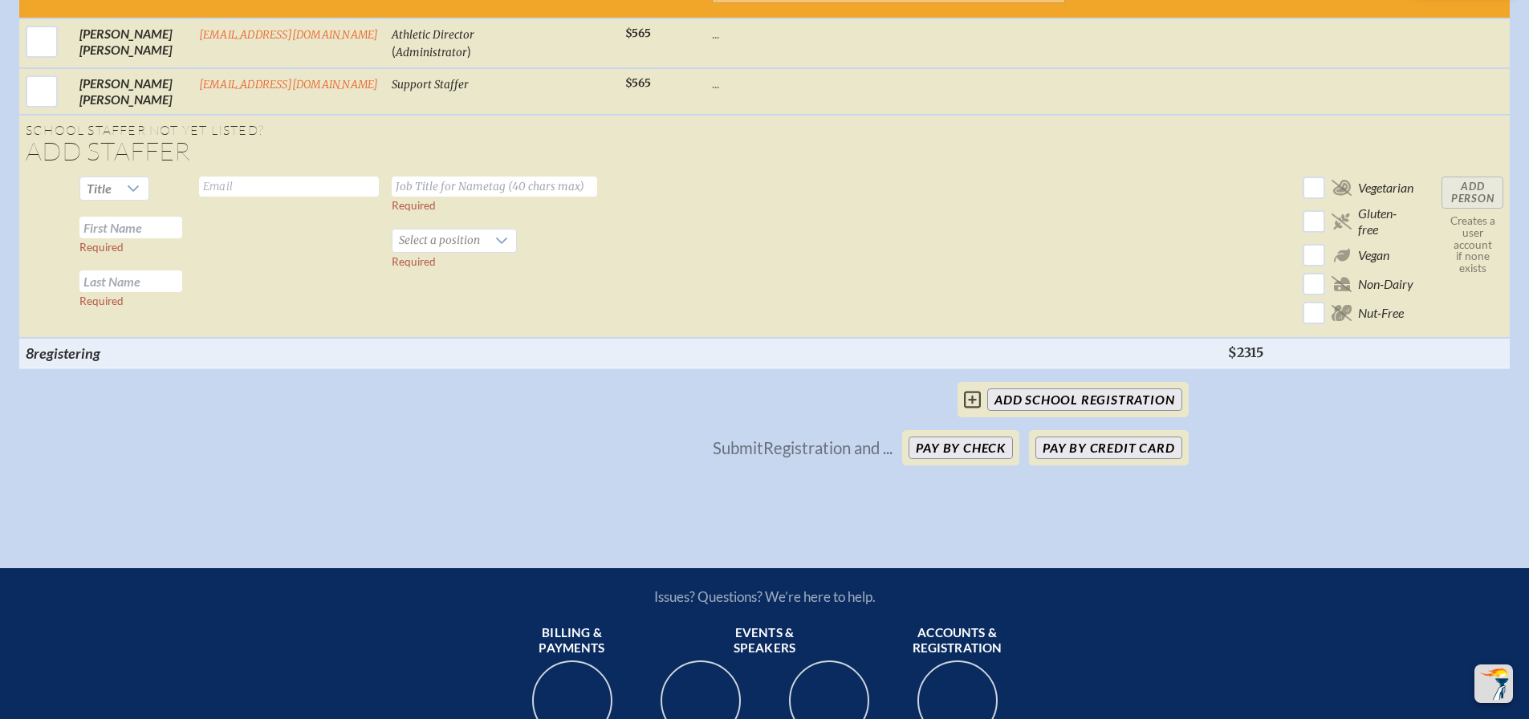
scroll to position [7383, 0]
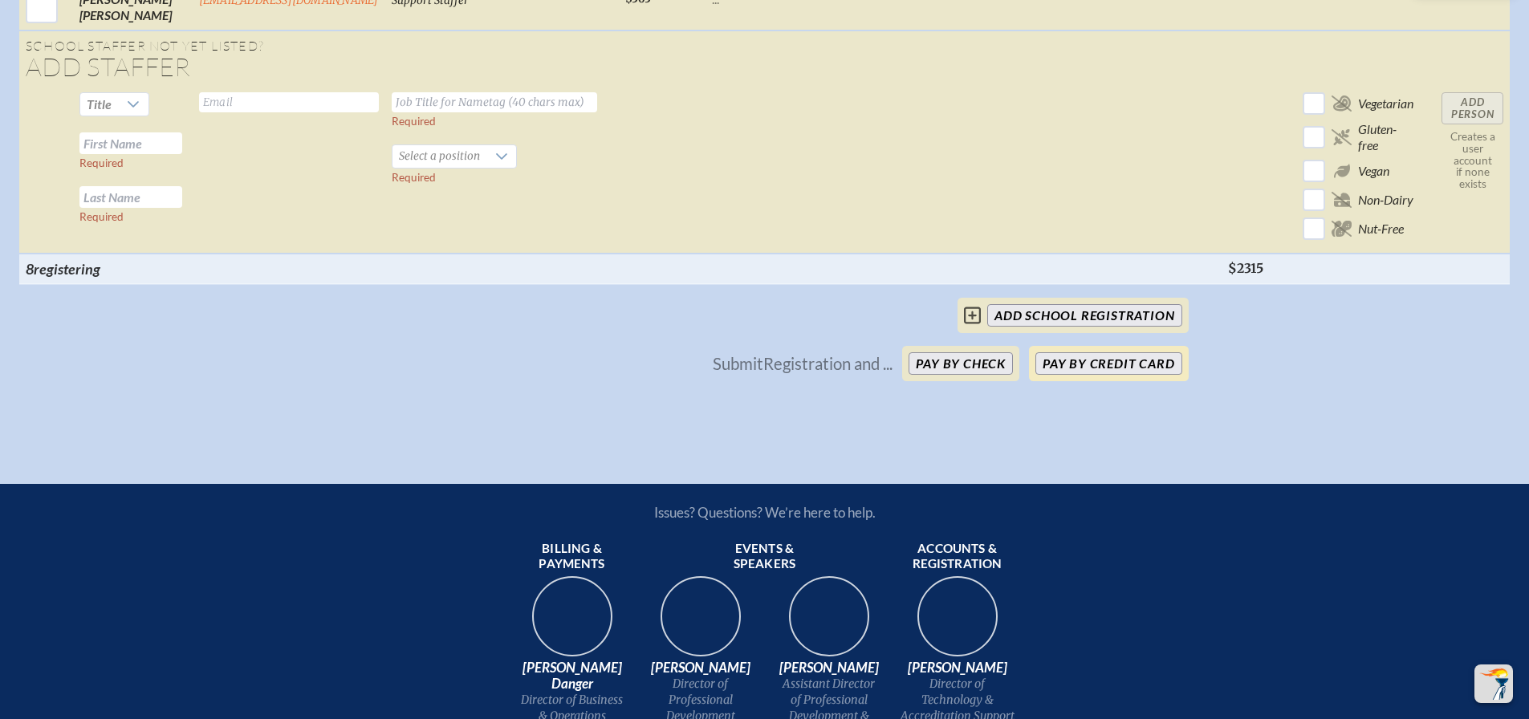
click at [1103, 372] on button "Pay by Credit Card" at bounding box center [1108, 363] width 146 height 22
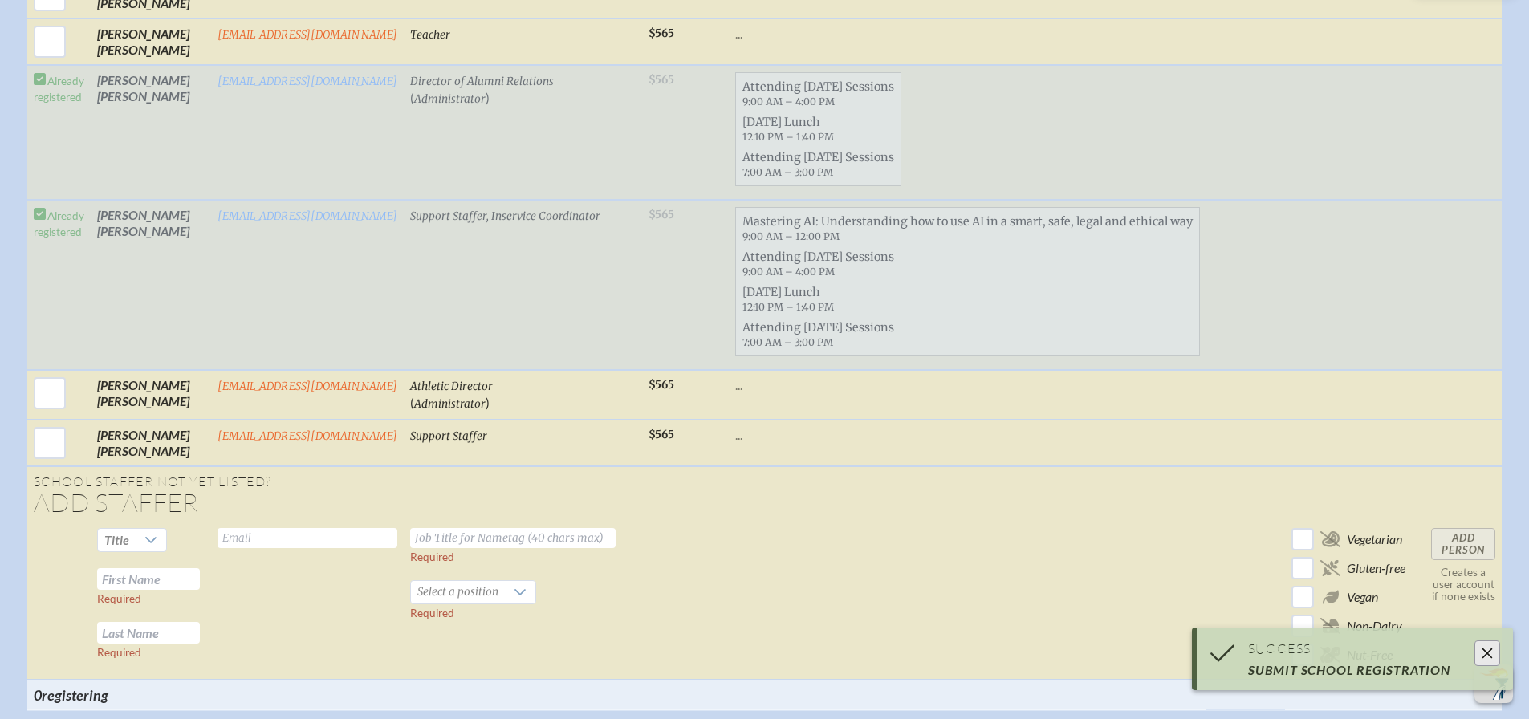
scroll to position [2940, 0]
